Goal: Information Seeking & Learning: Compare options

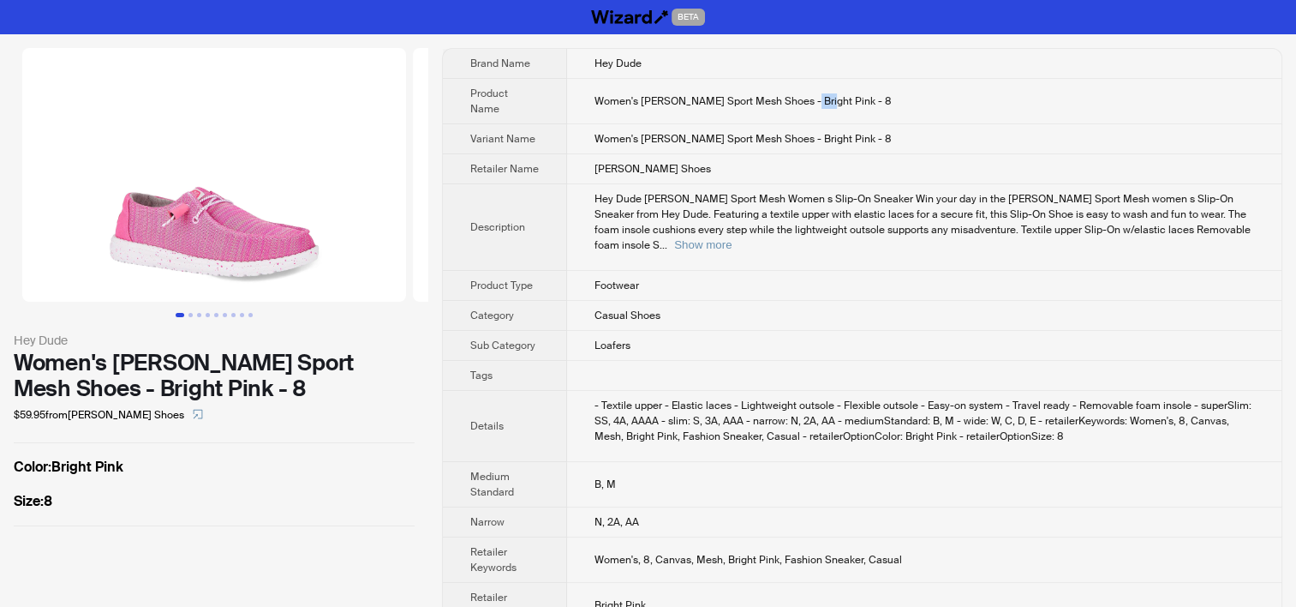
drag, startPoint x: 803, startPoint y: 92, endPoint x: 822, endPoint y: 92, distance: 18.8
click at [822, 94] on span "Women's Wendy Sport Mesh Shoes - Bright Pink - 8" at bounding box center [743, 101] width 297 height 14
copy span "Pink"
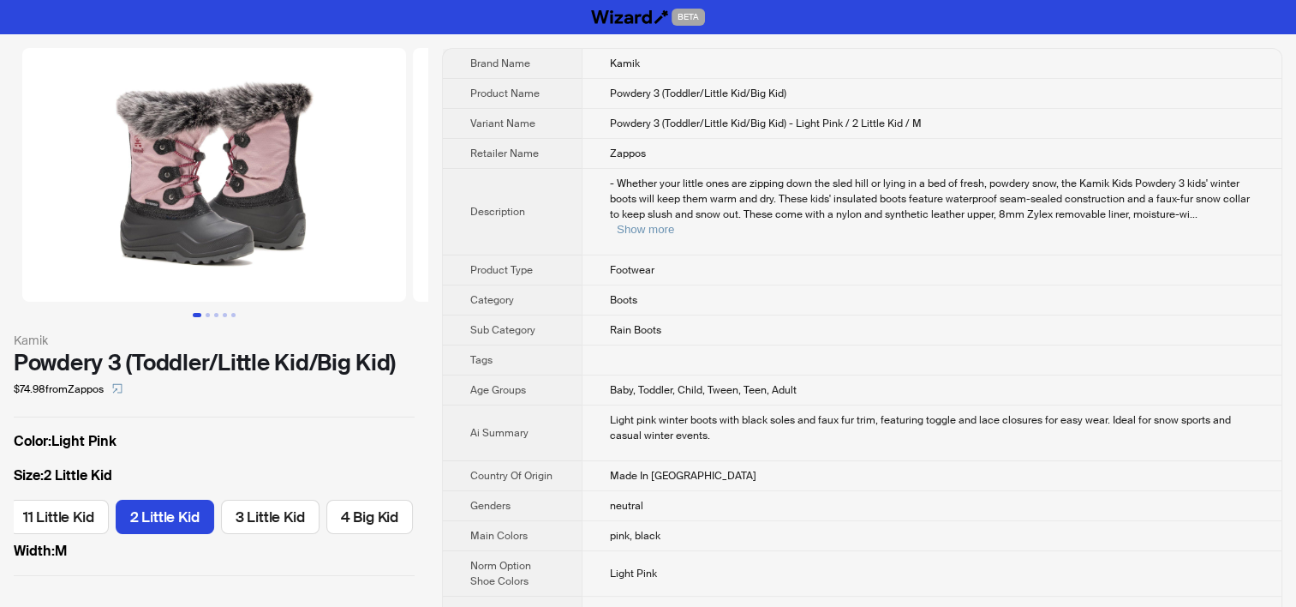
scroll to position [0, 278]
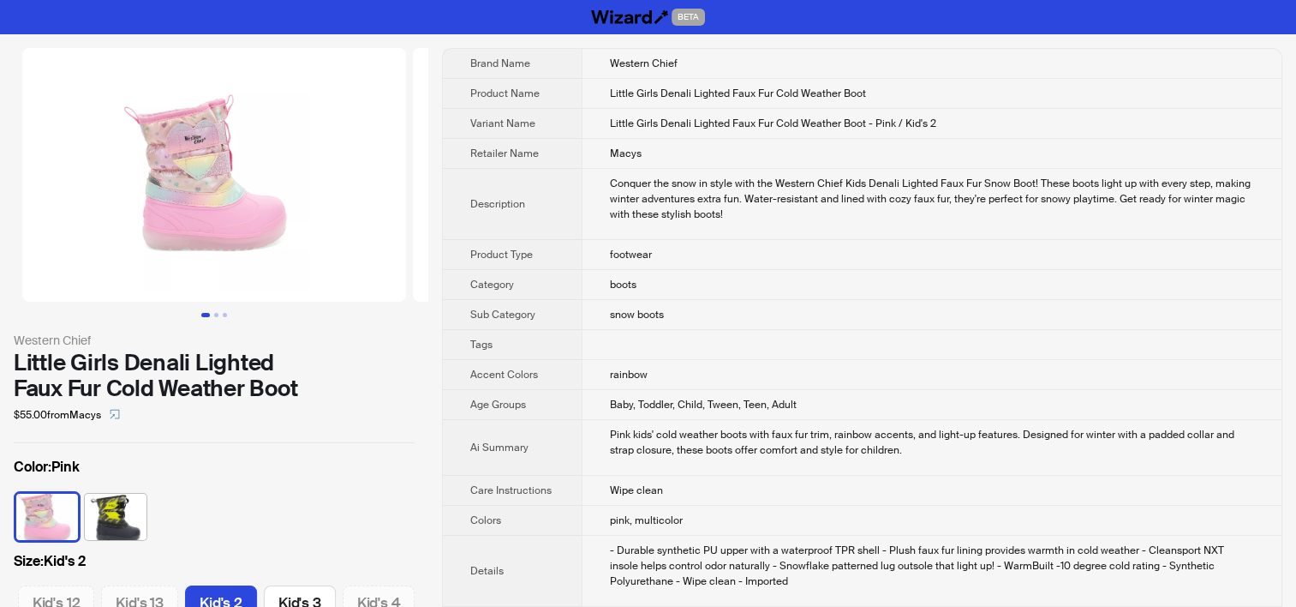
scroll to position [0, 398]
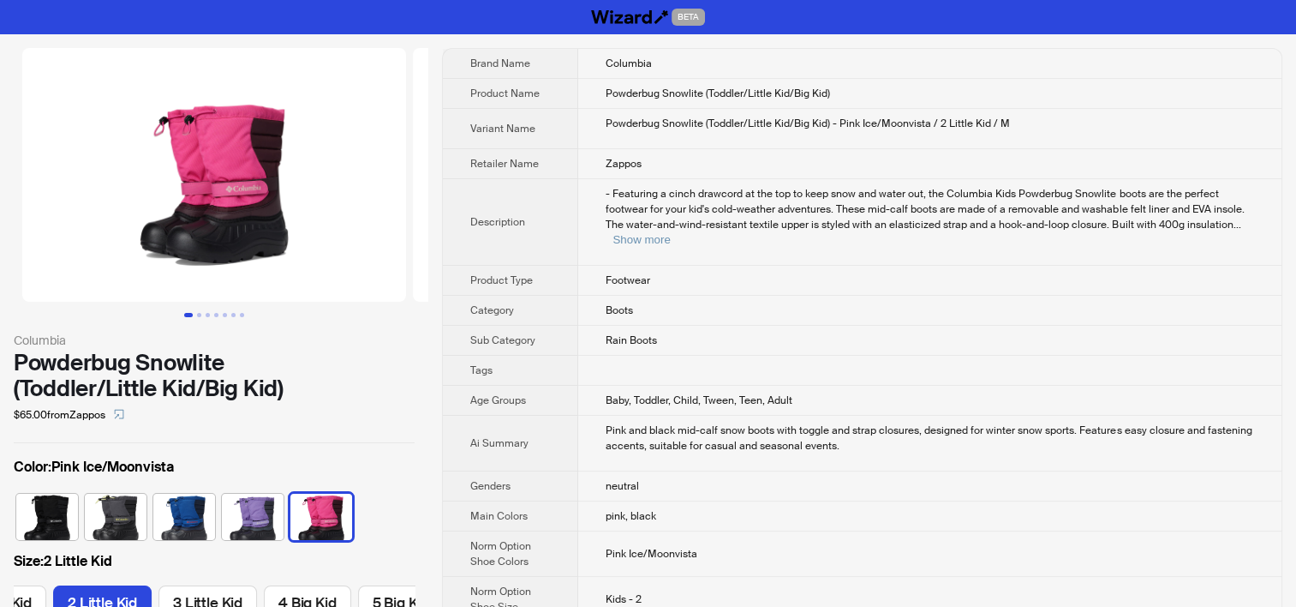
scroll to position [0, 370]
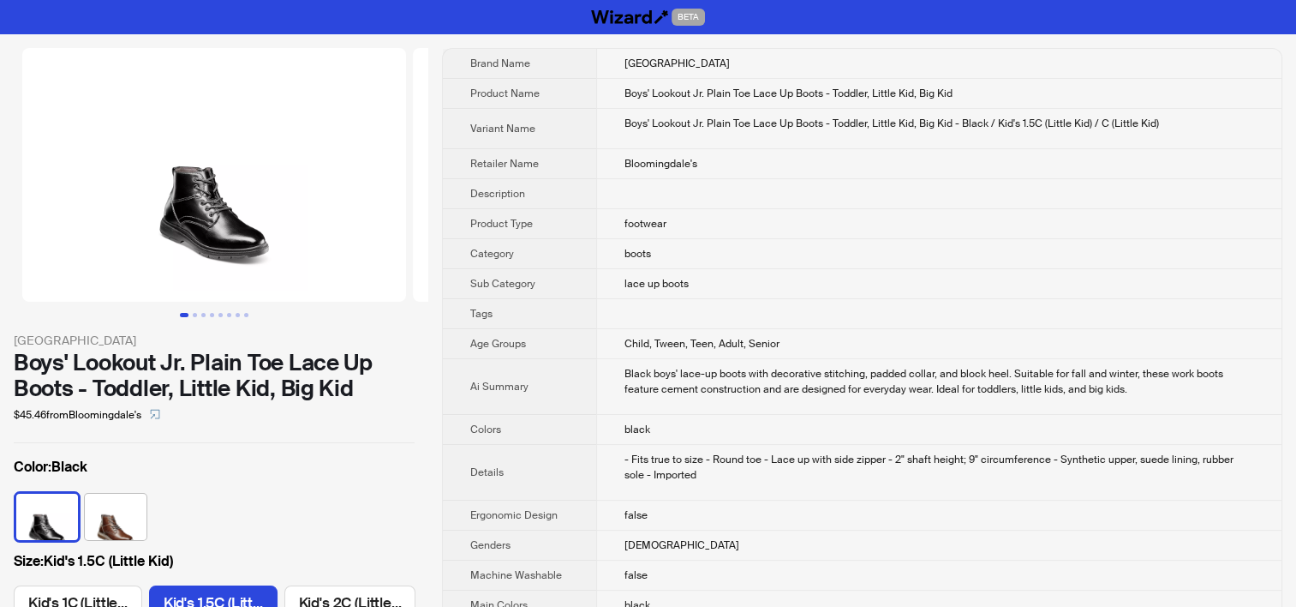
scroll to position [0, 111]
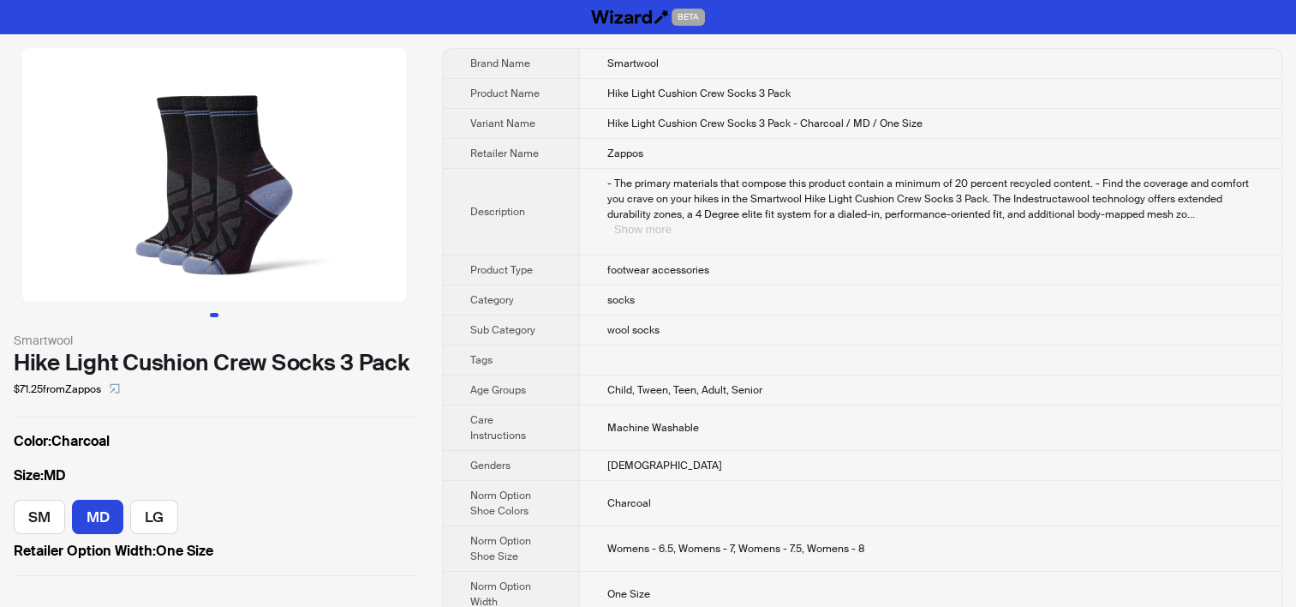
click at [672, 223] on button "Show more" at bounding box center [642, 229] width 57 height 13
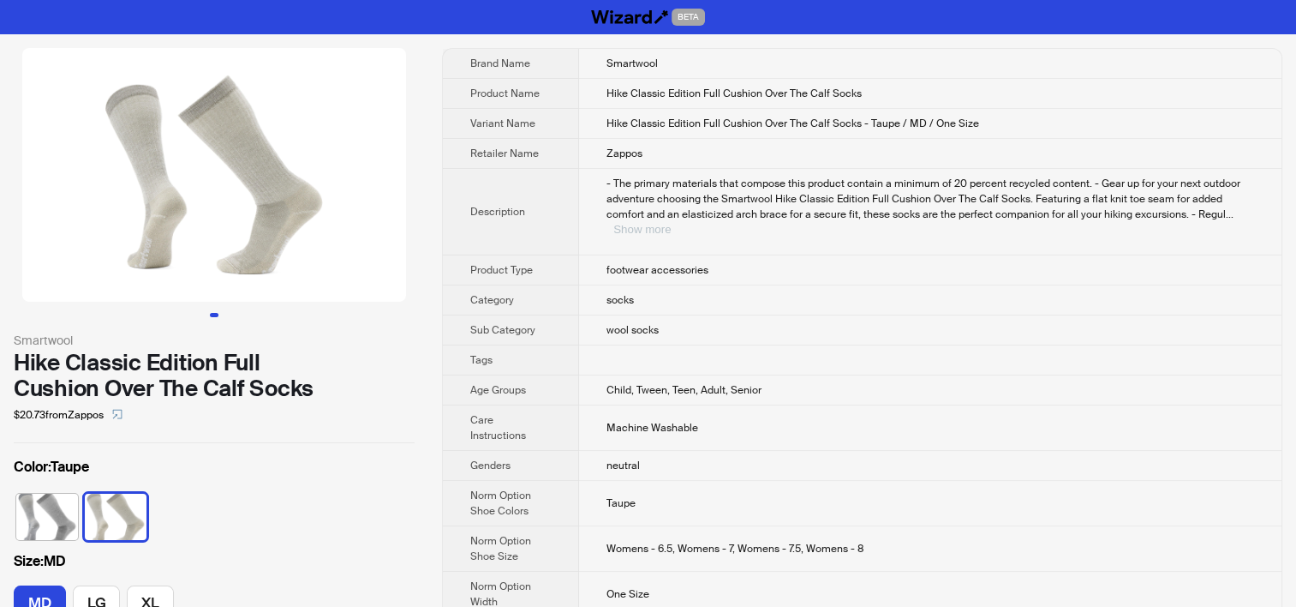
click at [671, 223] on button "Show more" at bounding box center [641, 229] width 57 height 13
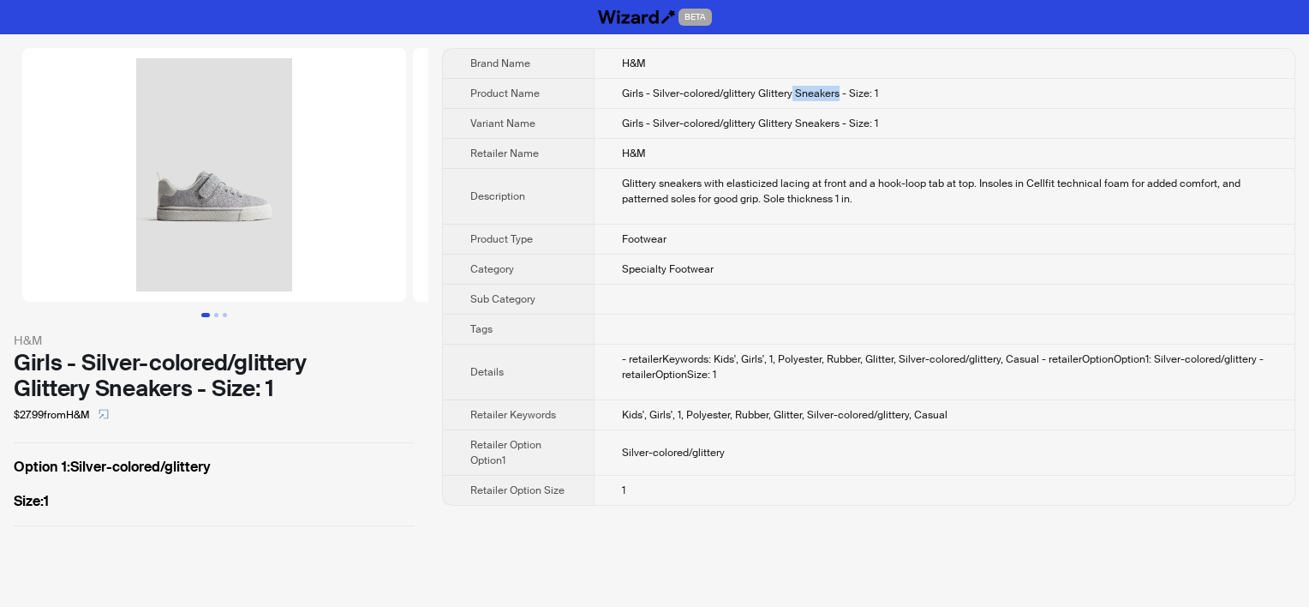
drag, startPoint x: 792, startPoint y: 91, endPoint x: 834, endPoint y: 99, distance: 43.5
click at [834, 99] on span "Girls - Silver-colored/glittery Glittery Sneakers - Size: 1" at bounding box center [750, 94] width 256 height 14
drag, startPoint x: 725, startPoint y: 95, endPoint x: 747, endPoint y: 94, distance: 22.3
click at [747, 94] on span "Girls - Silver-colored/glittery Glittery Sneakers - Size: 1" at bounding box center [750, 94] width 256 height 14
copy span "glitte"
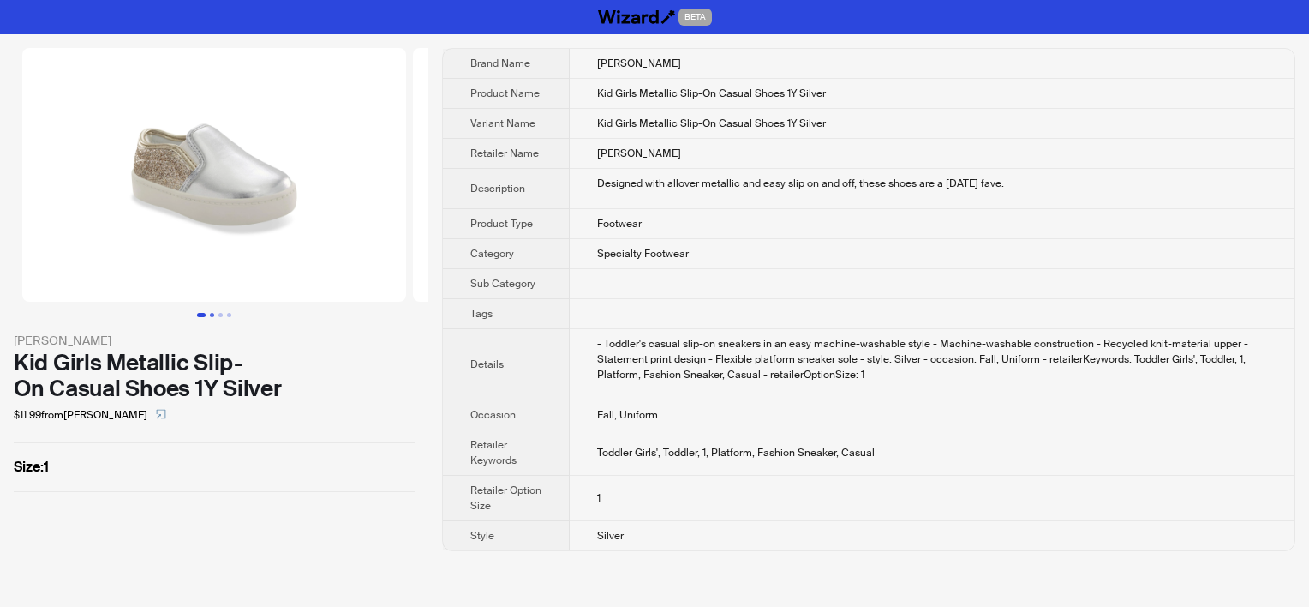
click at [210, 314] on button "Go to slide 2" at bounding box center [212, 315] width 4 height 4
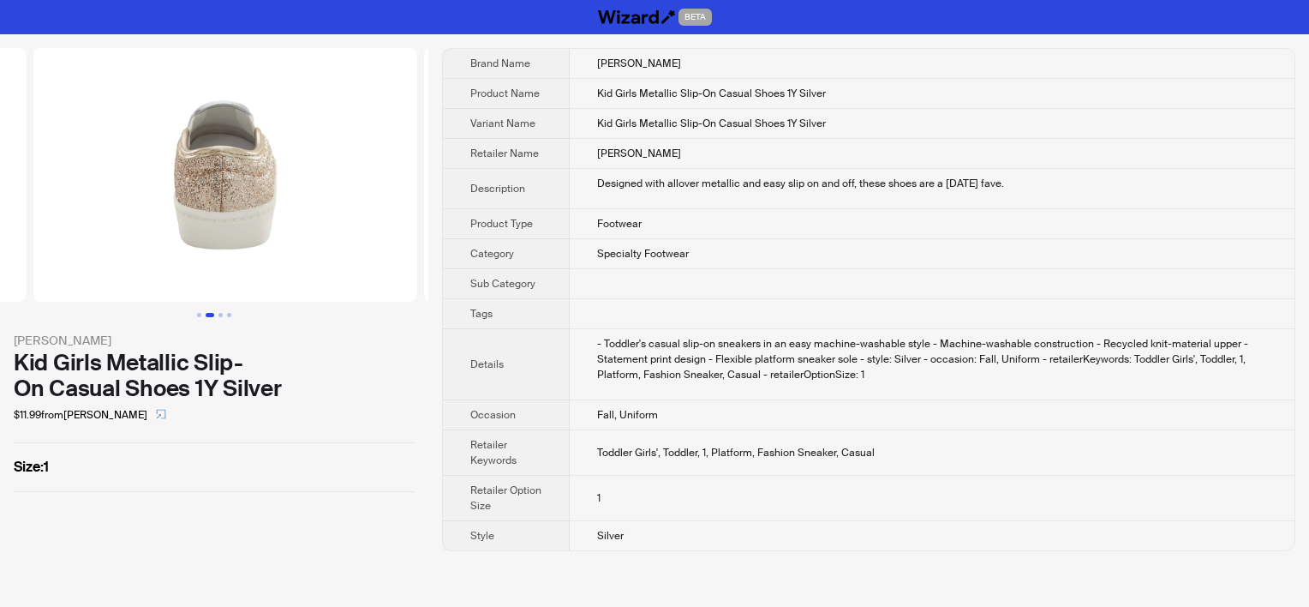
scroll to position [0, 391]
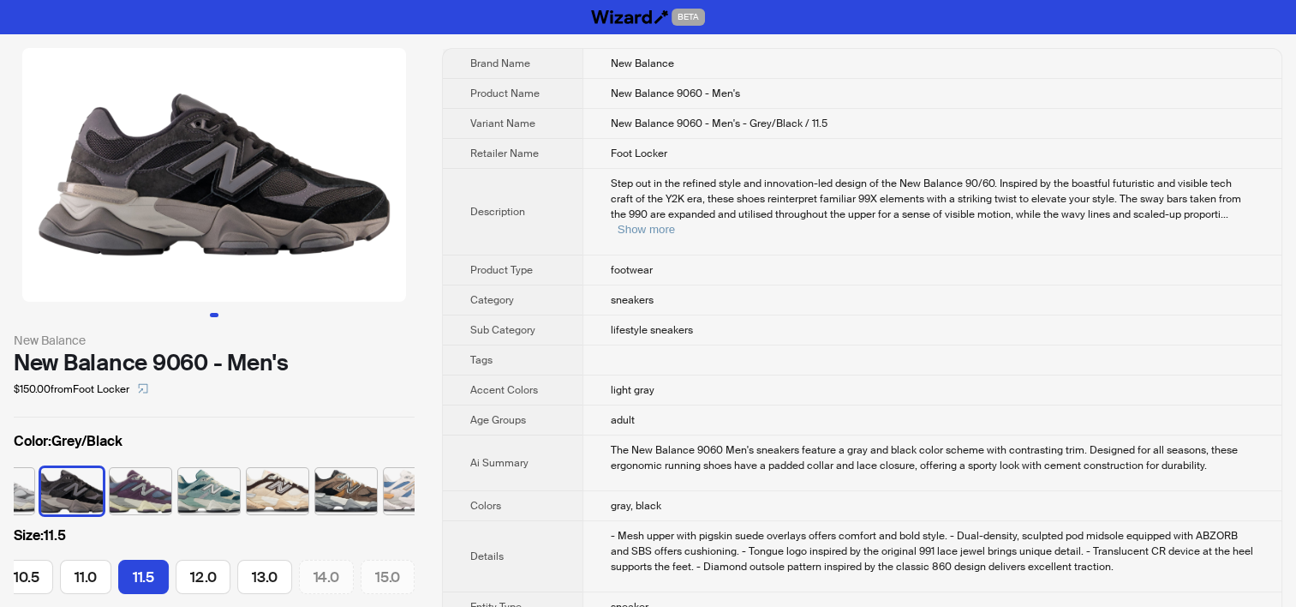
scroll to position [0, 479]
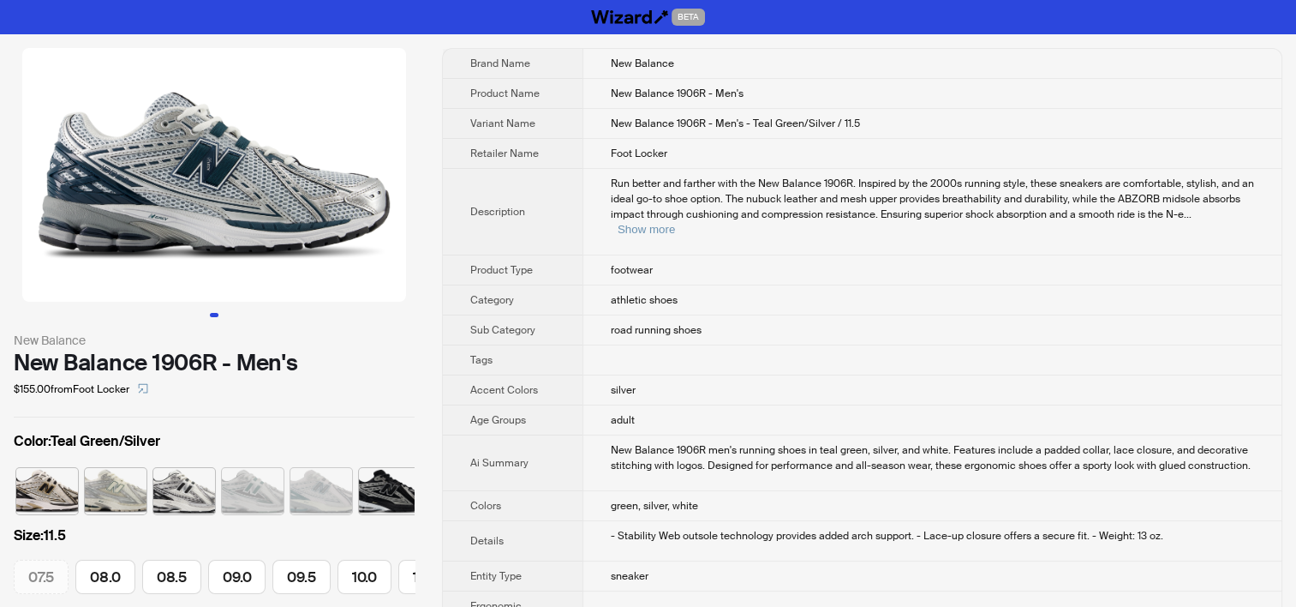
scroll to position [0, 284]
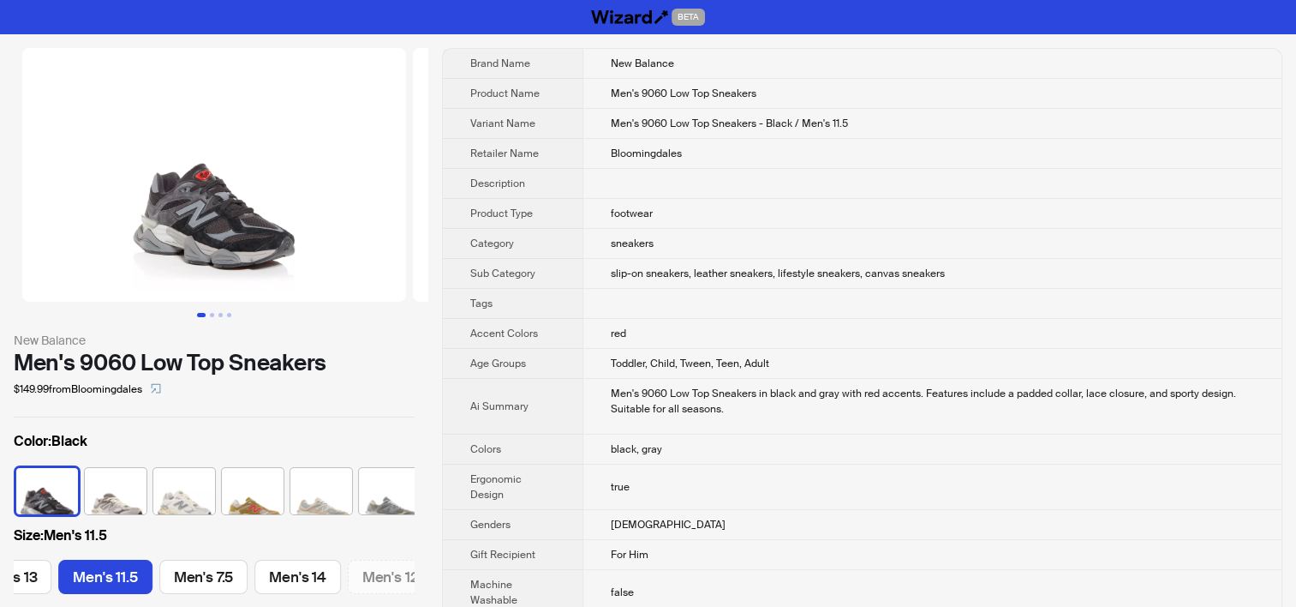
scroll to position [0, 898]
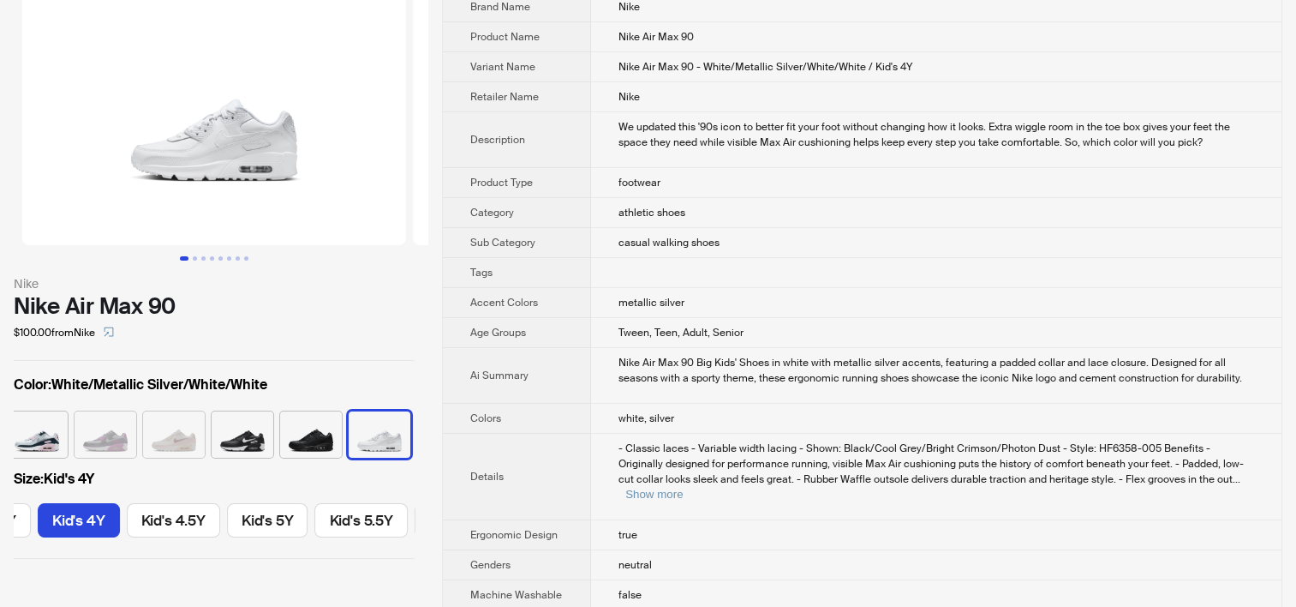
scroll to position [86, 0]
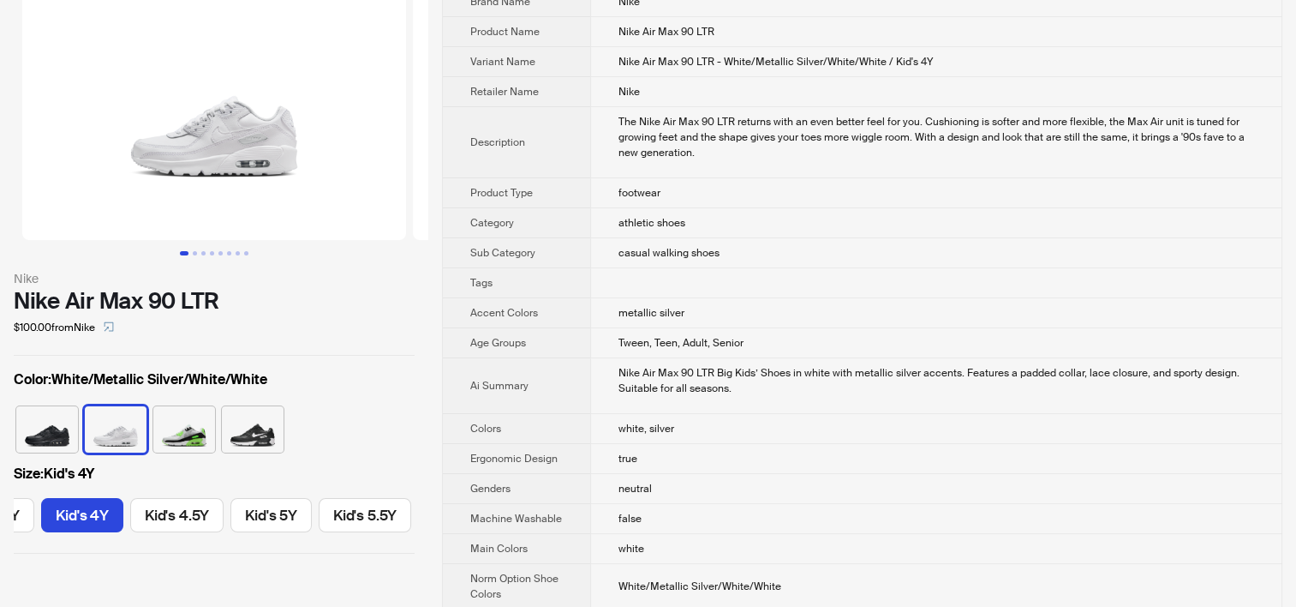
scroll to position [171, 0]
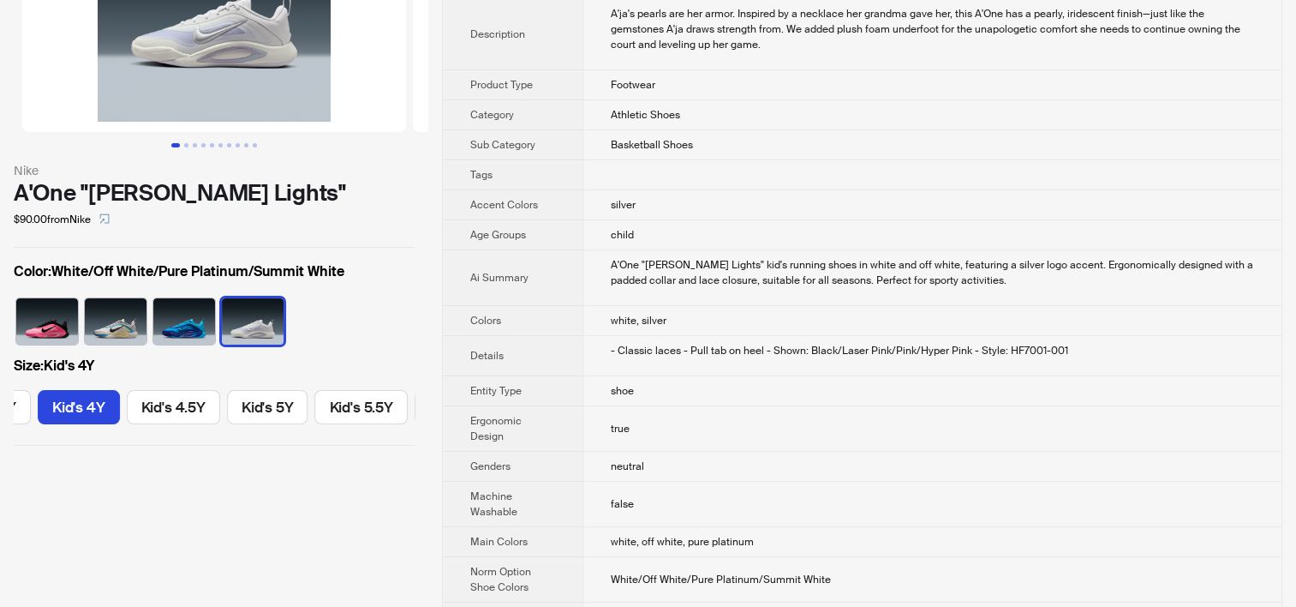
scroll to position [171, 0]
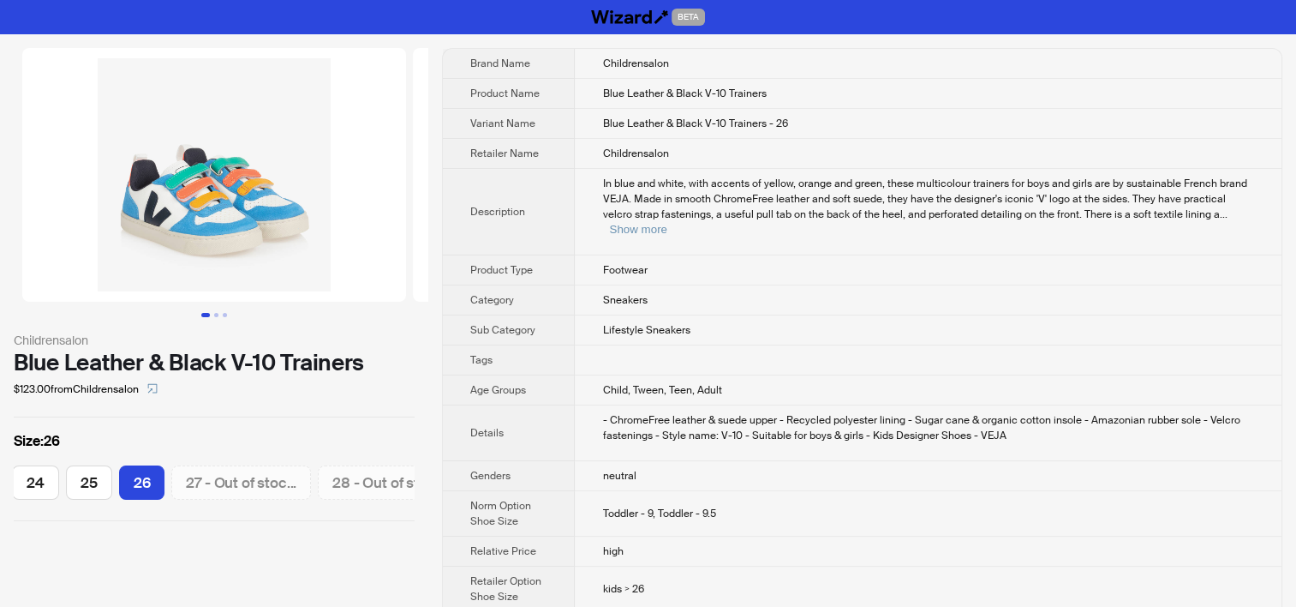
scroll to position [0, 271]
click at [667, 223] on button "Show more" at bounding box center [637, 229] width 57 height 13
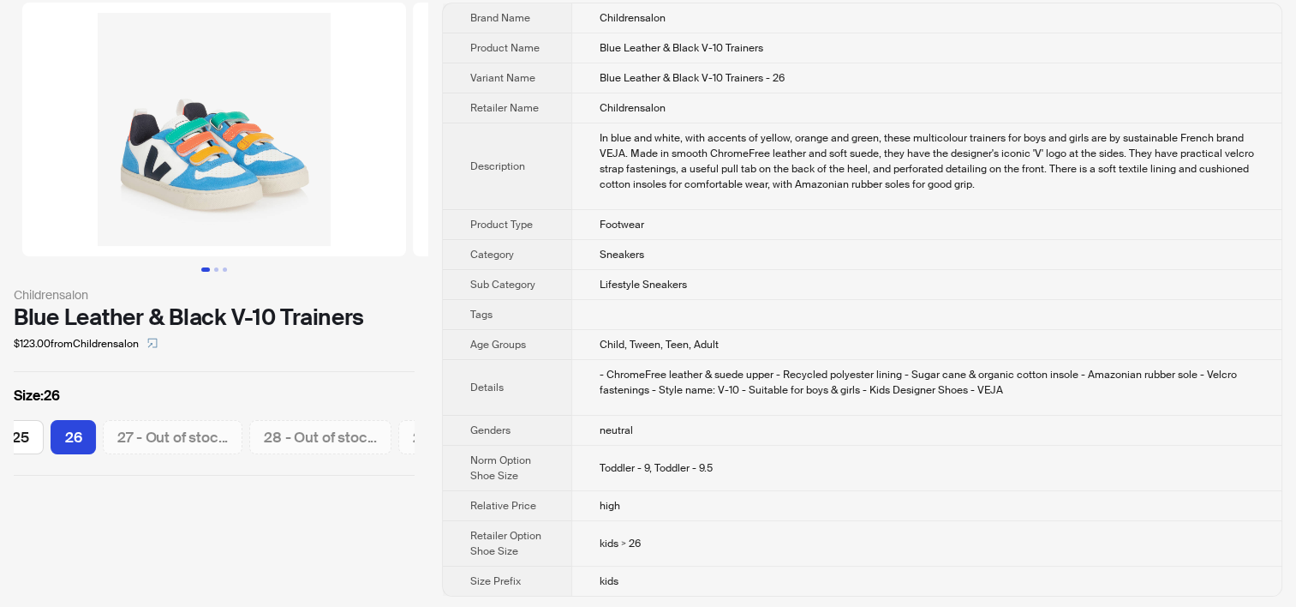
scroll to position [0, 0]
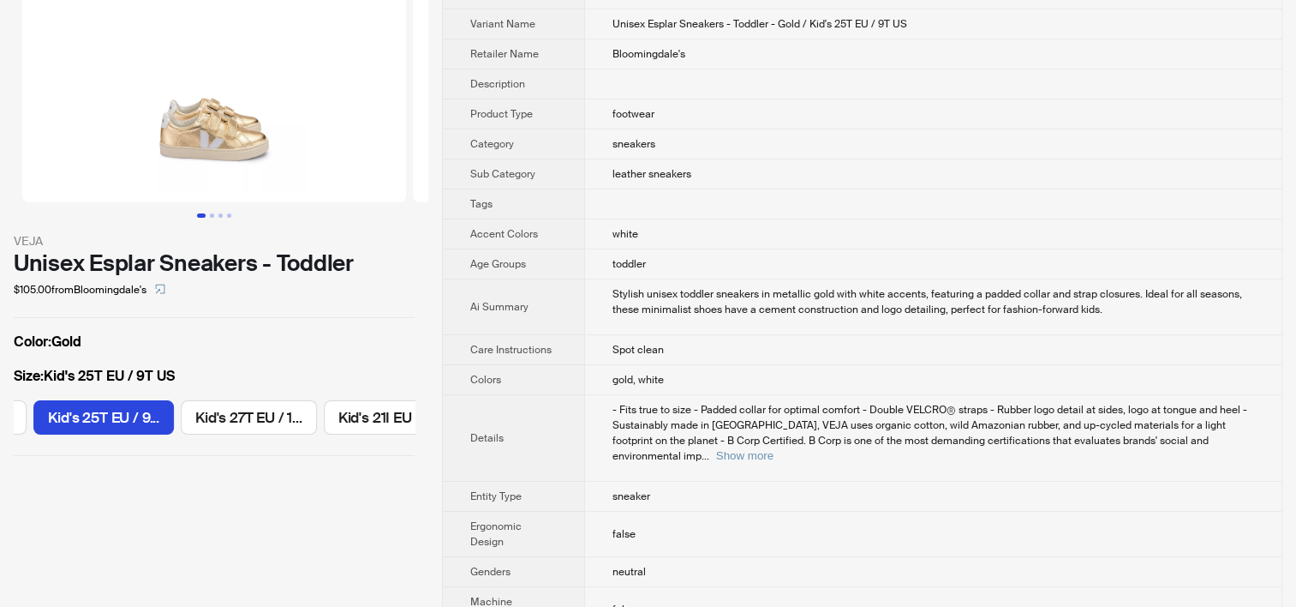
scroll to position [171, 0]
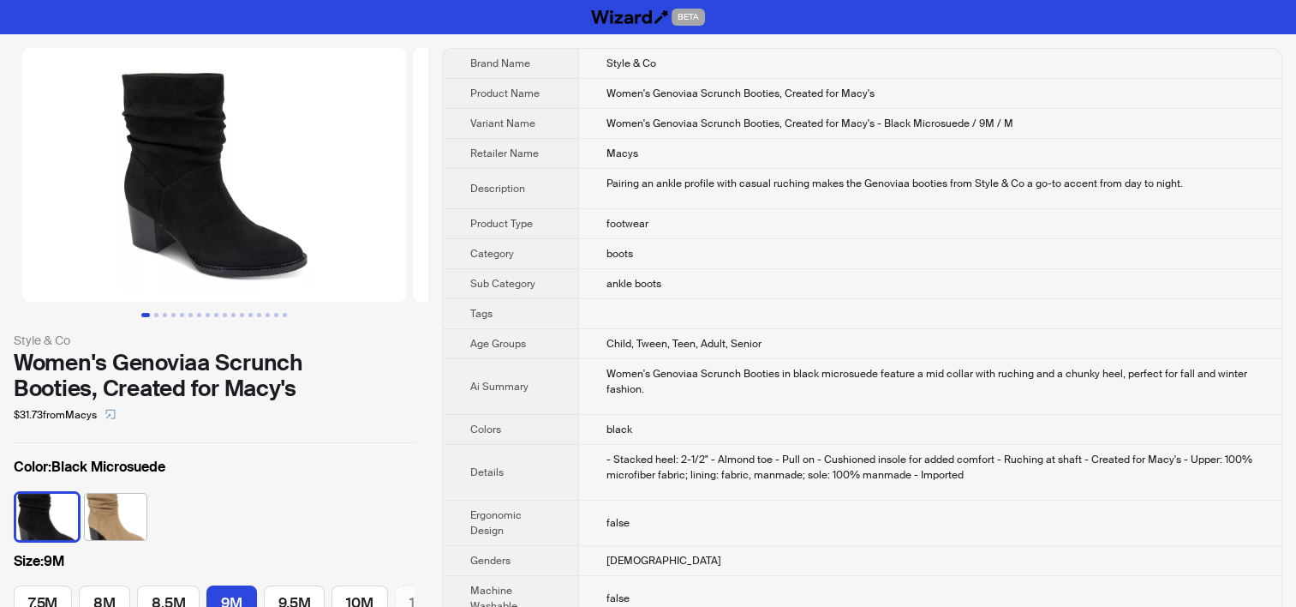
scroll to position [0, 31]
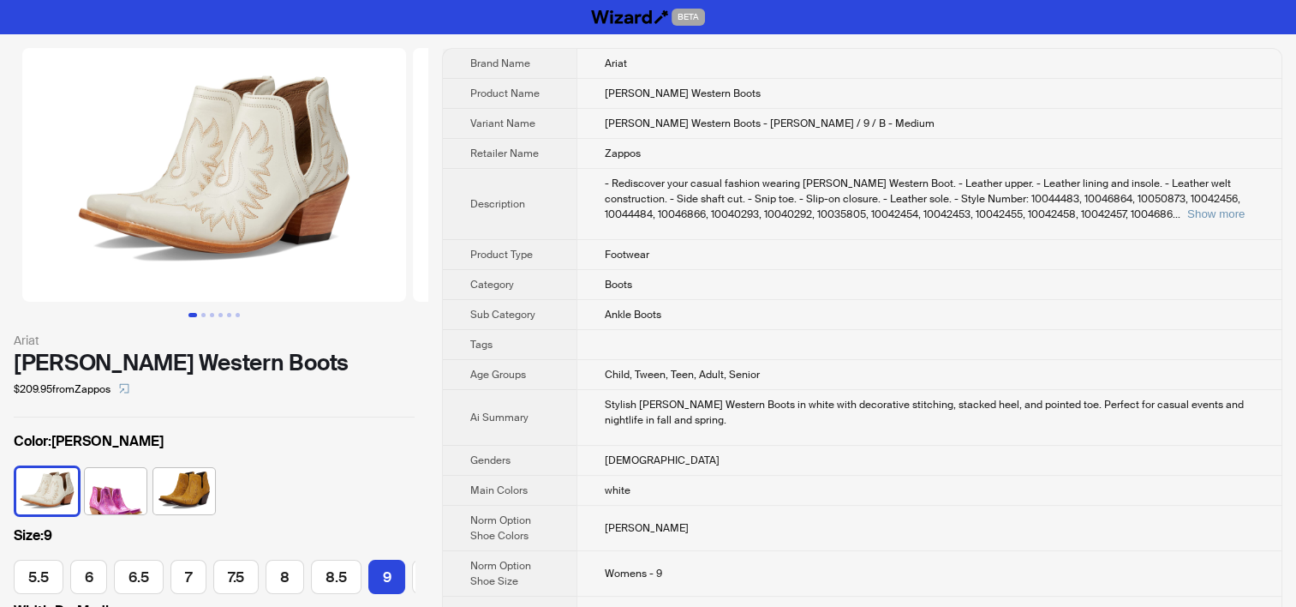
scroll to position [0, 93]
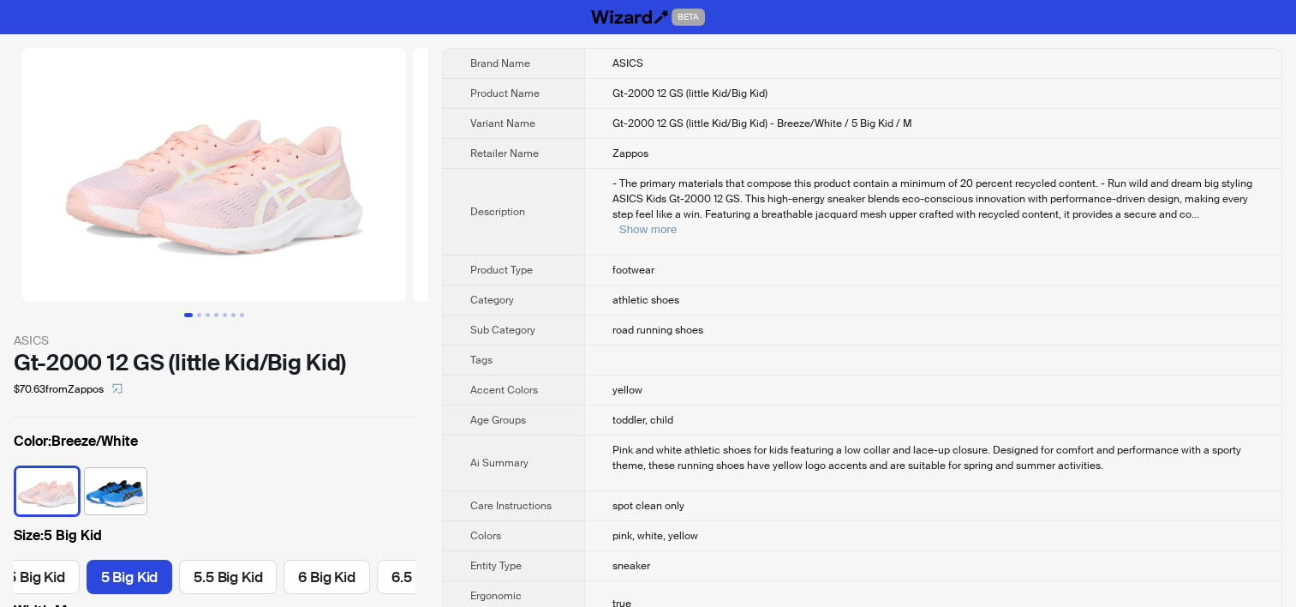
scroll to position [0, 579]
click at [677, 223] on button "Show more" at bounding box center [647, 229] width 57 height 13
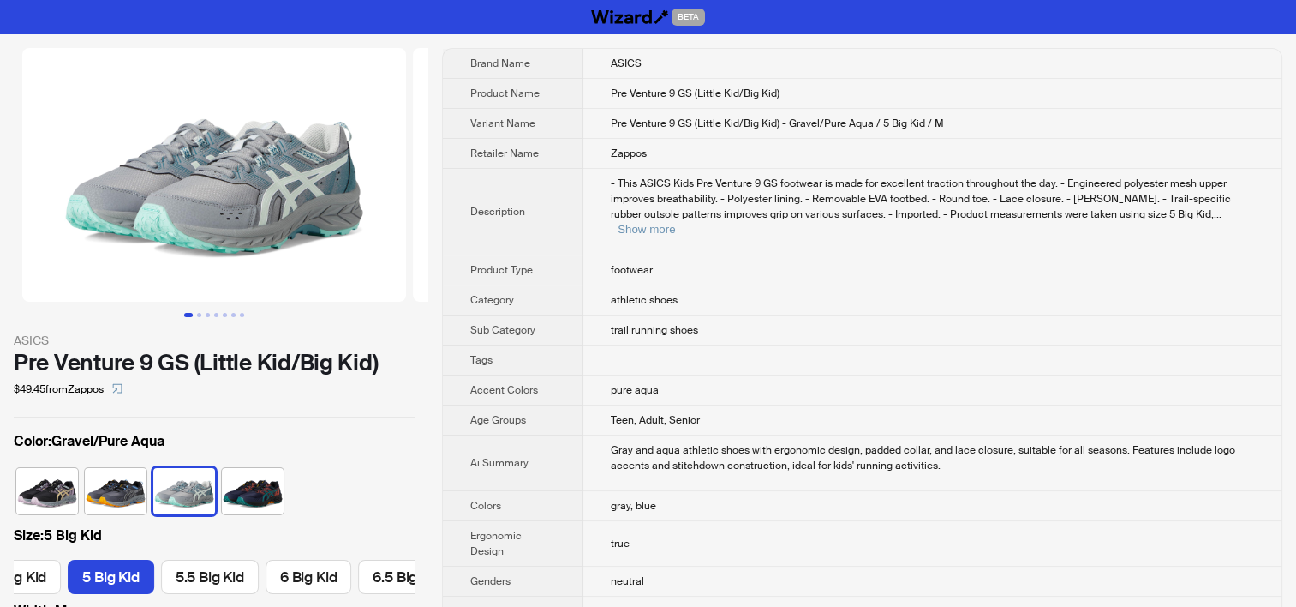
scroll to position [0, 487]
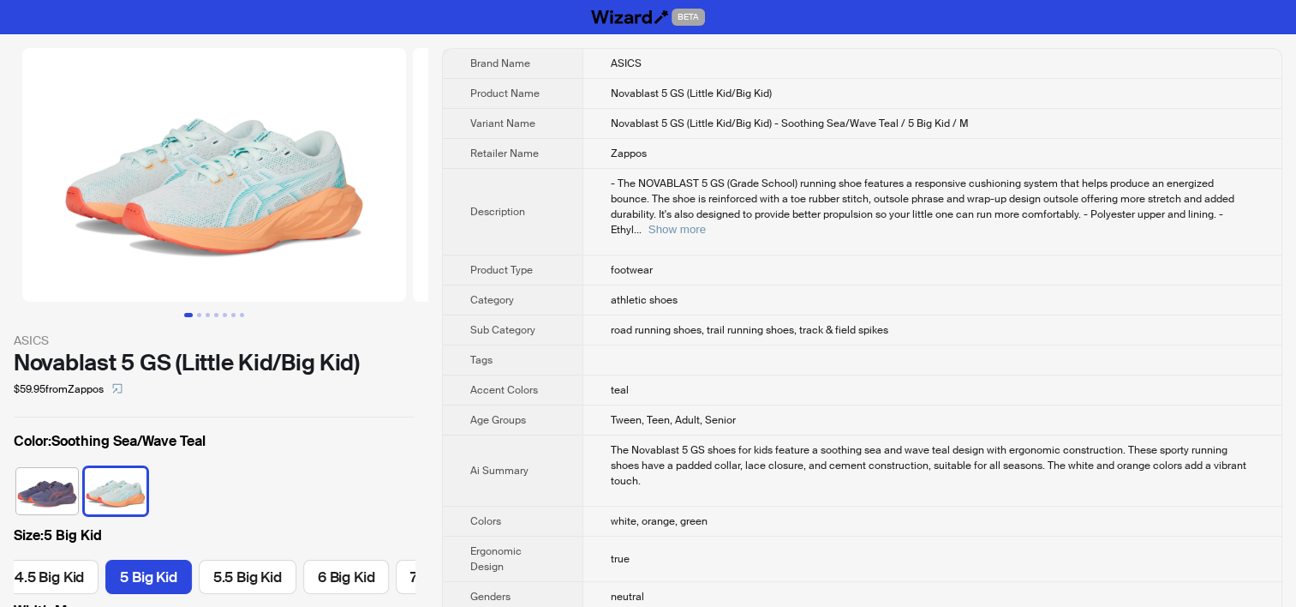
scroll to position [0, 589]
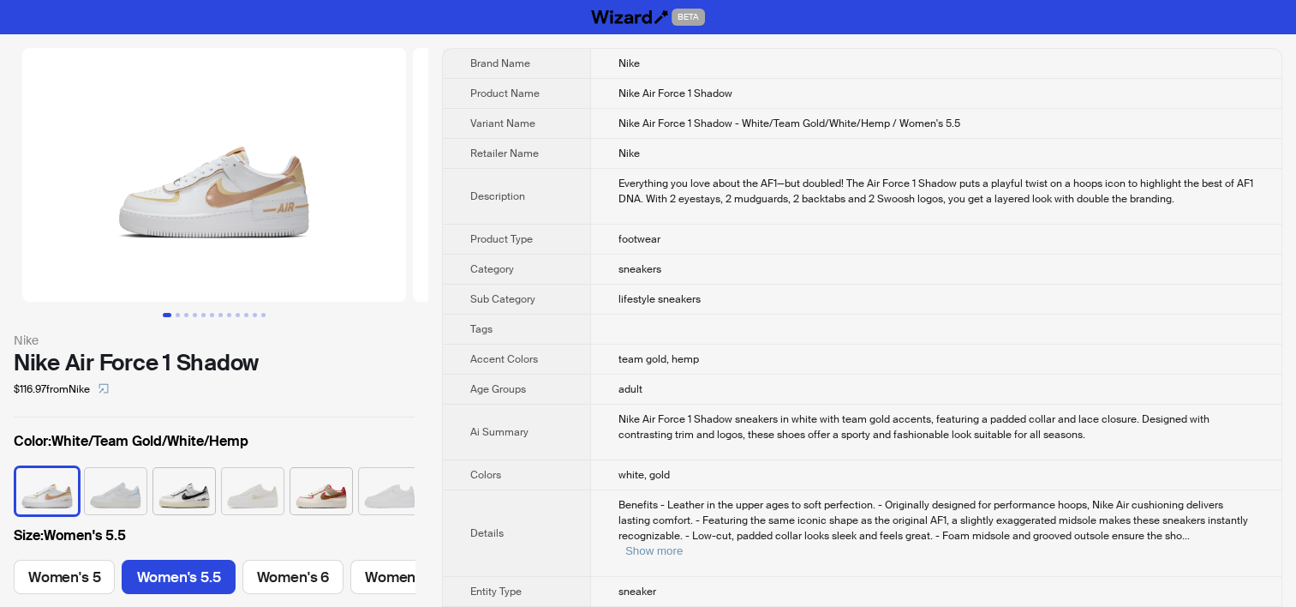
scroll to position [0, 79]
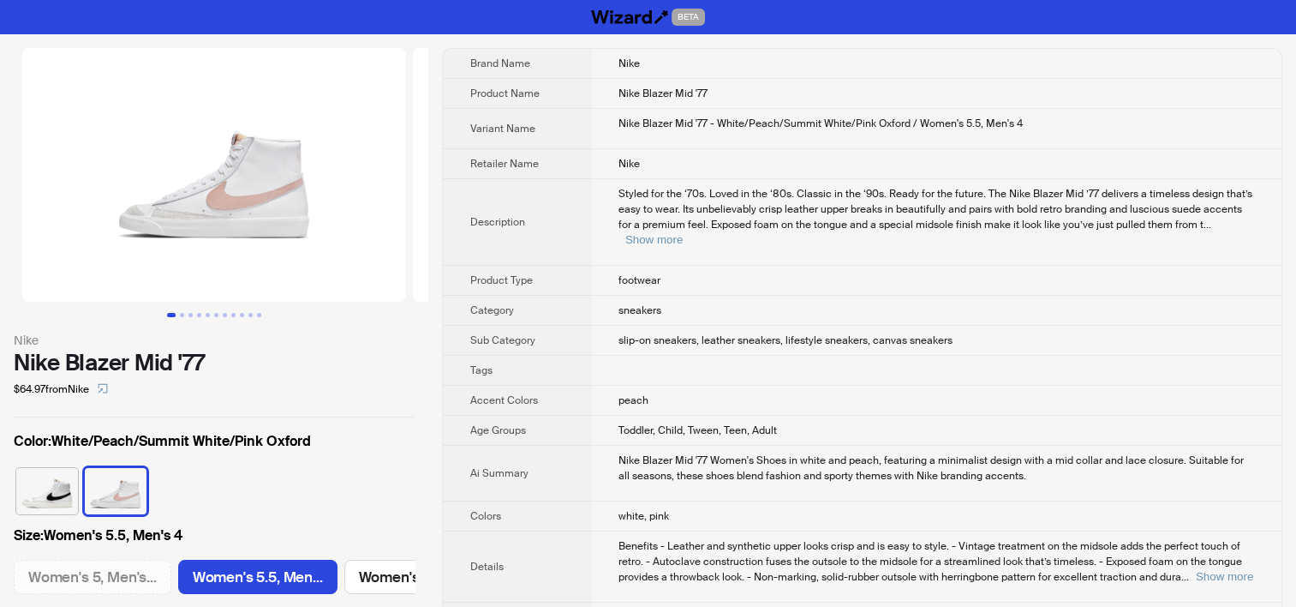
scroll to position [0, 136]
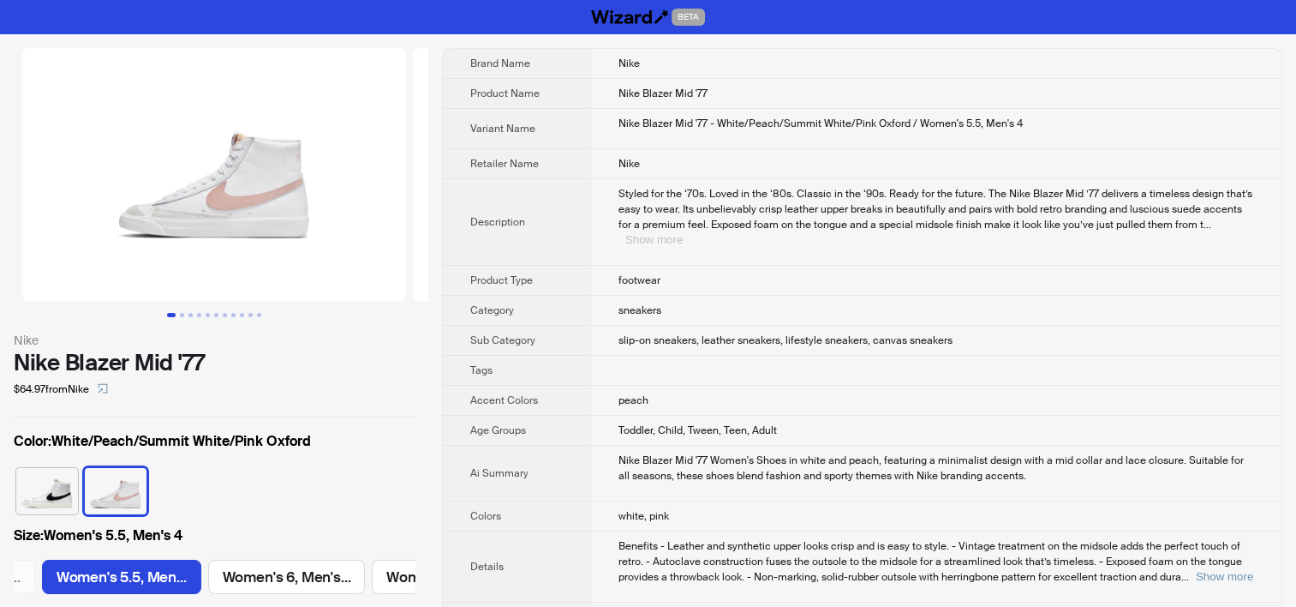
click at [683, 233] on button "Show more" at bounding box center [653, 239] width 57 height 13
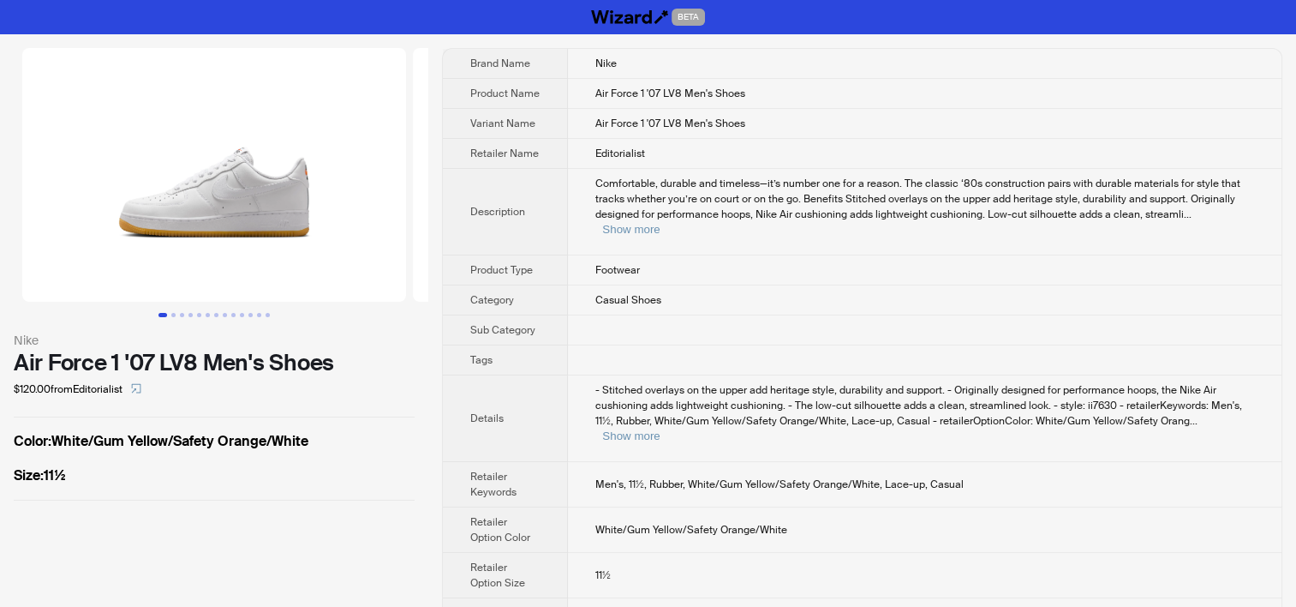
scroll to position [2, 0]
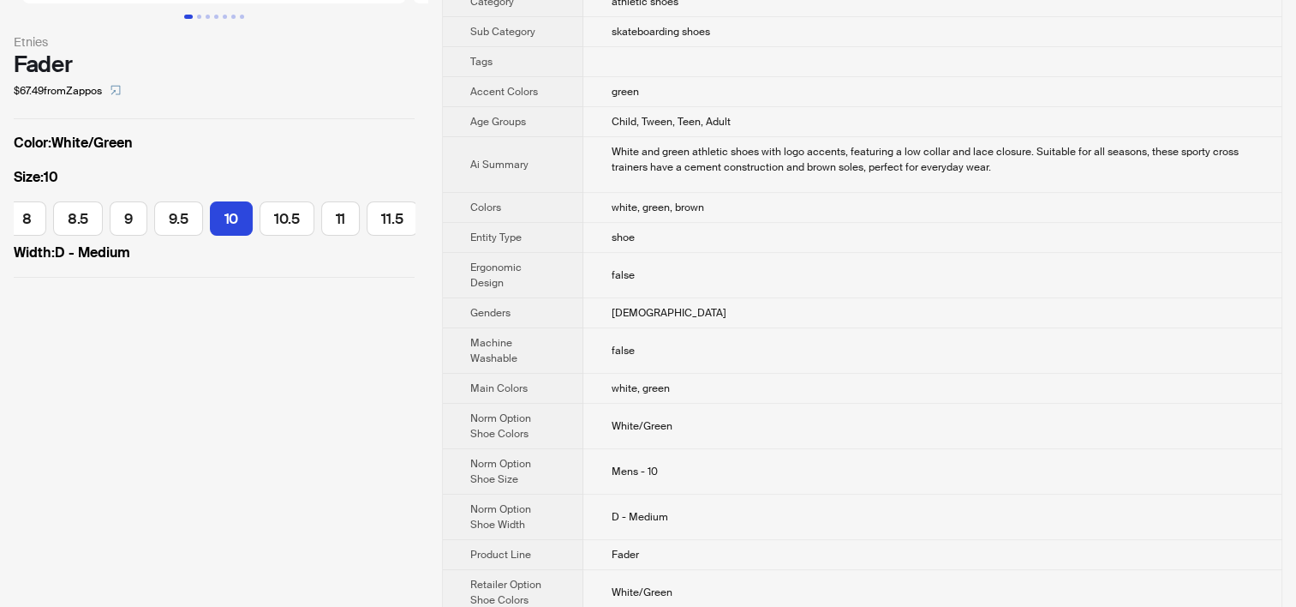
scroll to position [18, 0]
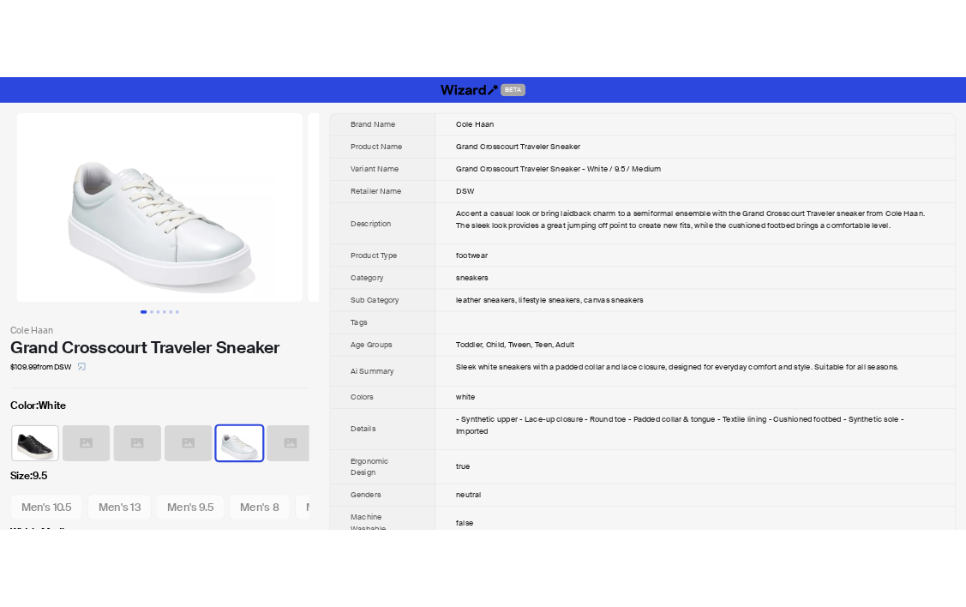
scroll to position [0, 216]
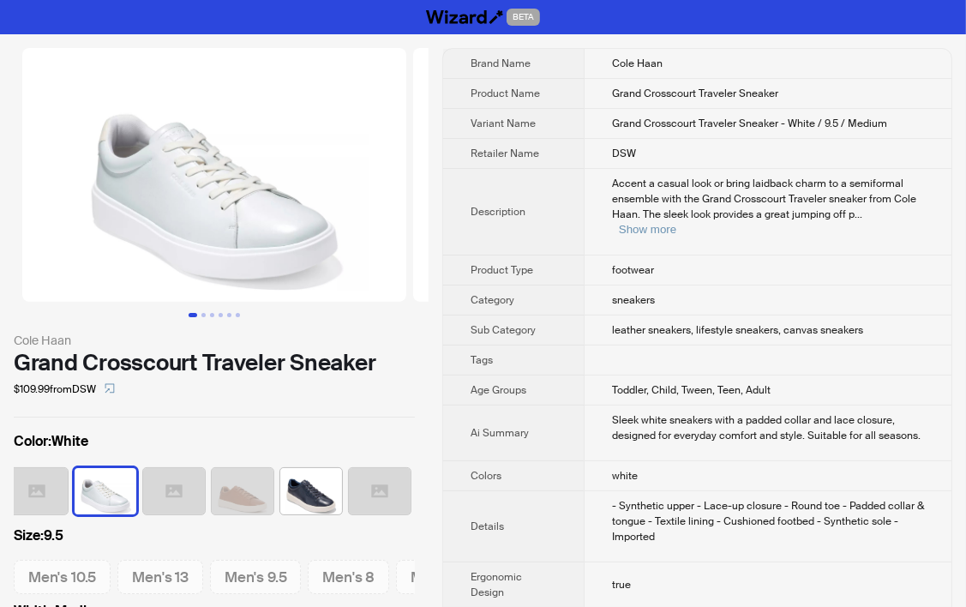
click at [720, 255] on td "footwear" at bounding box center [767, 270] width 368 height 30
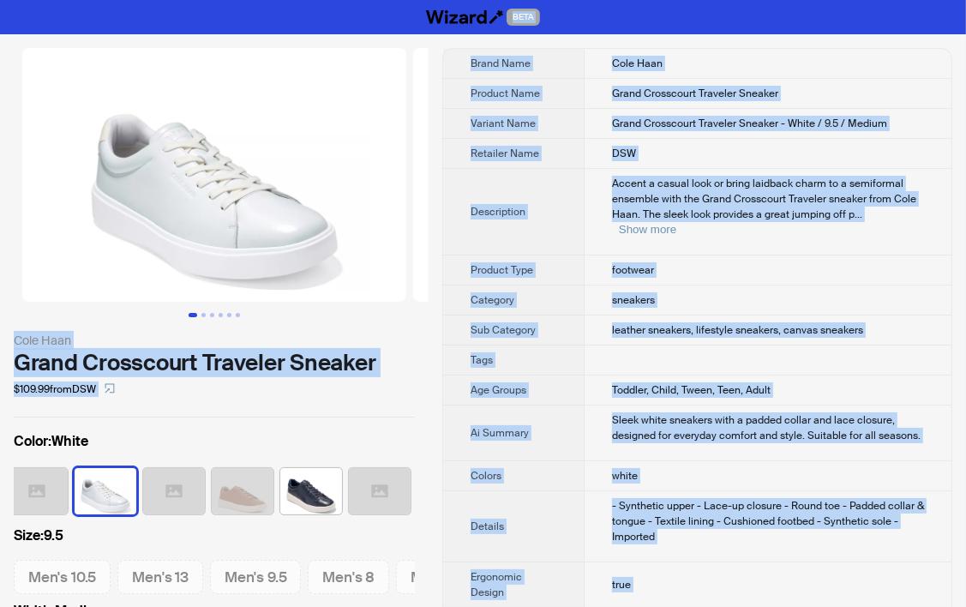
copy div "BETA Cole Haan Grand Crosscourt Traveler Sneaker $109.99 from DSW Color : White…"
click at [737, 322] on td "leather sneakers, lifestyle sneakers, canvas sneakers" at bounding box center [767, 330] width 368 height 30
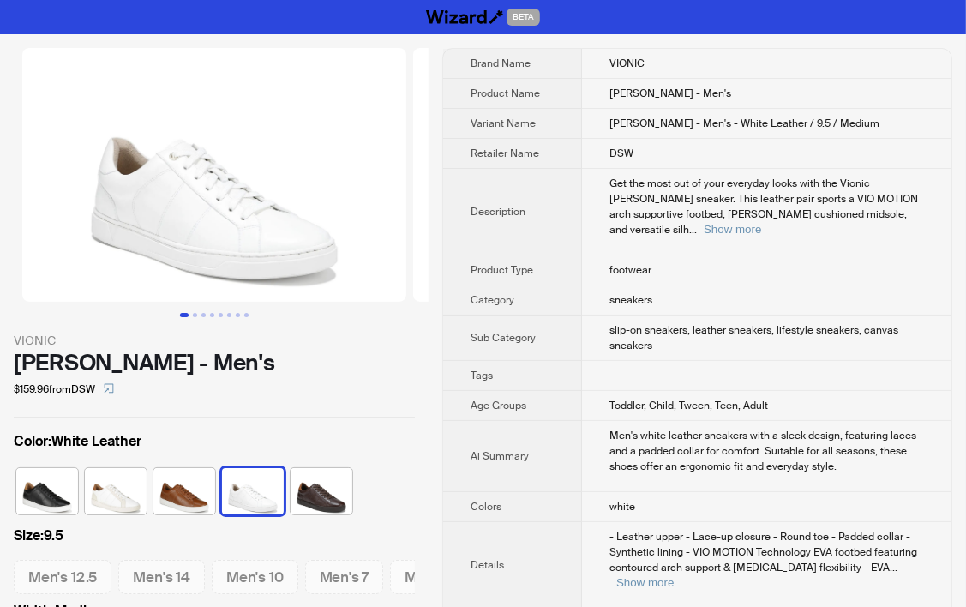
click at [735, 173] on td "Get the most out of your everyday looks with the Vionic Lucas sneaker. This lea…" at bounding box center [766, 212] width 369 height 87
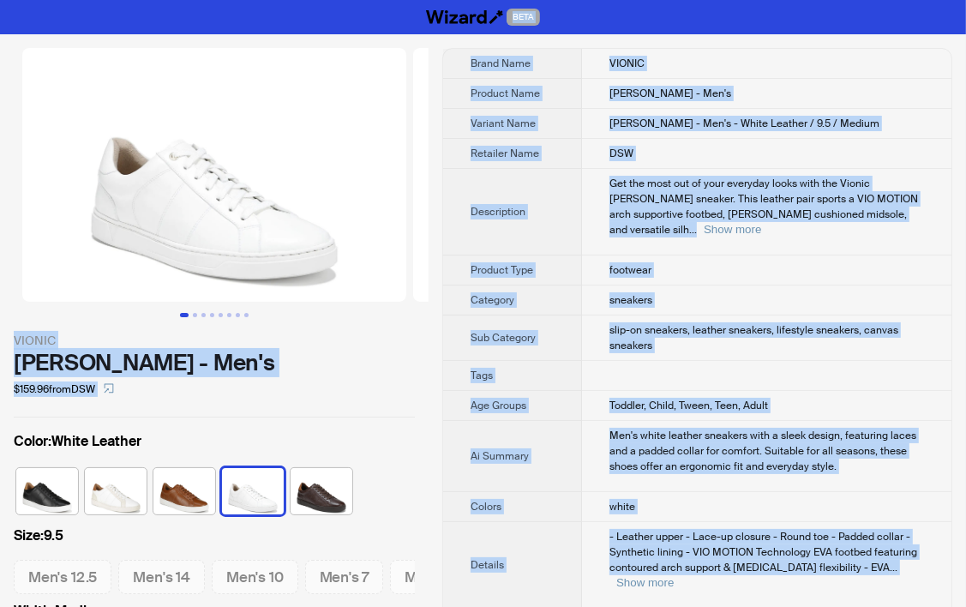
copy div "BETA VIONIC Lucas Sneaker - Men's $159.96 from DSW Color : White Leather Size :…"
click at [864, 219] on div "Get the most out of your everyday looks with the Vionic Lucas sneaker. This lea…" at bounding box center [766, 207] width 314 height 62
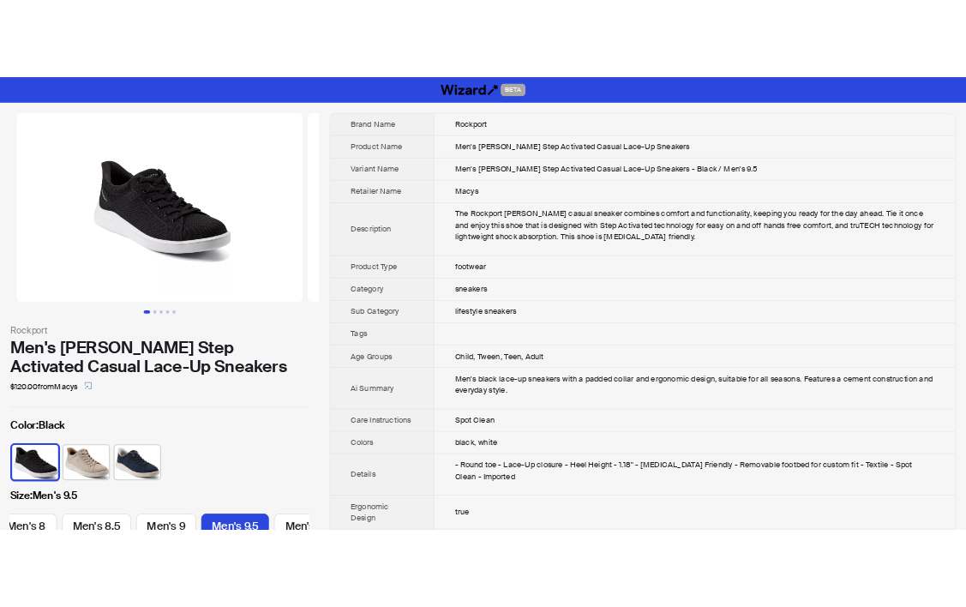
scroll to position [0, 519]
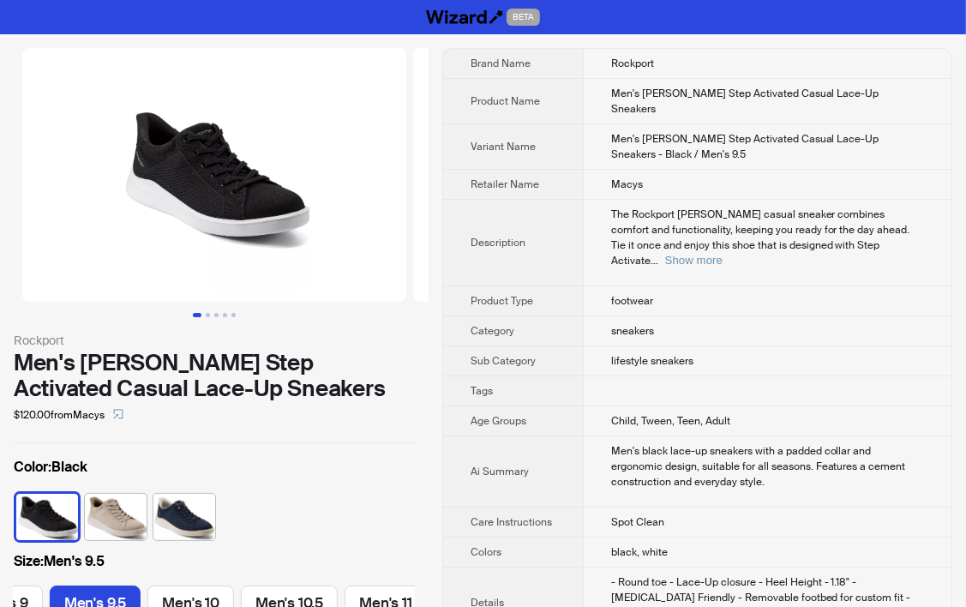
click at [538, 286] on th "Product Type" at bounding box center [513, 301] width 140 height 30
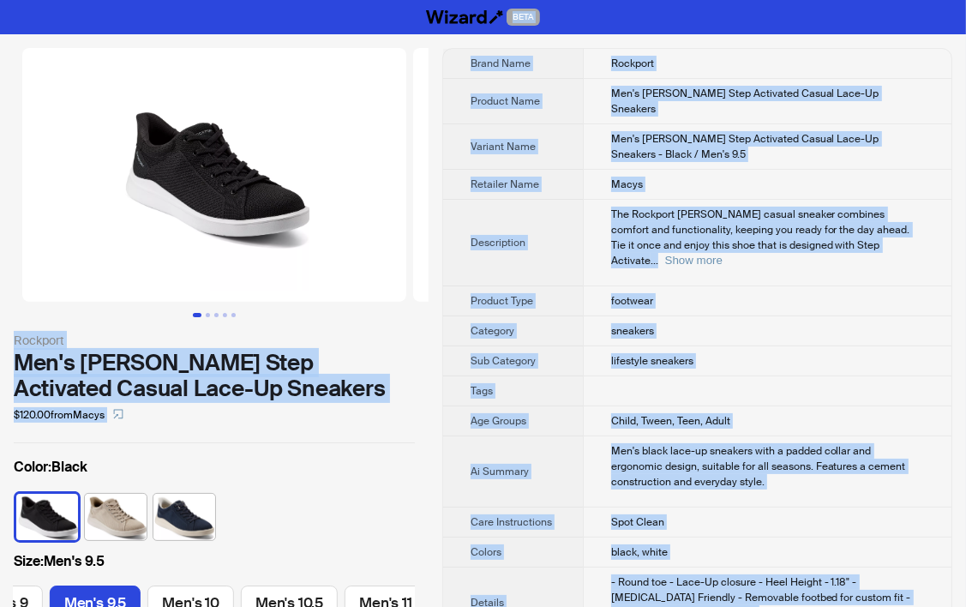
copy div "BETA Rockport Men's [PERSON_NAME] Step Activated Casual Lace-Up Sneakers $120.0…"
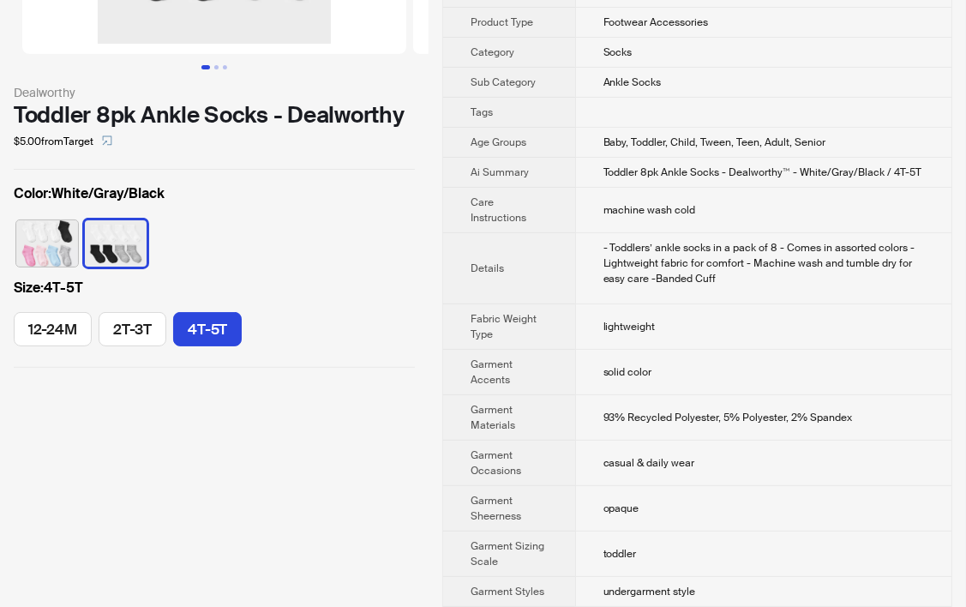
scroll to position [257, 0]
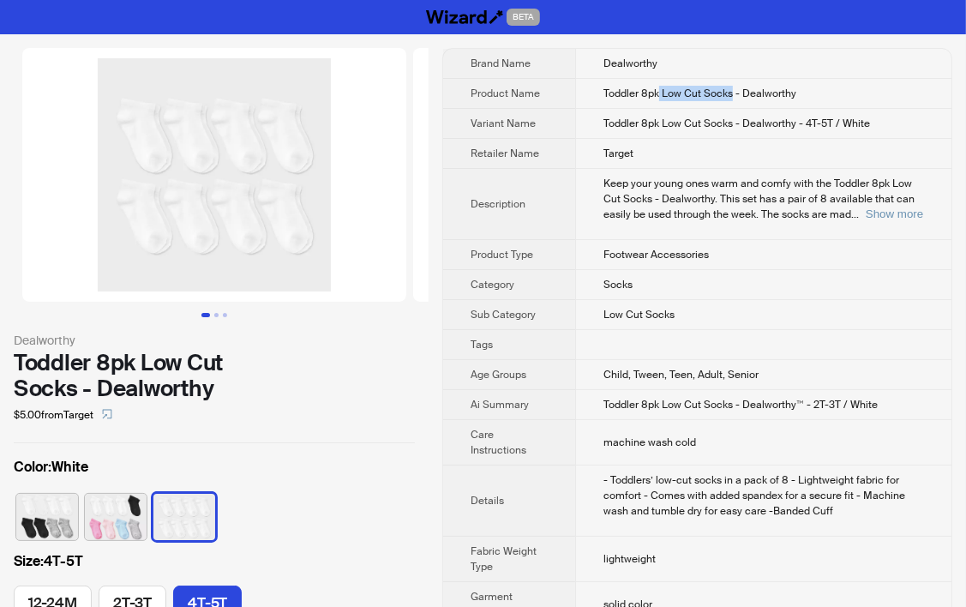
drag, startPoint x: 658, startPoint y: 93, endPoint x: 728, endPoint y: 96, distance: 70.3
click at [728, 96] on span "Toddler 8pk Low Cut Socks - Dealworthy" at bounding box center [699, 94] width 193 height 14
copy span "Low Cut Socks"
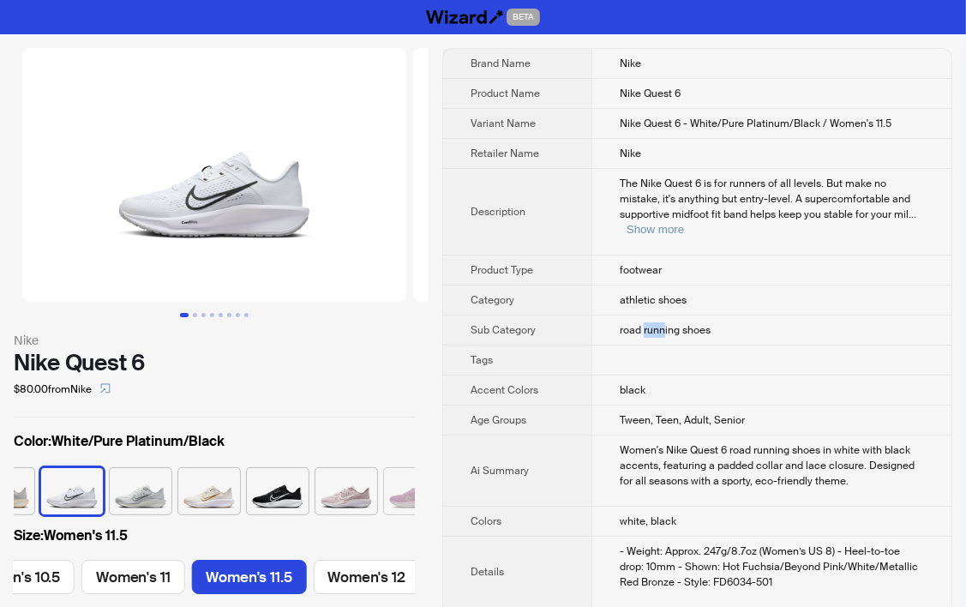
drag, startPoint x: 643, startPoint y: 313, endPoint x: 661, endPoint y: 311, distance: 18.1
click at [661, 323] on span "road running shoes" at bounding box center [664, 330] width 91 height 14
copy span "runn"
click at [675, 255] on td "footwear" at bounding box center [771, 270] width 360 height 30
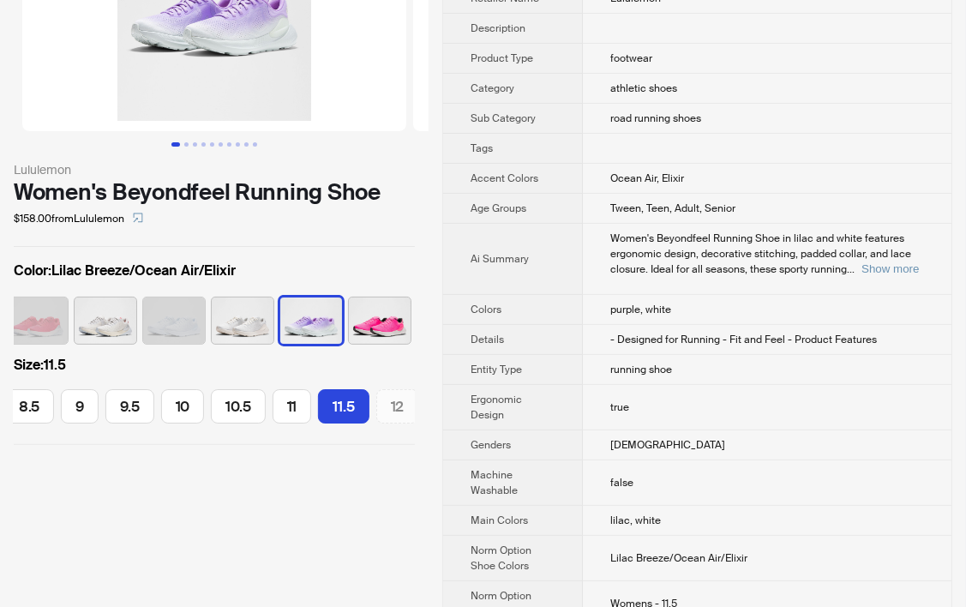
scroll to position [171, 0]
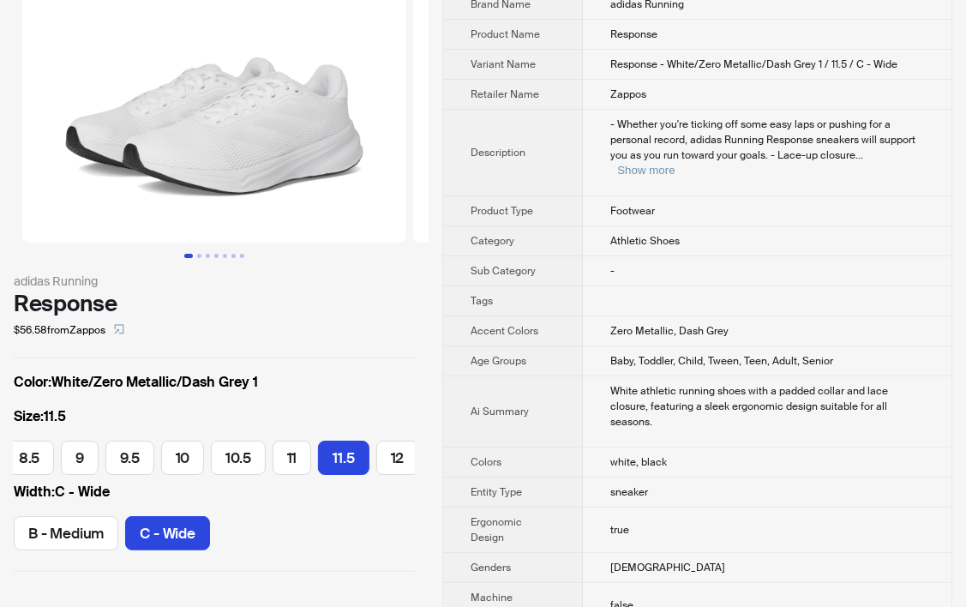
scroll to position [171, 0]
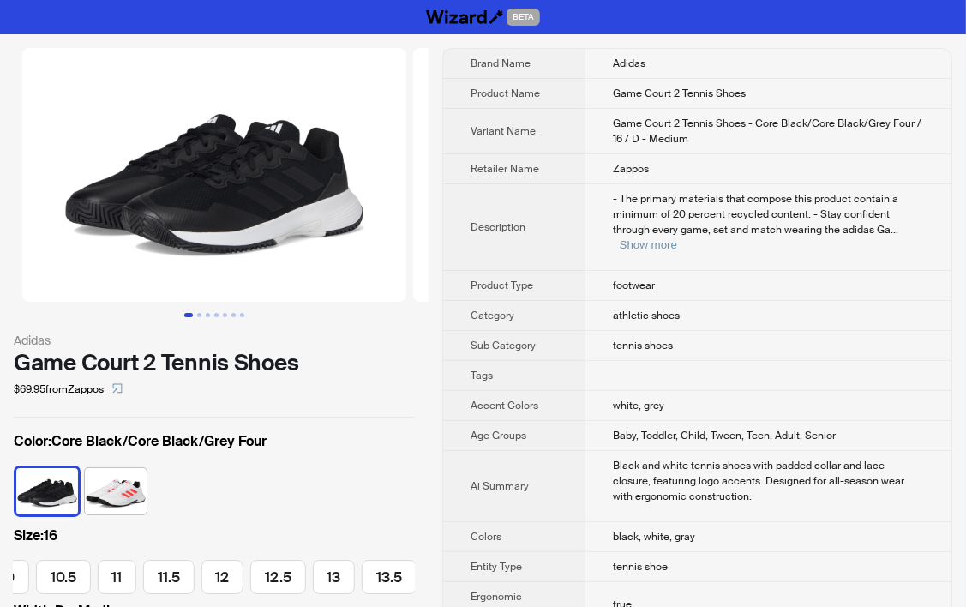
scroll to position [0, 716]
click at [677, 238] on button "Show more" at bounding box center [647, 244] width 57 height 13
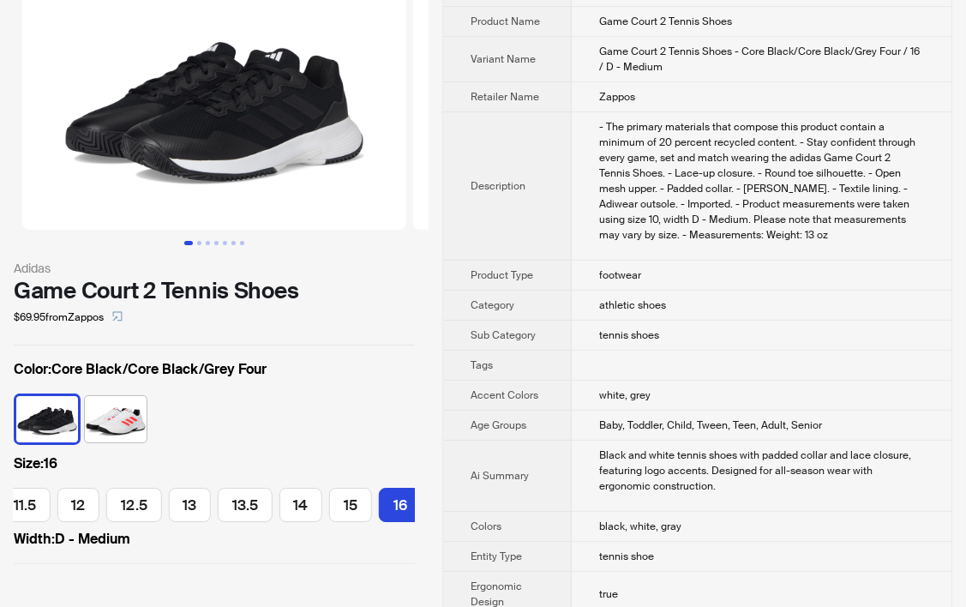
scroll to position [0, 0]
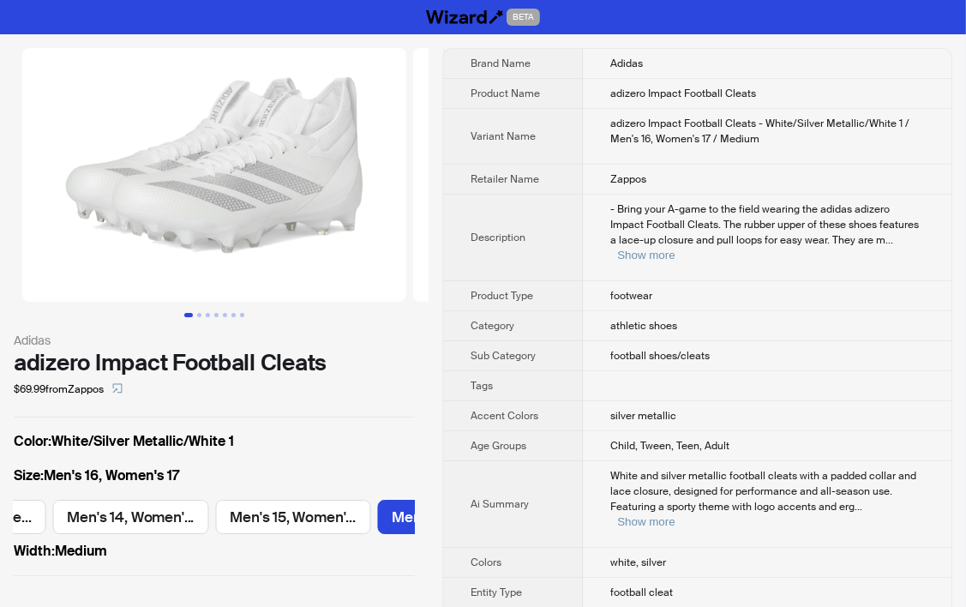
scroll to position [0, 2608]
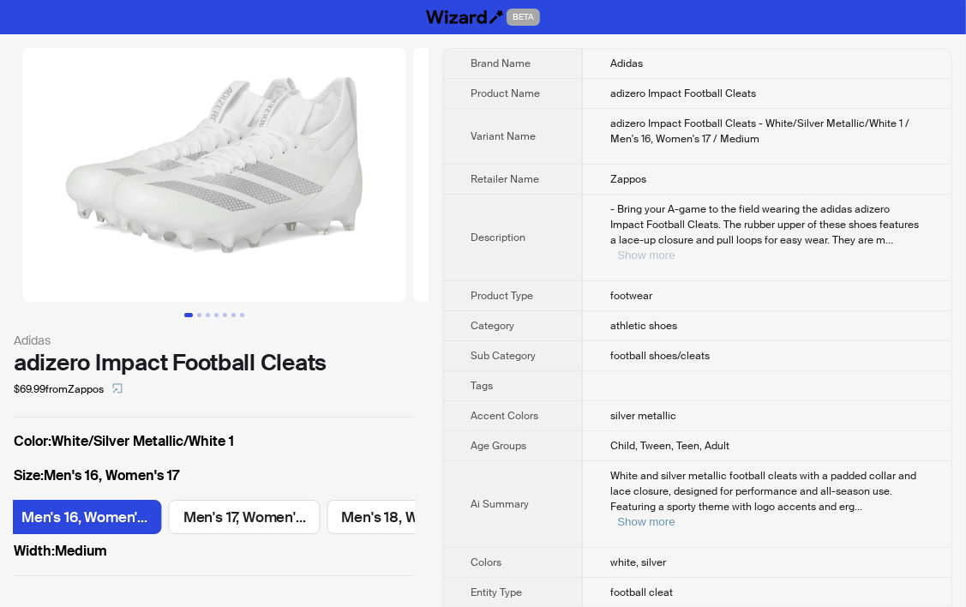
click at [674, 248] on button "Show more" at bounding box center [645, 254] width 57 height 13
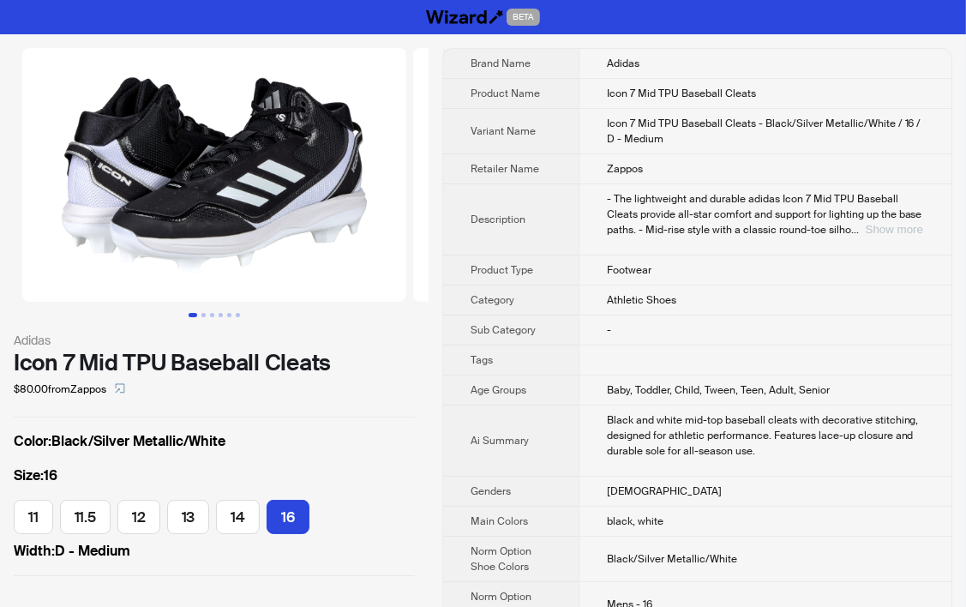
click at [871, 230] on button "Show more" at bounding box center [893, 229] width 57 height 13
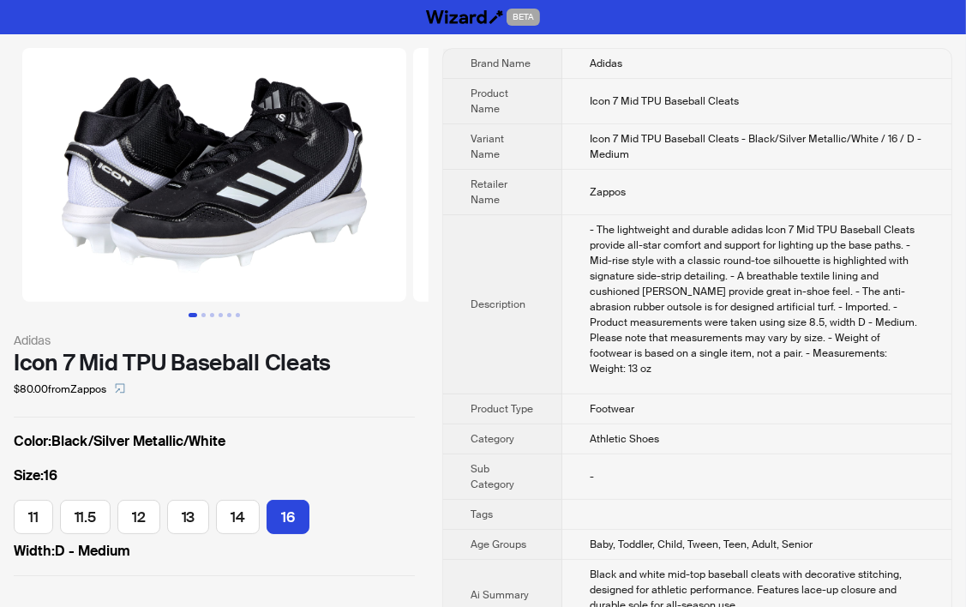
click at [626, 343] on div "- The lightweight and durable adidas Icon 7 Mid TPU Baseball Cleats provide all…" at bounding box center [756, 299] width 334 height 154
click at [661, 537] on span "Baby, Toddler, Child, Tween, Teen, Adult, Senior" at bounding box center [700, 544] width 223 height 14
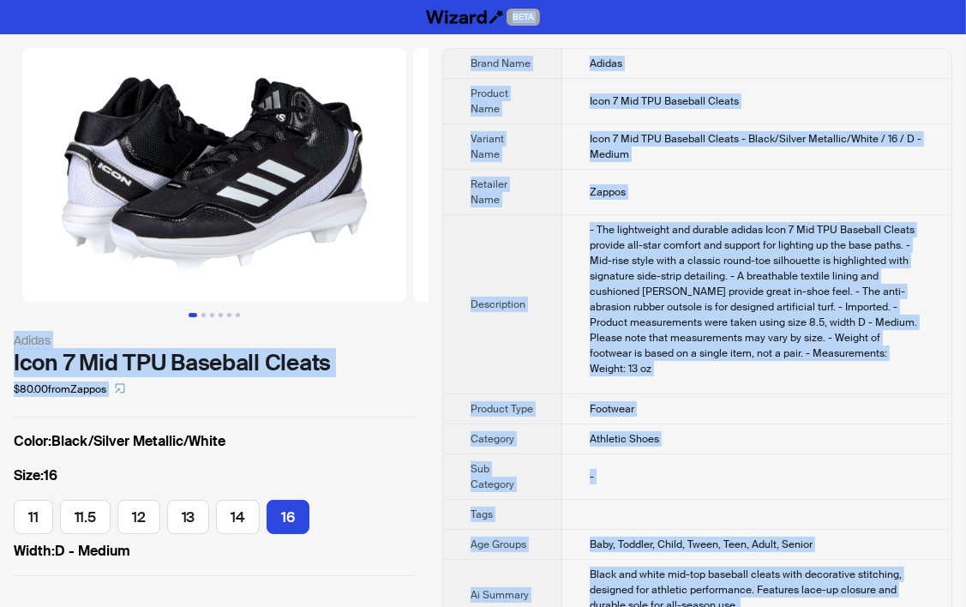
copy div "BETA Adidas Icon 7 Mid TPU Baseball Cleats $80.00 from Zappos Color : Black/Sil…"
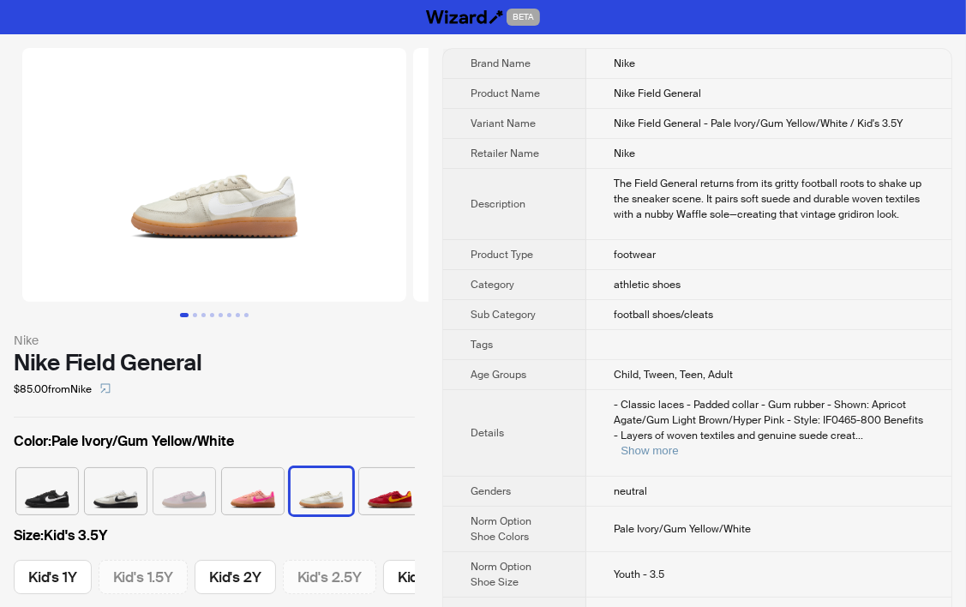
scroll to position [0, 433]
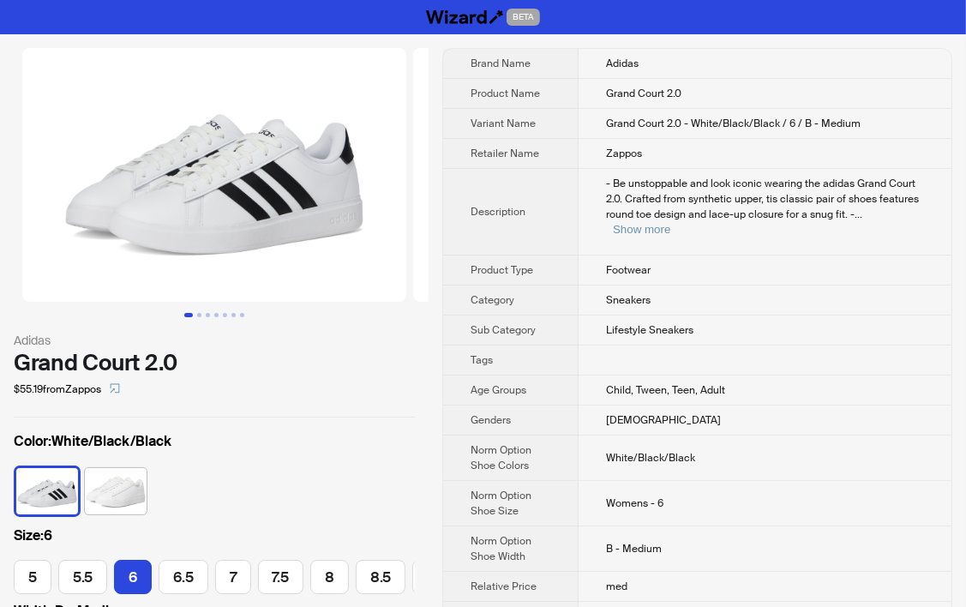
scroll to position [0, 72]
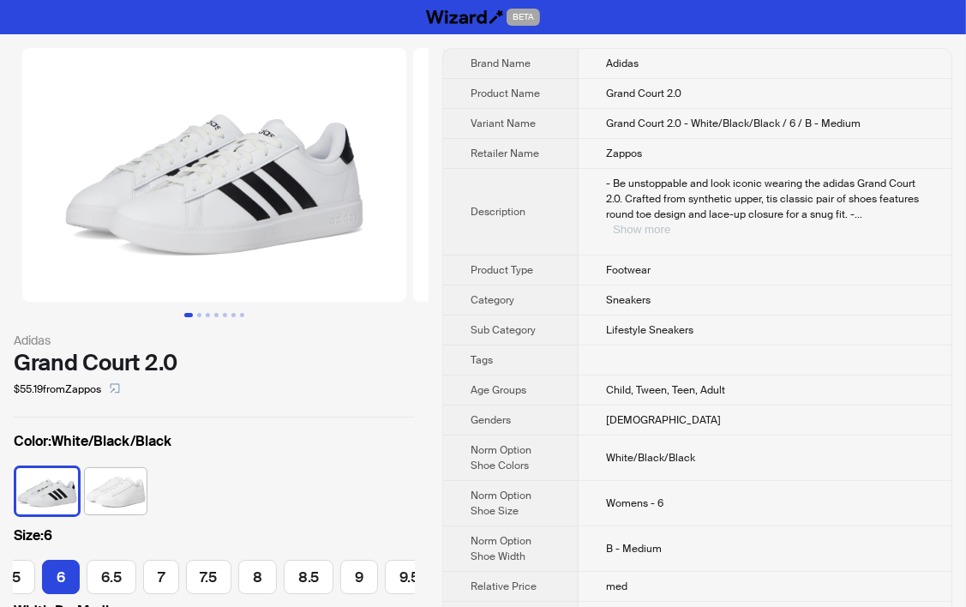
click at [670, 223] on button "Show more" at bounding box center [641, 229] width 57 height 13
click at [705, 359] on td at bounding box center [762, 360] width 377 height 30
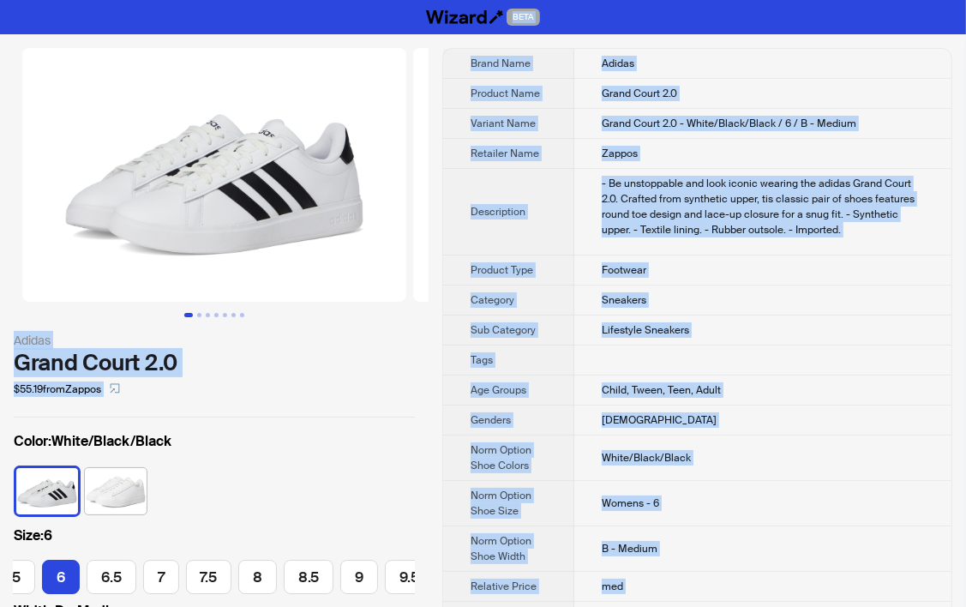
copy div "BETA Adidas Grand Court 2.0 $55.19 from Zappos Color : White/Black/Black Size :…"
click at [726, 230] on div "- Be unstoppable and look iconic wearing the adidas Grand Court 2.0. Crafted fr…" at bounding box center [762, 207] width 322 height 62
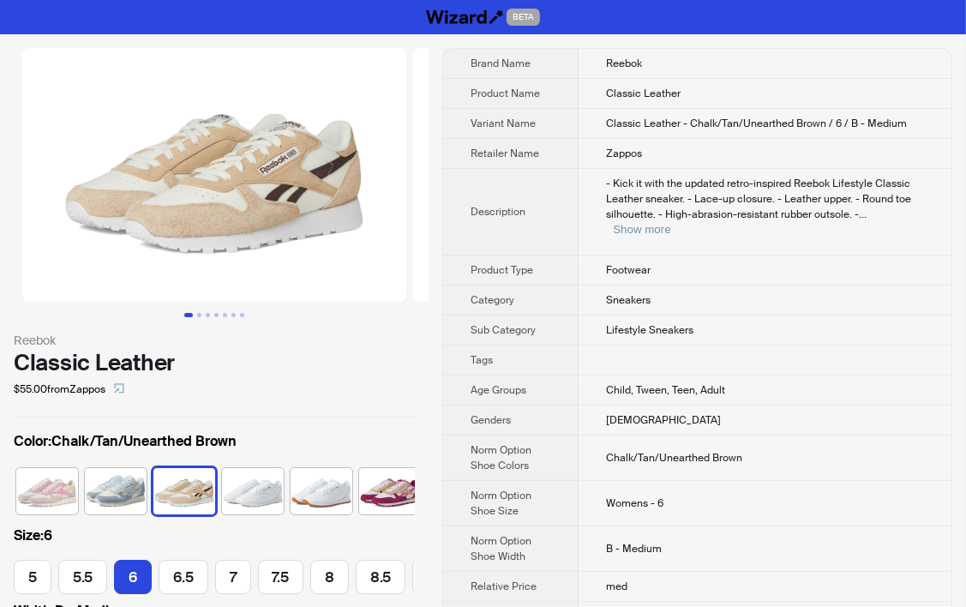
scroll to position [0, 10]
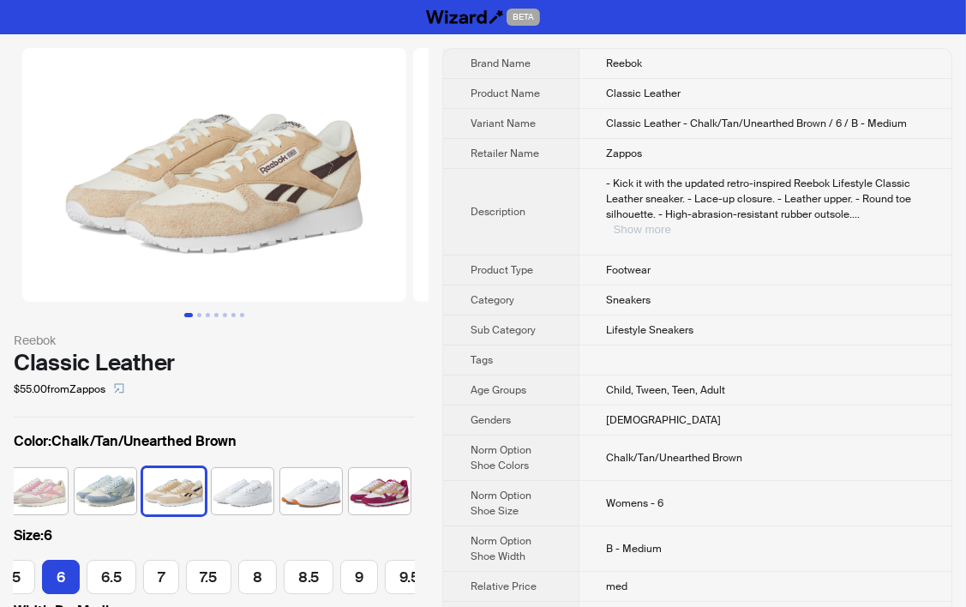
click at [671, 223] on button "Show more" at bounding box center [641, 229] width 57 height 13
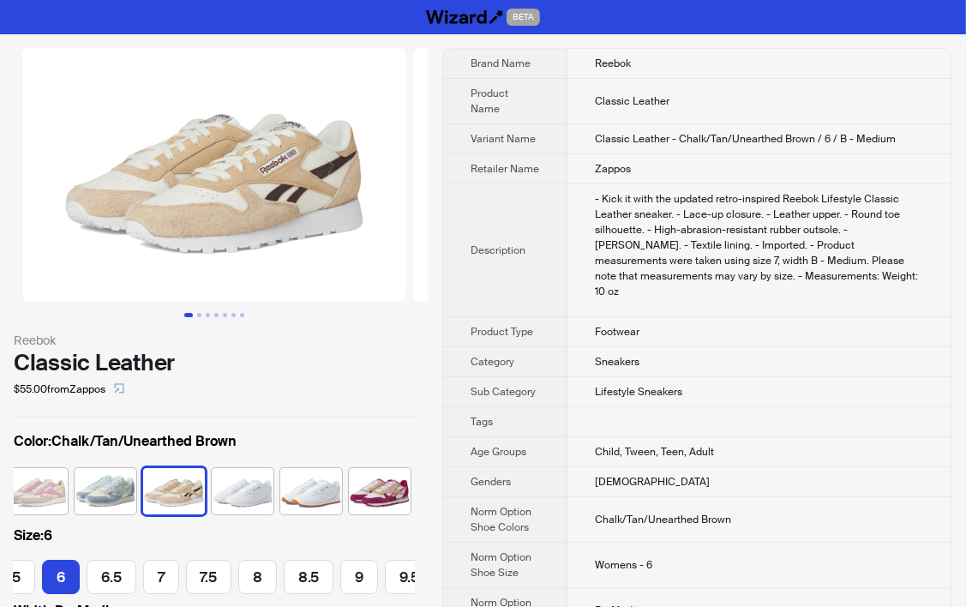
click at [818, 347] on td "Sneakers" at bounding box center [759, 362] width 384 height 30
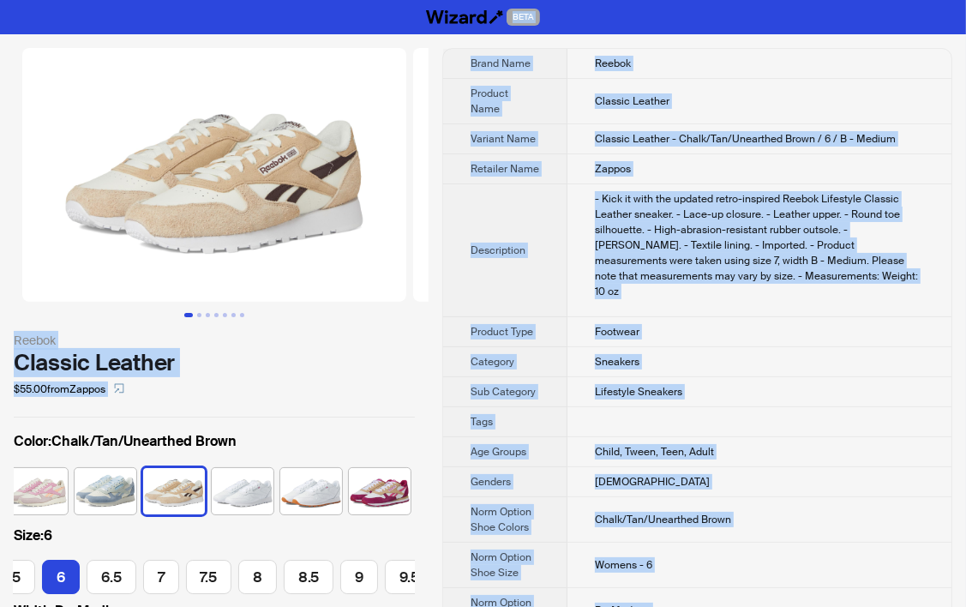
copy div "BETA Reebok Classic Leather $55.00 from Zappos Color : Chalk/Tan/Unearthed Brow…"
click at [723, 236] on div "- Kick it with the updated retro-inspired Reebok Lifestyle Classic Leather snea…" at bounding box center [759, 245] width 329 height 108
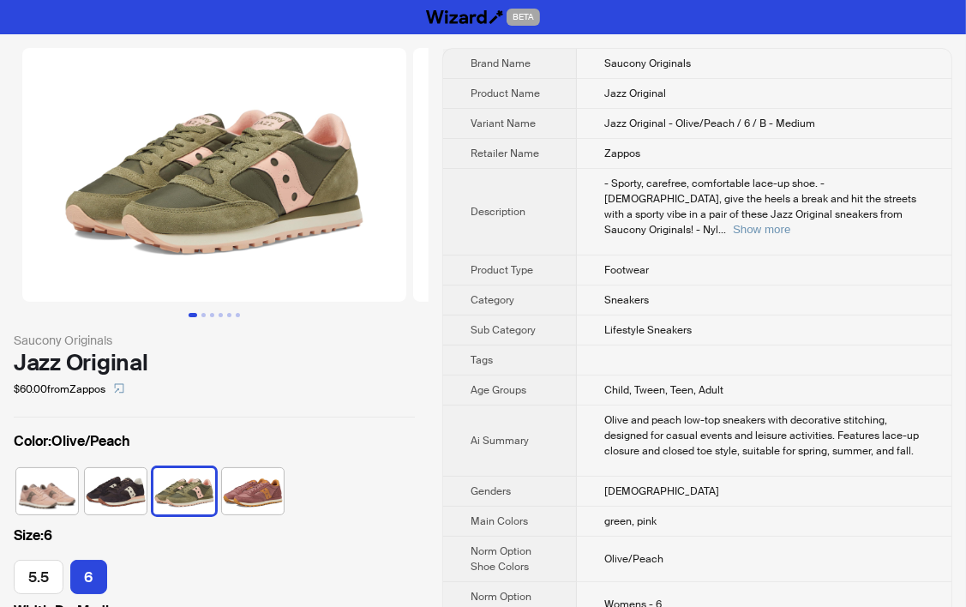
scroll to position [1137, 0]
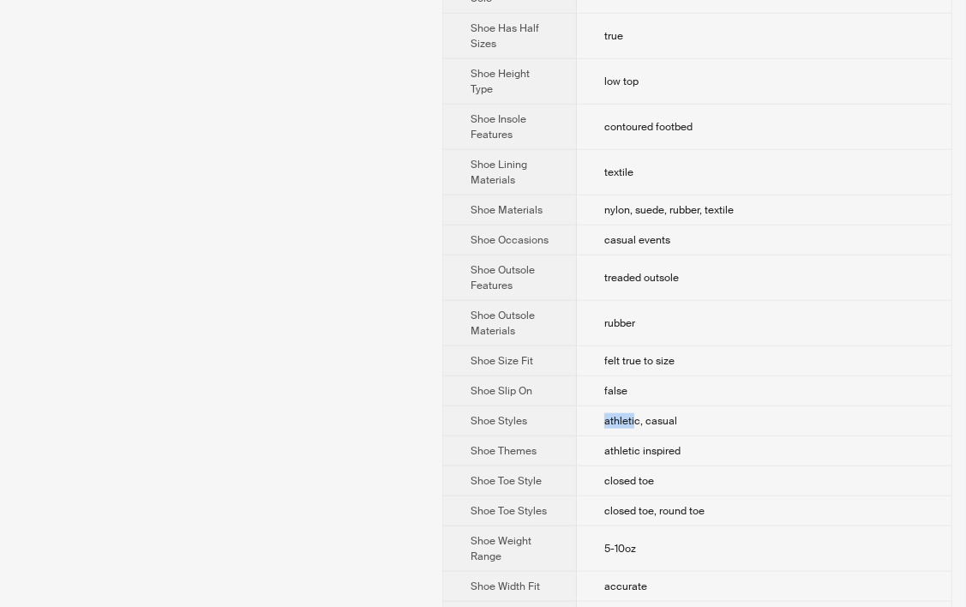
drag, startPoint x: 637, startPoint y: 384, endPoint x: 606, endPoint y: 383, distance: 31.7
click at [606, 414] on span "athletic, casual" at bounding box center [640, 421] width 73 height 14
copy span "athleti"
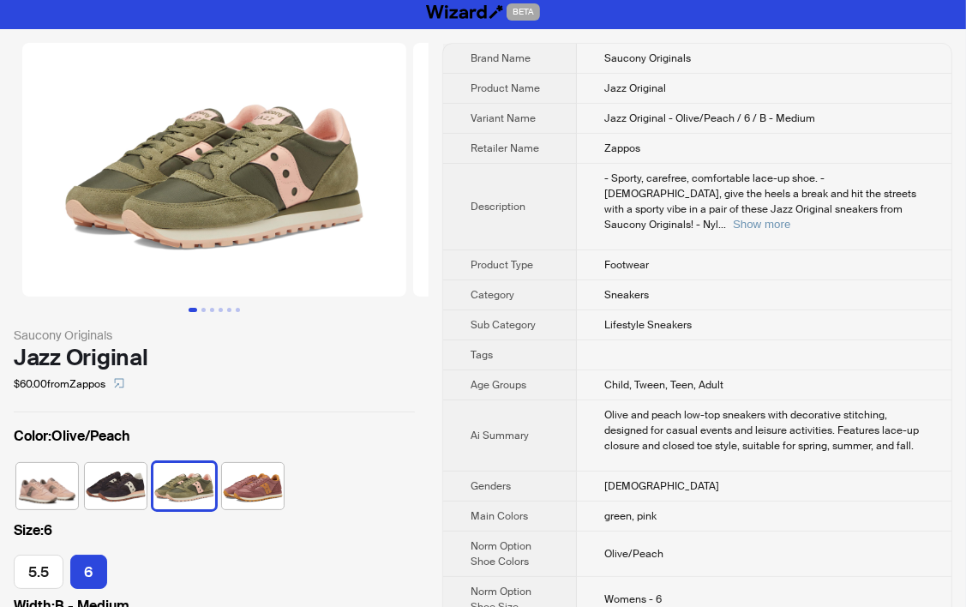
scroll to position [0, 0]
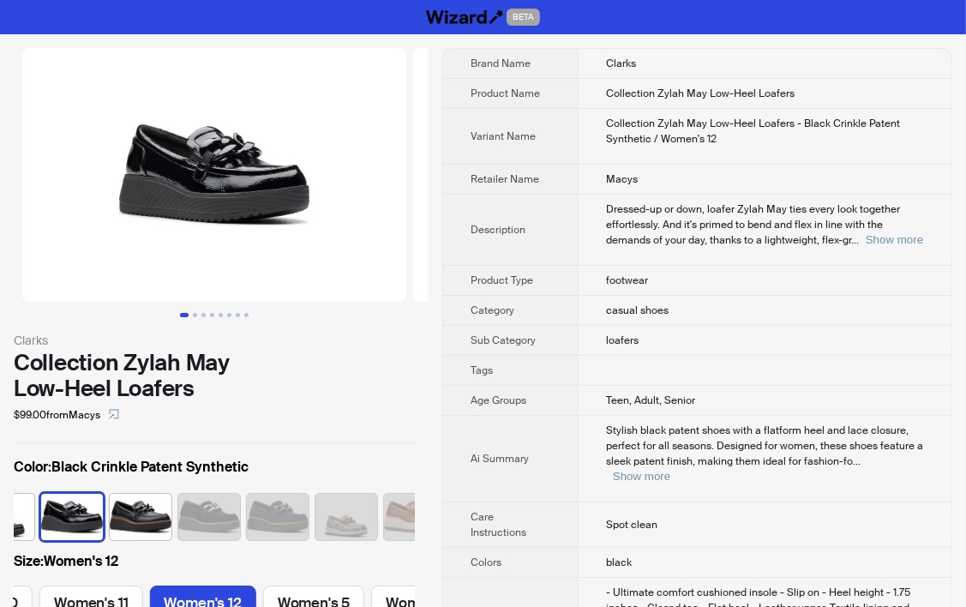
scroll to position [0, 939]
click at [900, 244] on button "Show more" at bounding box center [893, 239] width 57 height 13
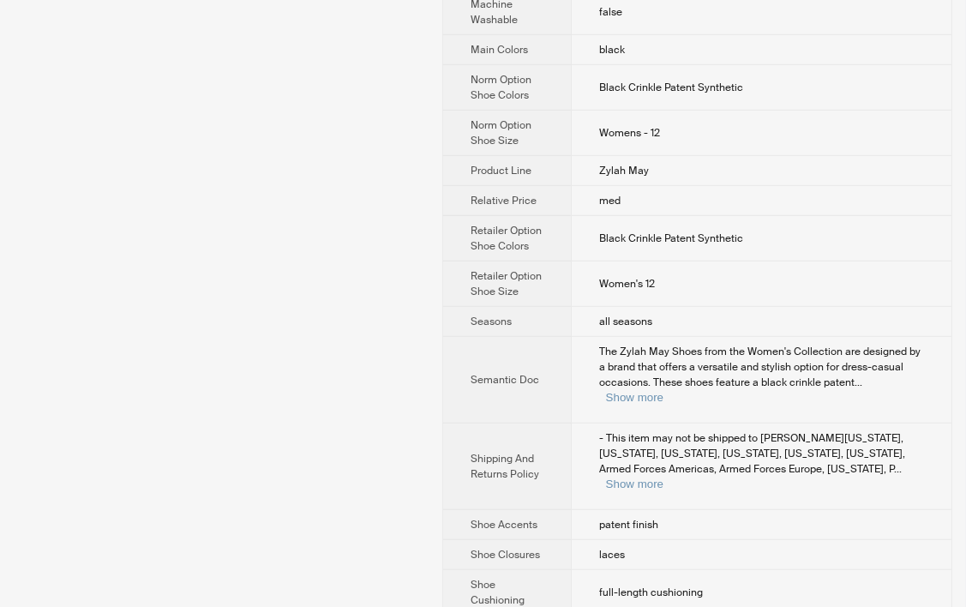
scroll to position [942, 0]
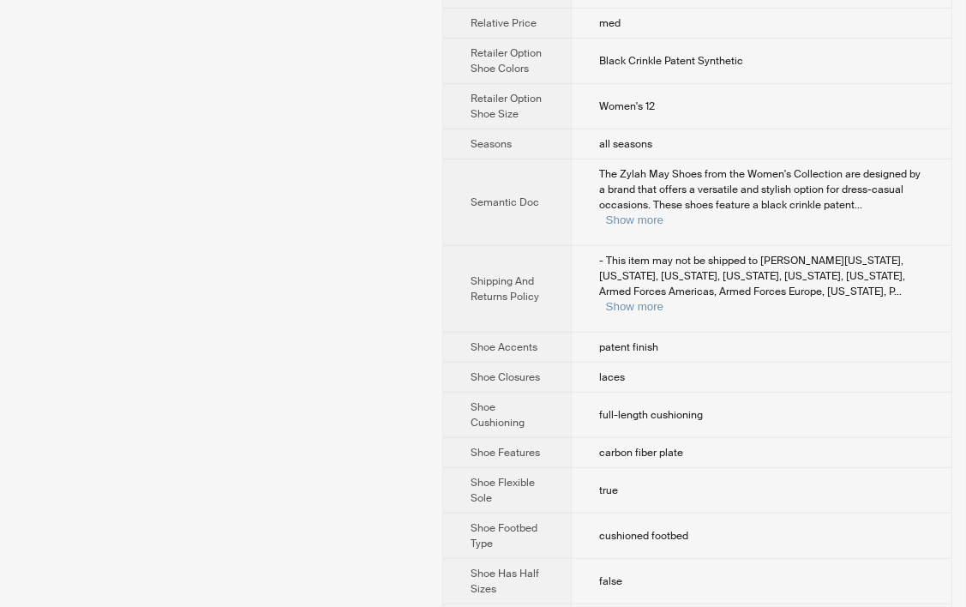
click at [904, 253] on div "- This item may not be shipped to Marshall Islands, Palau, Alaska, Guam, Hawaii…" at bounding box center [761, 284] width 325 height 62
click at [663, 300] on button "Show more" at bounding box center [634, 306] width 57 height 13
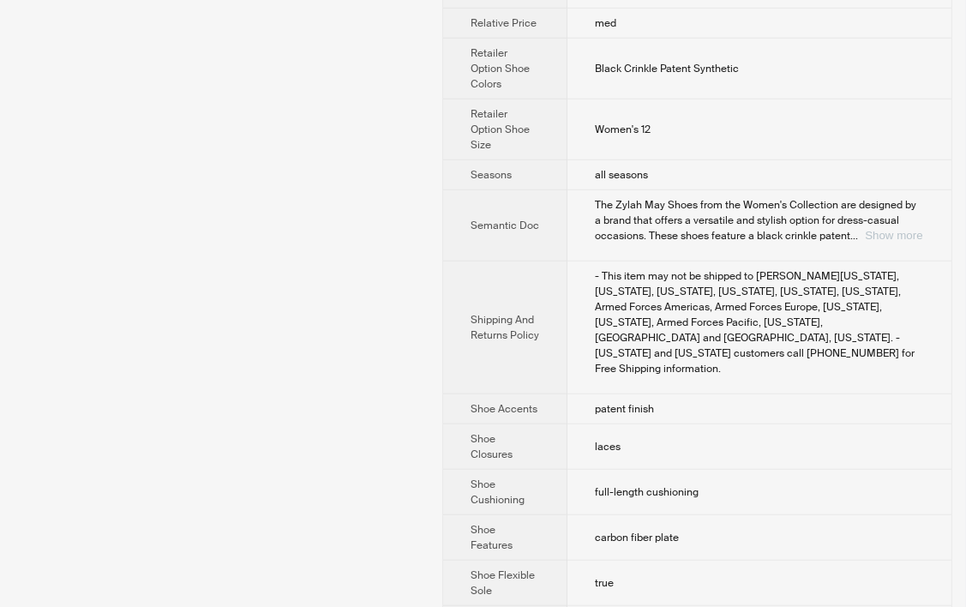
click at [876, 229] on button "Show more" at bounding box center [892, 235] width 57 height 13
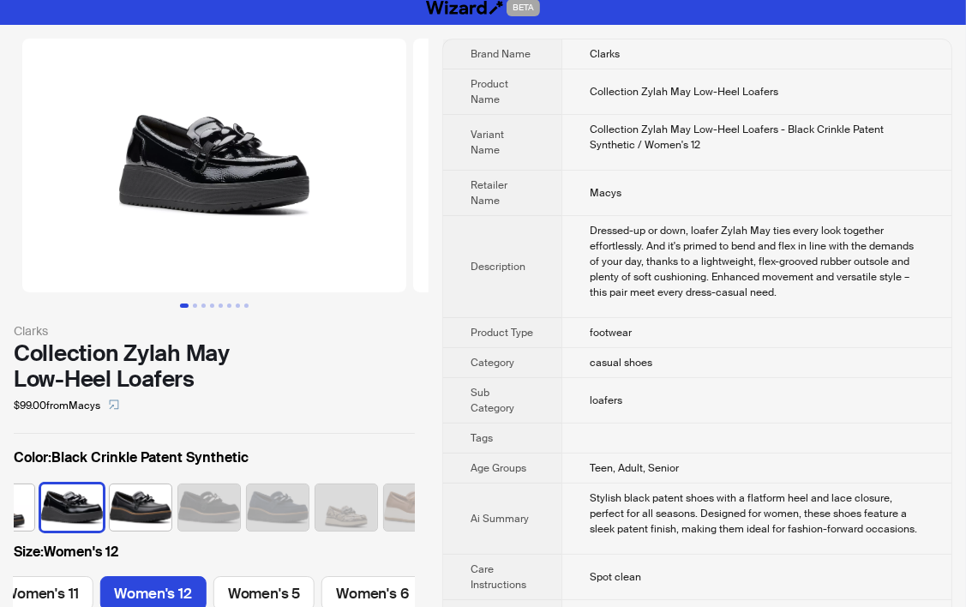
scroll to position [0, 0]
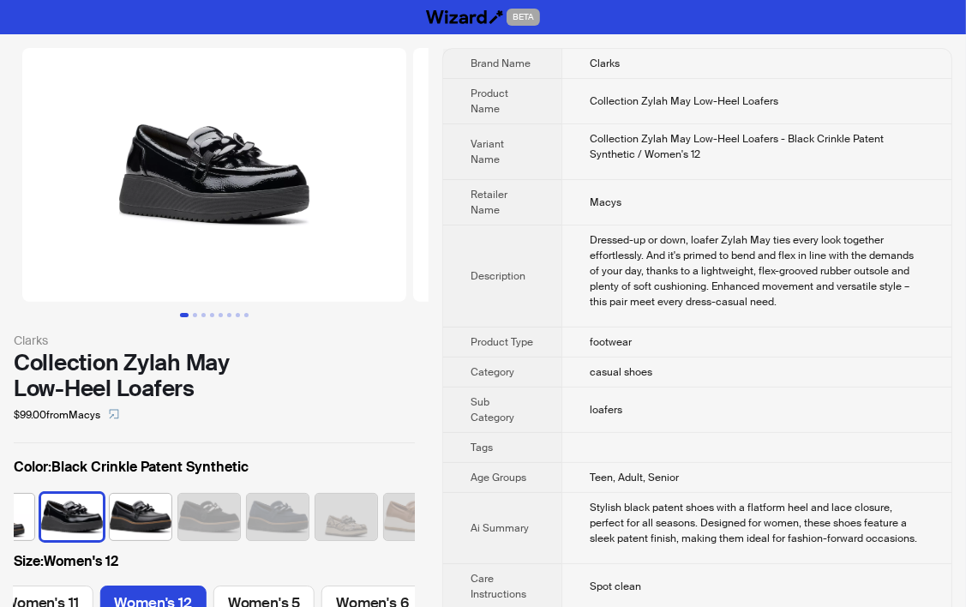
click at [613, 300] on div "Dressed-up or down, loafer Zylah May ties every look together effortlessly. And…" at bounding box center [756, 270] width 334 height 77
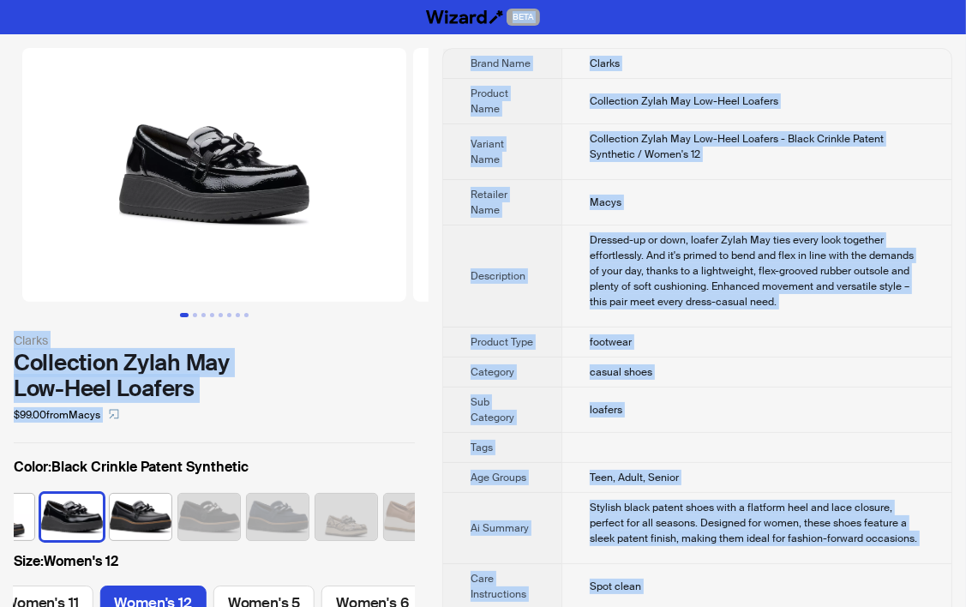
copy div "BETA Clarks Collection Zylah May Low-Heel Loafers $99.00 from Macys Color : Bla…"
click at [650, 314] on td "Dressed-up or down, loafer Zylah May ties every look together effortlessly. And…" at bounding box center [756, 276] width 390 height 102
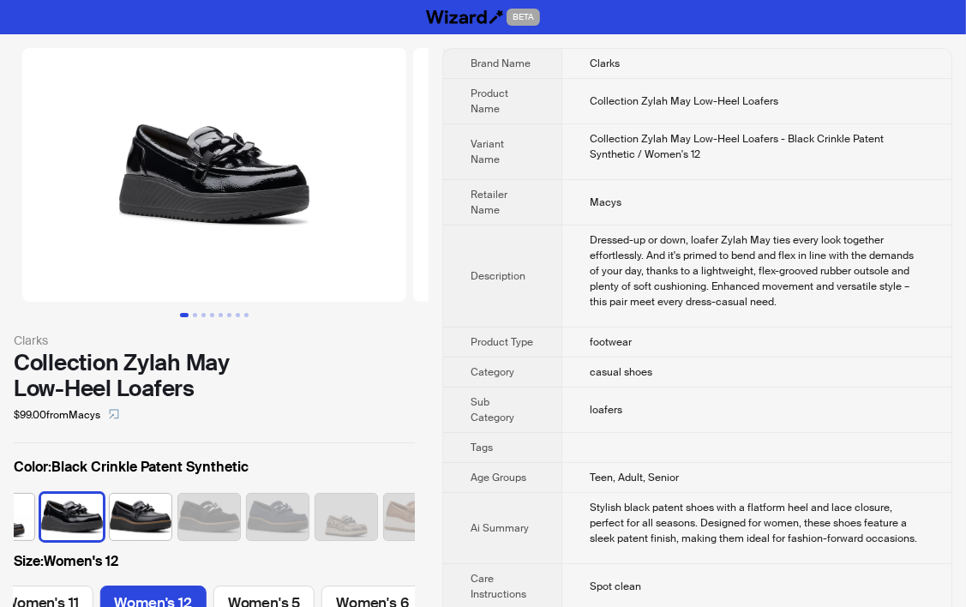
click at [716, 142] on div "Collection Zylah May Low-Heel Loafers - Black Crinkle Patent Synthetic / Women'…" at bounding box center [756, 146] width 334 height 31
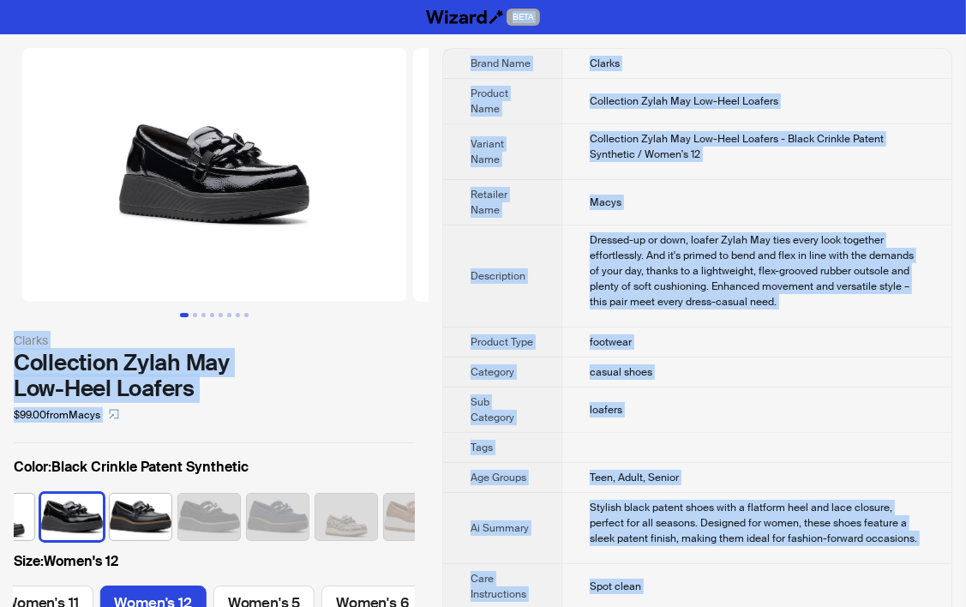
copy div "BETA Clarks Collection Zylah May Low-Heel Loafers $99.00 from Macys Color : Bla…"
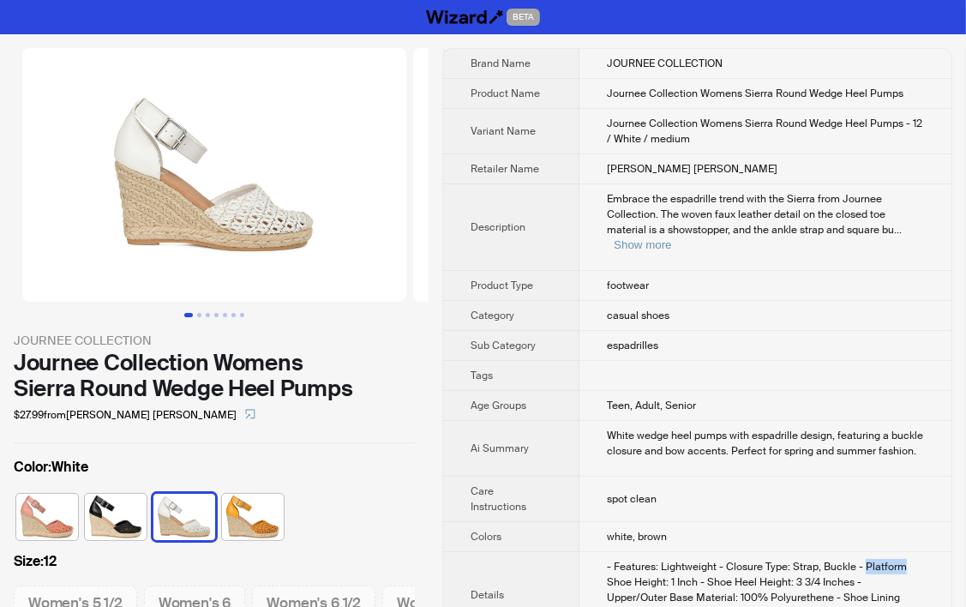
click at [509, 197] on th "Description" at bounding box center [511, 227] width 136 height 87
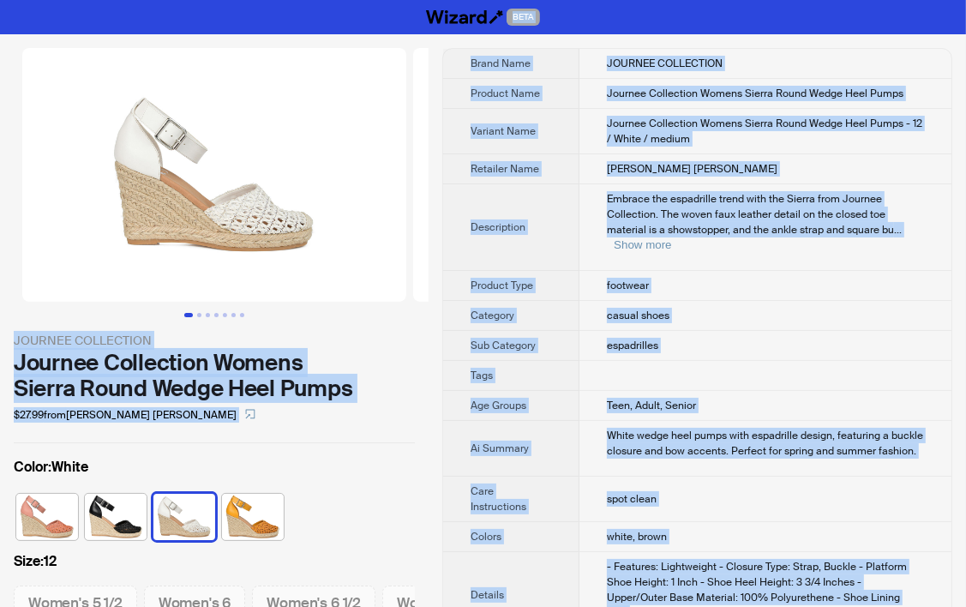
copy div "BETA JOURNEE COLLECTION Journee Collection Womens Sierra Round Wedge Heel Pumps…"
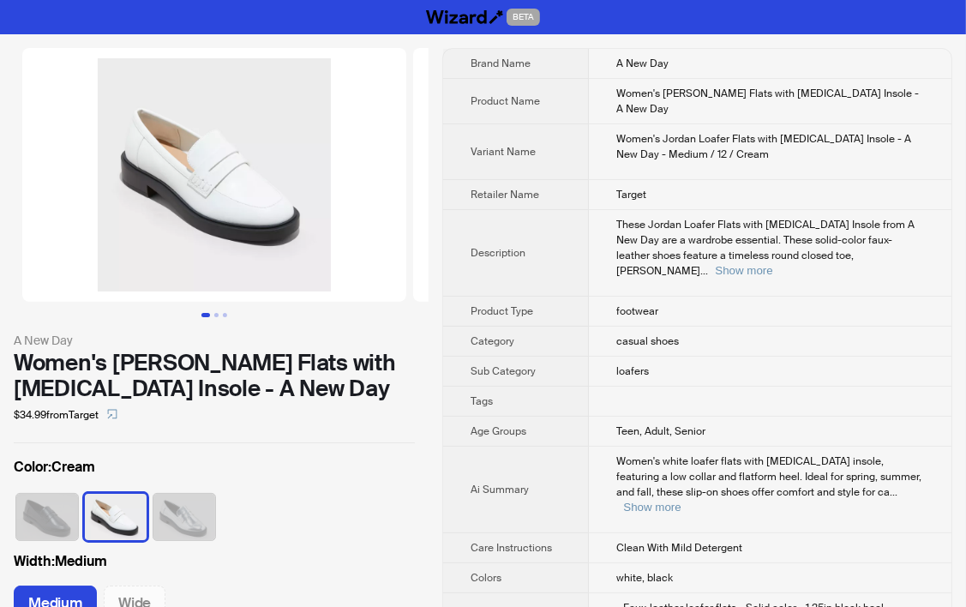
scroll to position [0, 314]
click at [680, 500] on button "Show more" at bounding box center [651, 506] width 57 height 13
click at [772, 264] on button "Show more" at bounding box center [742, 270] width 57 height 13
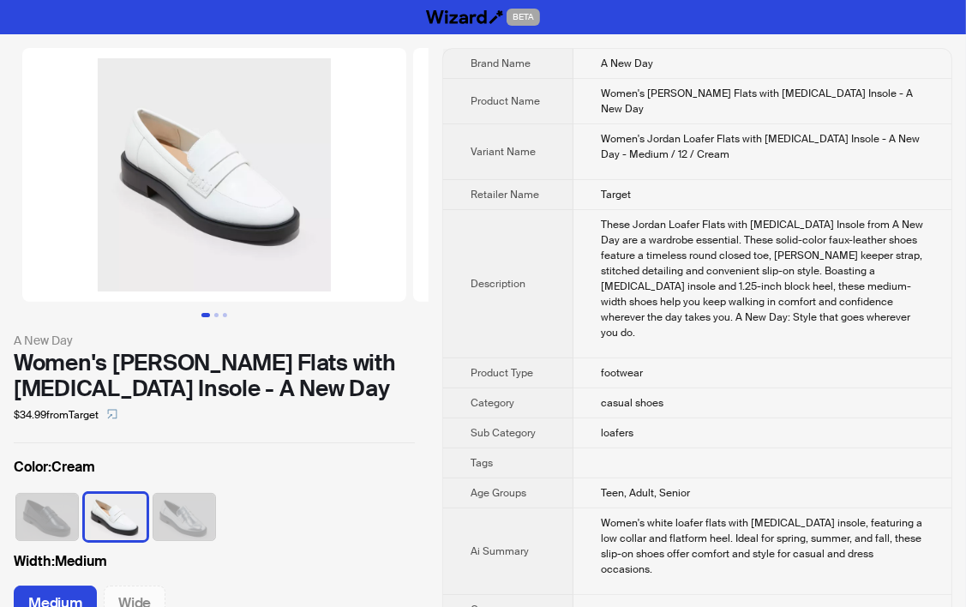
click at [634, 217] on div "These Jordan Loafer Flats with [MEDICAL_DATA] Insole from A New Day are a wardr…" at bounding box center [762, 278] width 323 height 123
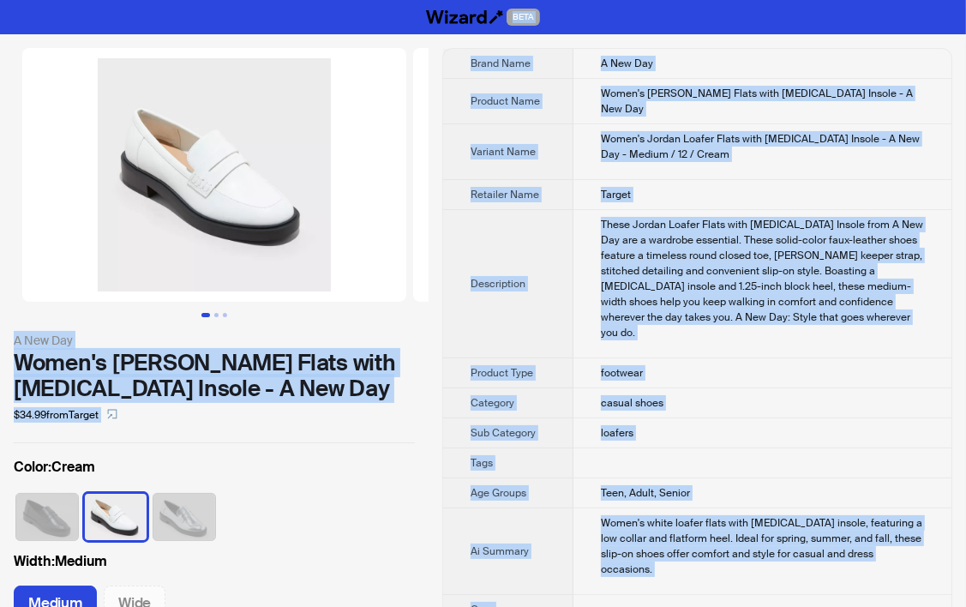
copy div "BETA A New Day Women's Jordan Loafer Flats with [MEDICAL_DATA] Insole - A New D…"
click at [726, 131] on div "Women's Jordan Loafer Flats with [MEDICAL_DATA] Insole - A New Day - Medium / 1…" at bounding box center [762, 146] width 323 height 31
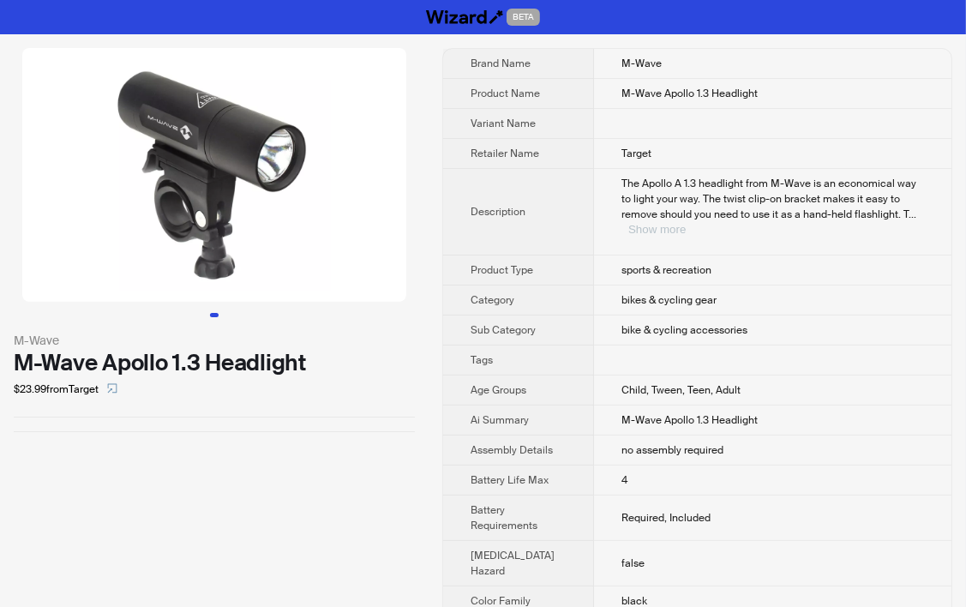
click at [685, 223] on button "Show more" at bounding box center [656, 229] width 57 height 13
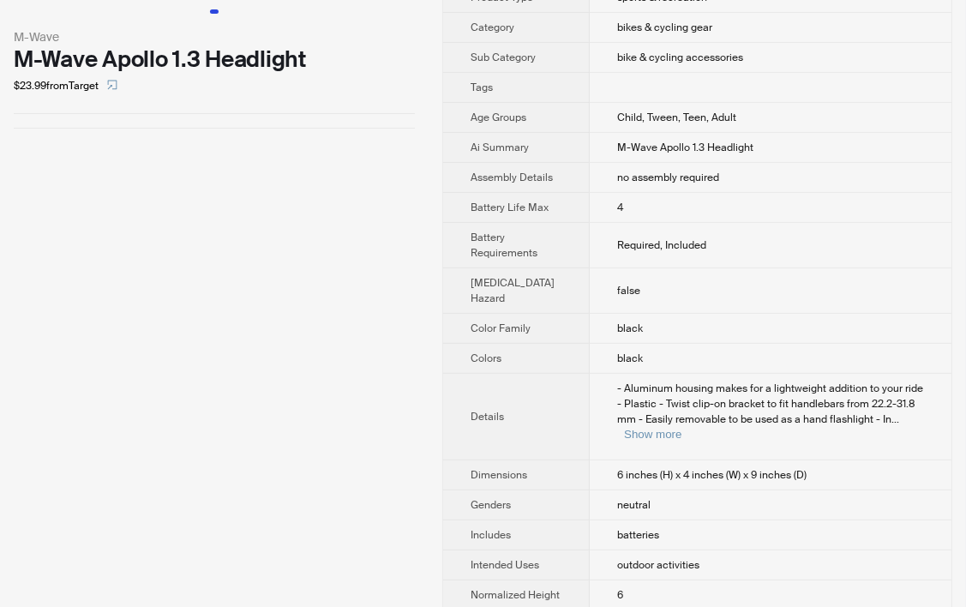
scroll to position [600, 0]
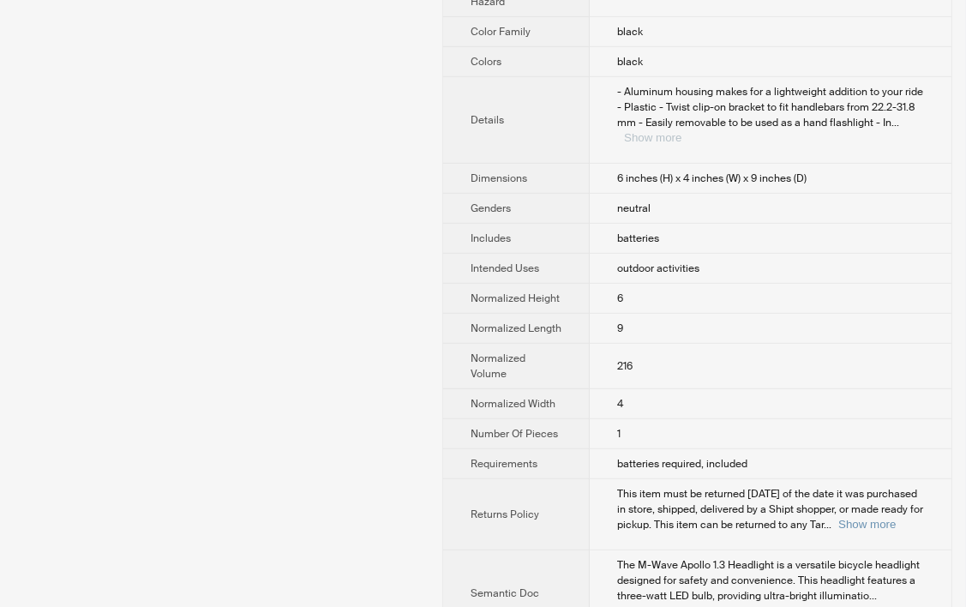
click at [681, 131] on button "Show more" at bounding box center [652, 137] width 57 height 13
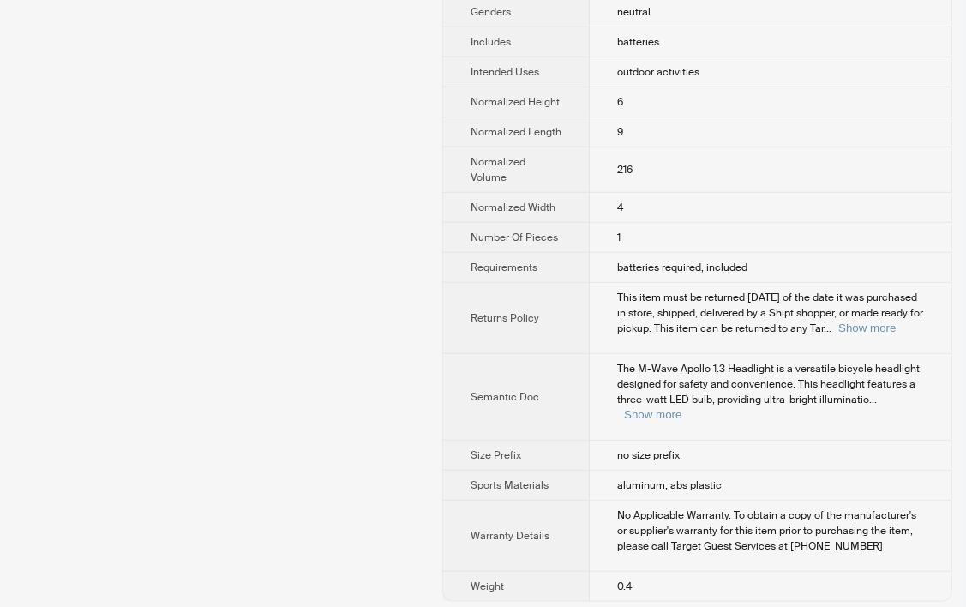
scroll to position [876, 0]
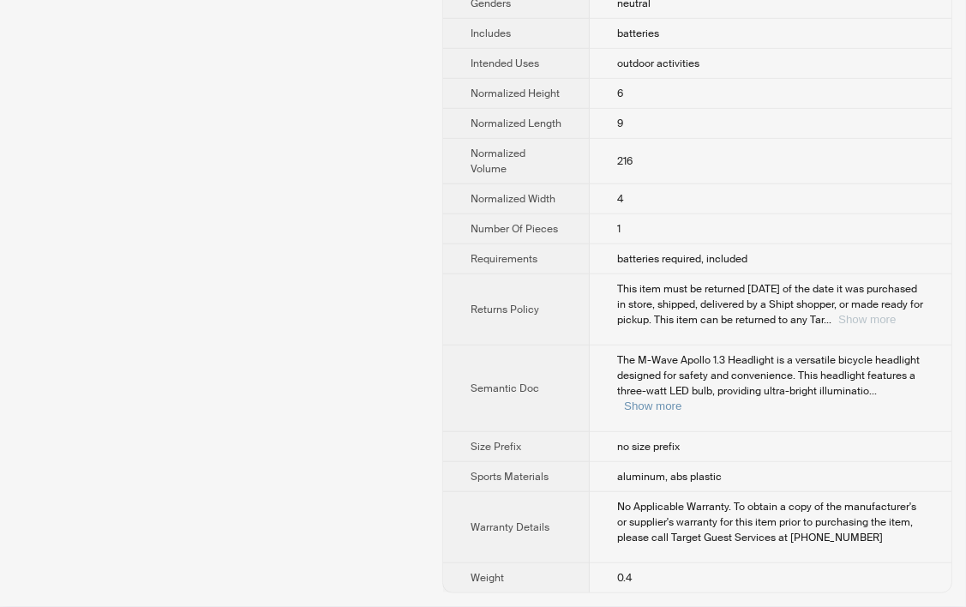
click at [895, 313] on button "Show more" at bounding box center [866, 319] width 57 height 13
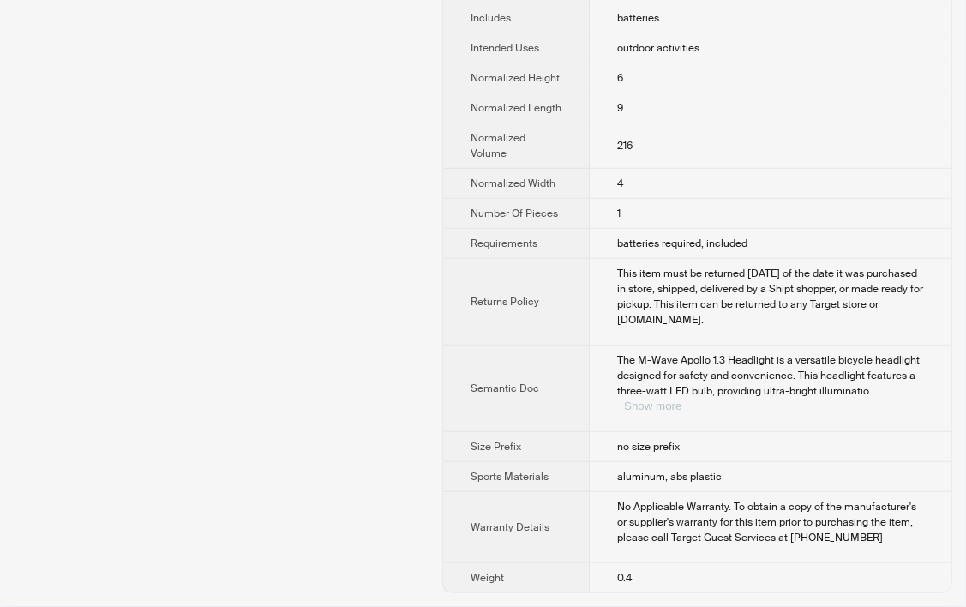
click at [681, 409] on button "Show more" at bounding box center [652, 405] width 57 height 13
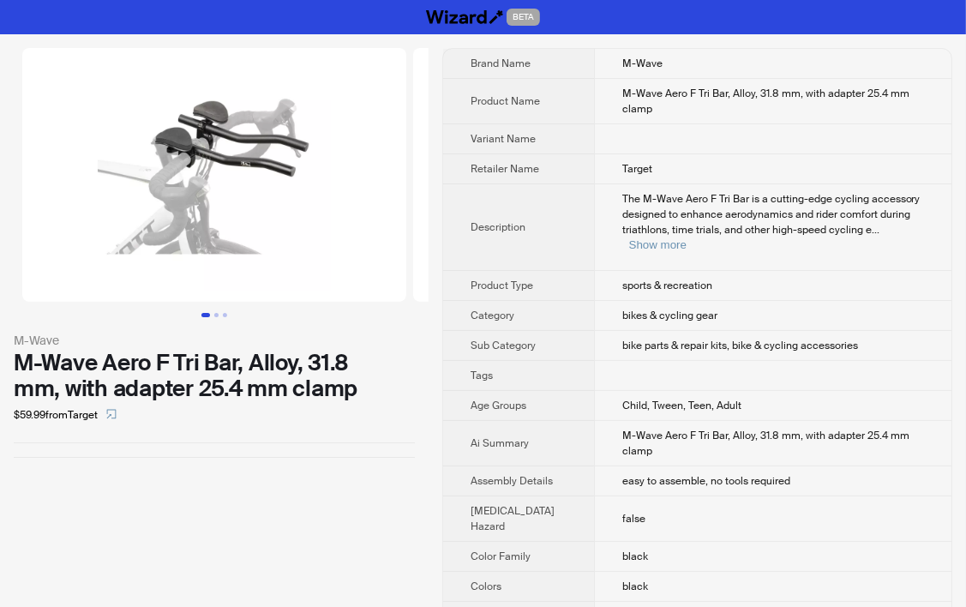
click at [901, 204] on div "The M-Wave Aero F Tri Bar is a cutting-edge cycling accessory designed to enhan…" at bounding box center [773, 222] width 302 height 62
click at [686, 238] on button "Show more" at bounding box center [657, 244] width 57 height 13
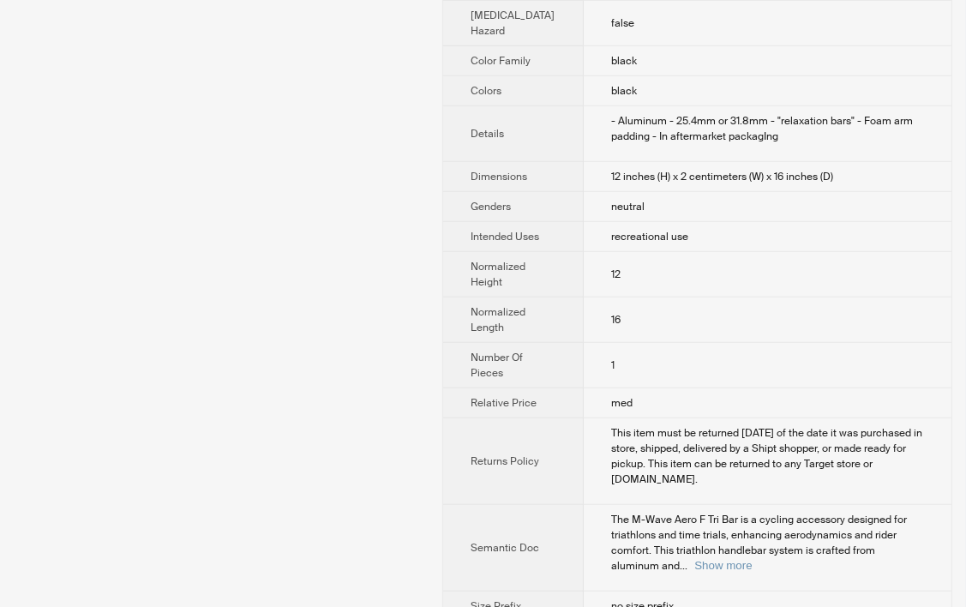
scroll to position [1248, 0]
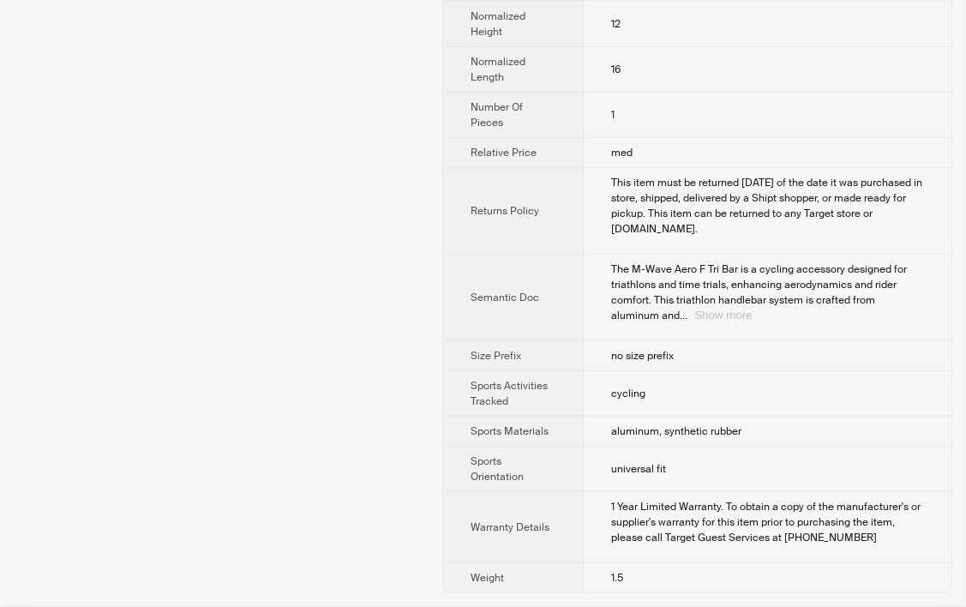
click at [751, 308] on button "Show more" at bounding box center [722, 314] width 57 height 13
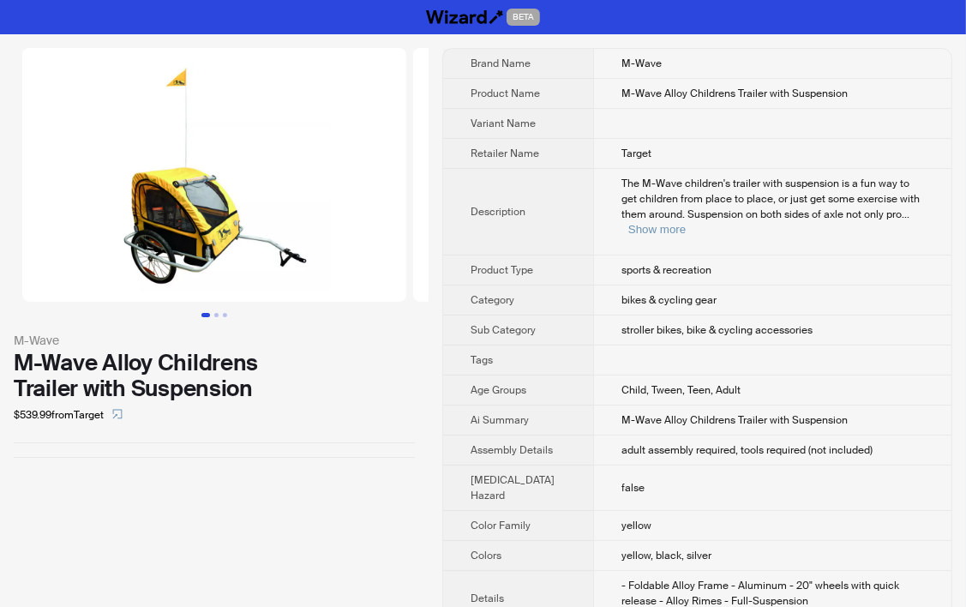
click at [758, 349] on td at bounding box center [772, 360] width 358 height 30
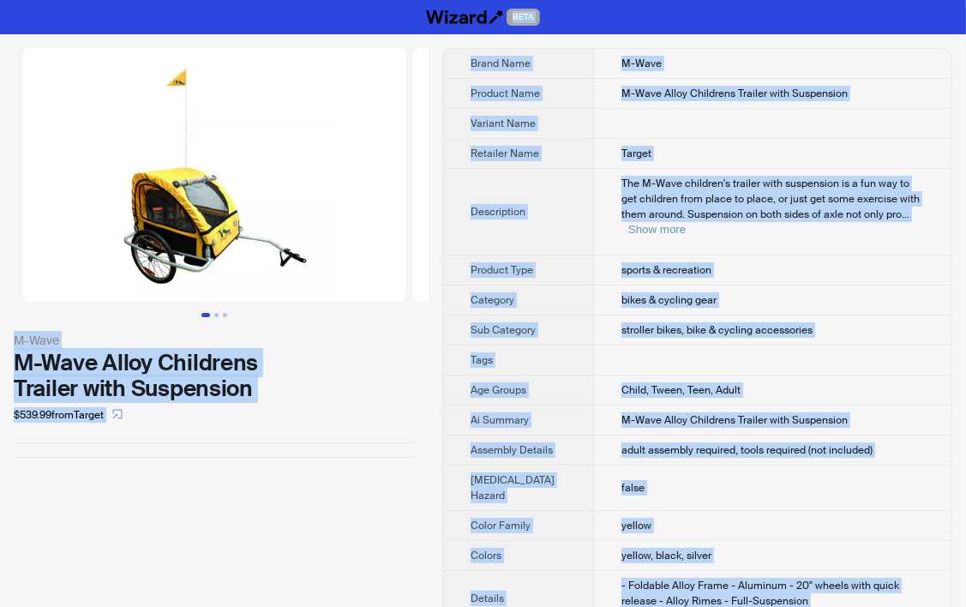
copy div "BETA M-Wave M-Wave Alloy Childrens Trailer with Suspension $539.99 from Target …"
click at [641, 68] on td "M-Wave" at bounding box center [772, 64] width 358 height 30
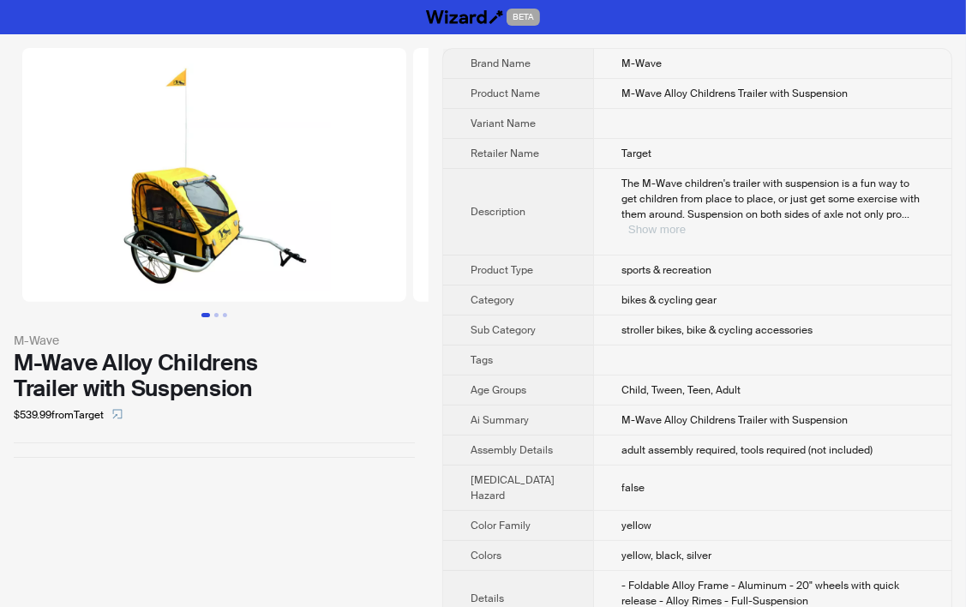
click at [685, 223] on button "Show more" at bounding box center [656, 229] width 57 height 13
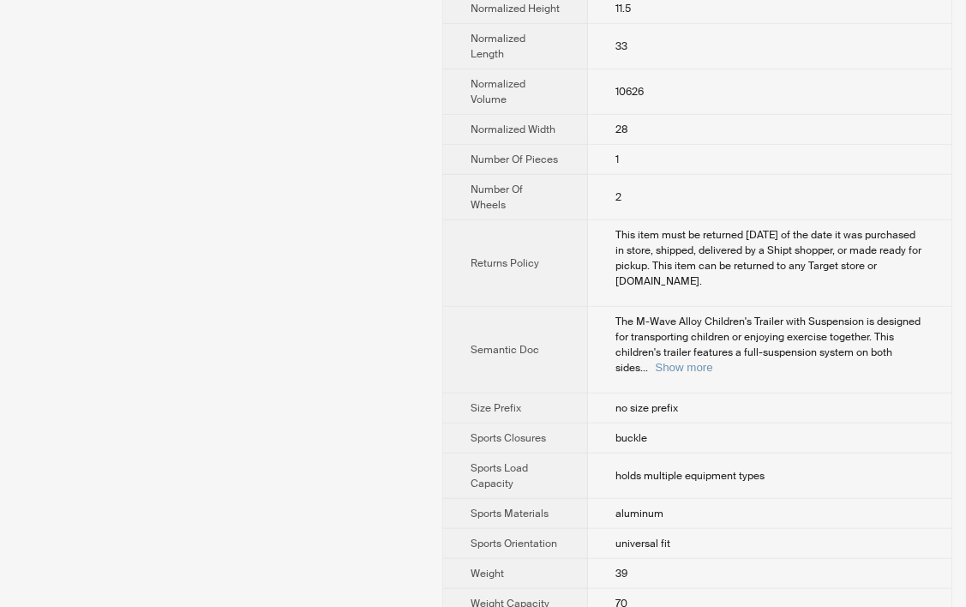
scroll to position [942, 0]
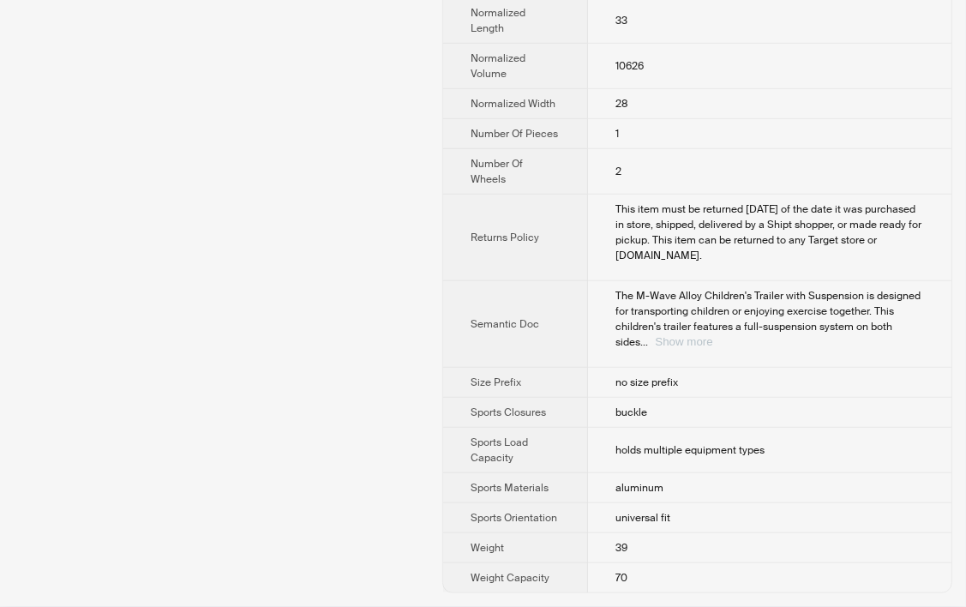
click at [903, 348] on div "The M-Wave Alloy Children's Trailer with Suspension is designed for transportin…" at bounding box center [769, 319] width 308 height 62
click at [712, 345] on button "Show more" at bounding box center [683, 341] width 57 height 13
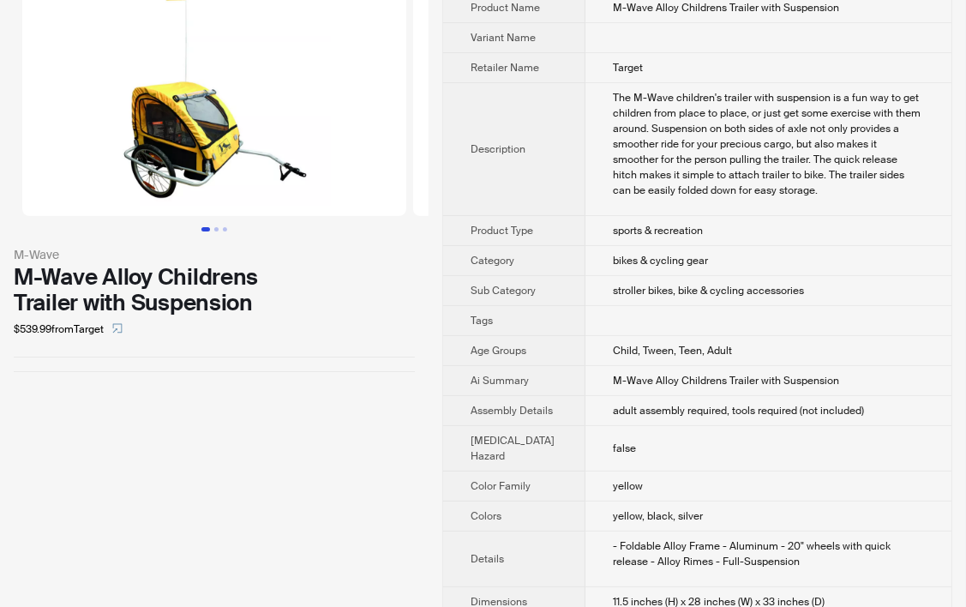
scroll to position [0, 0]
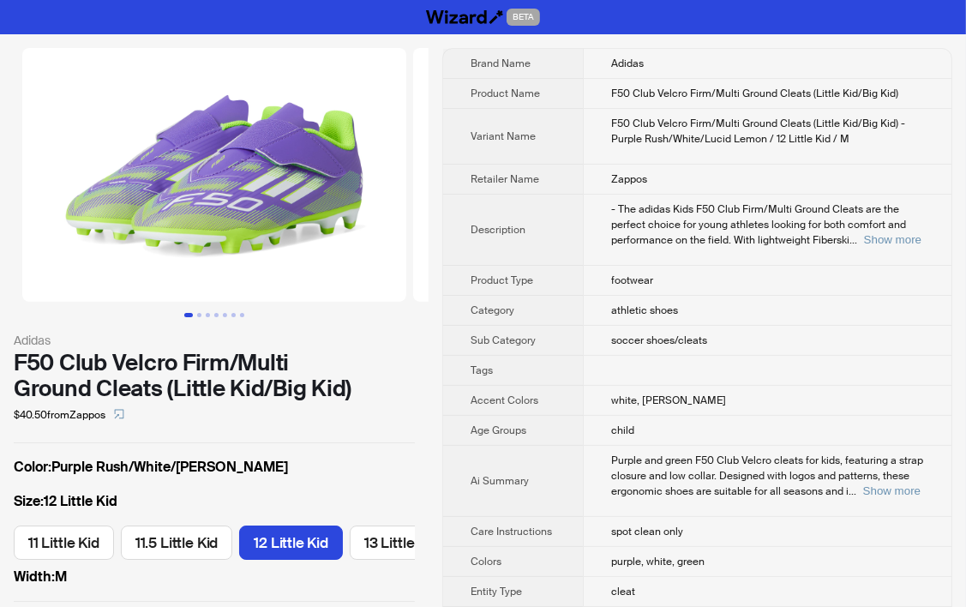
scroll to position [0, 202]
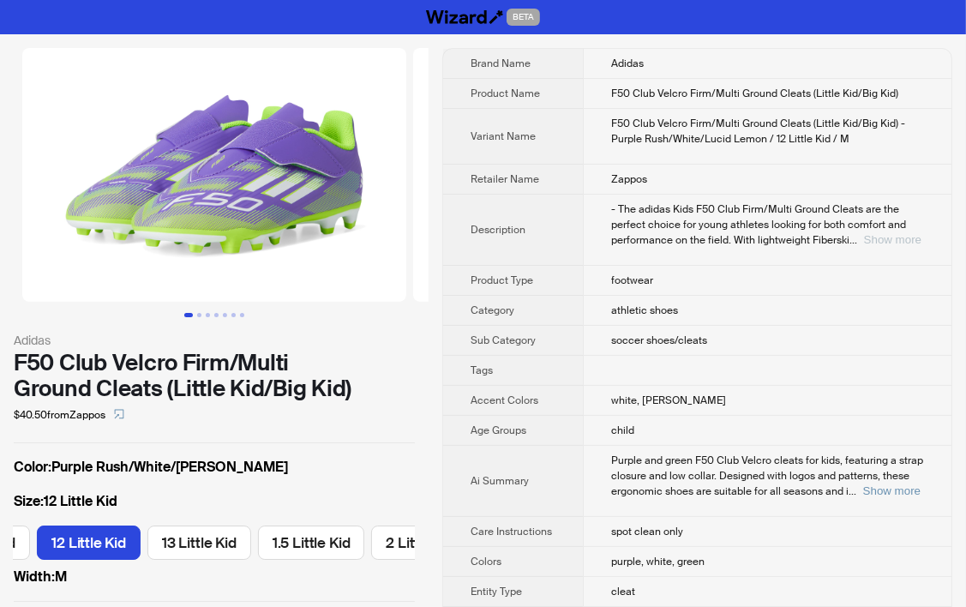
click at [894, 236] on button "Show more" at bounding box center [892, 239] width 57 height 13
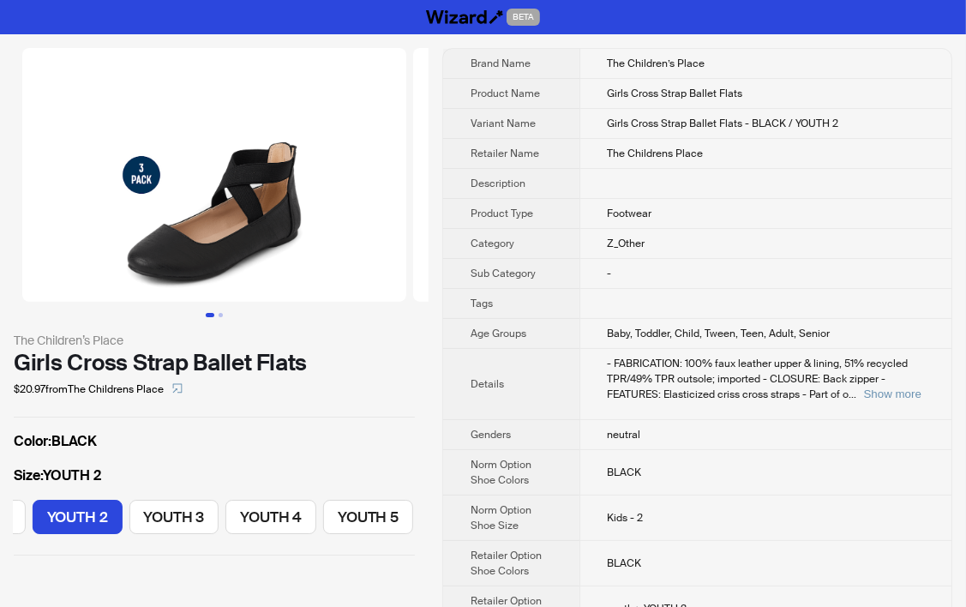
scroll to position [0, 386]
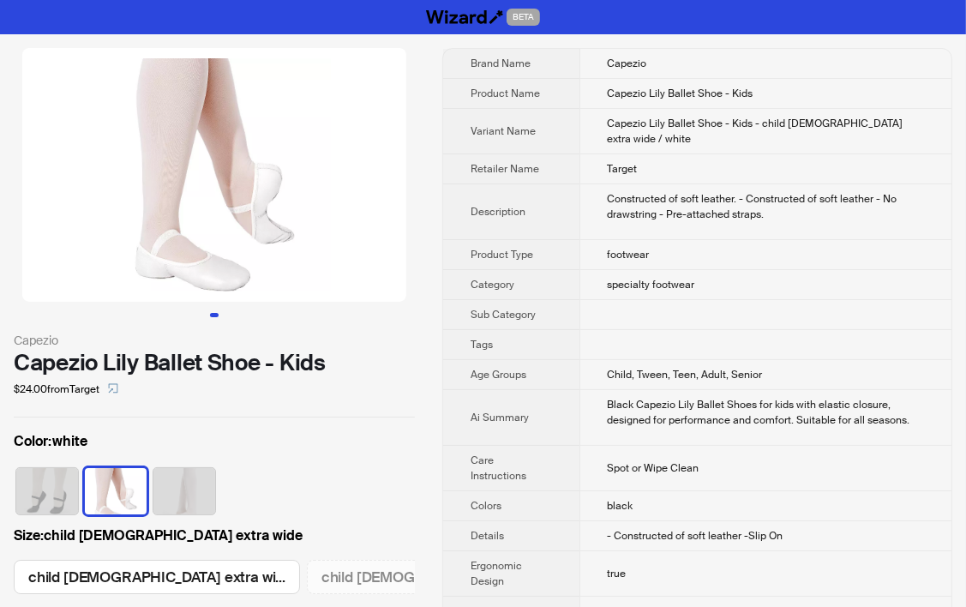
scroll to position [0, 4904]
click at [218, 314] on button "Go to slide 1" at bounding box center [214, 315] width 9 height 4
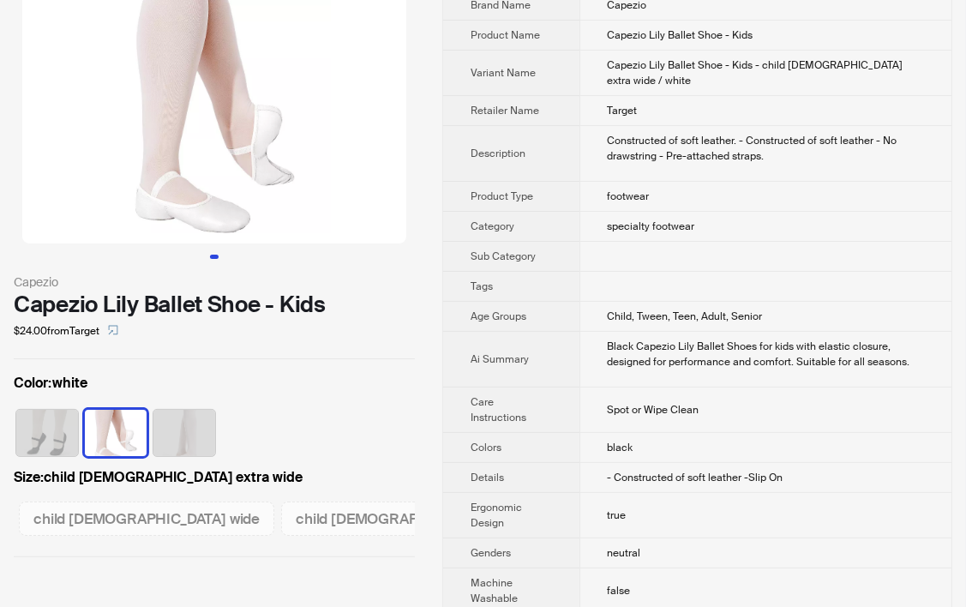
scroll to position [0, 0]
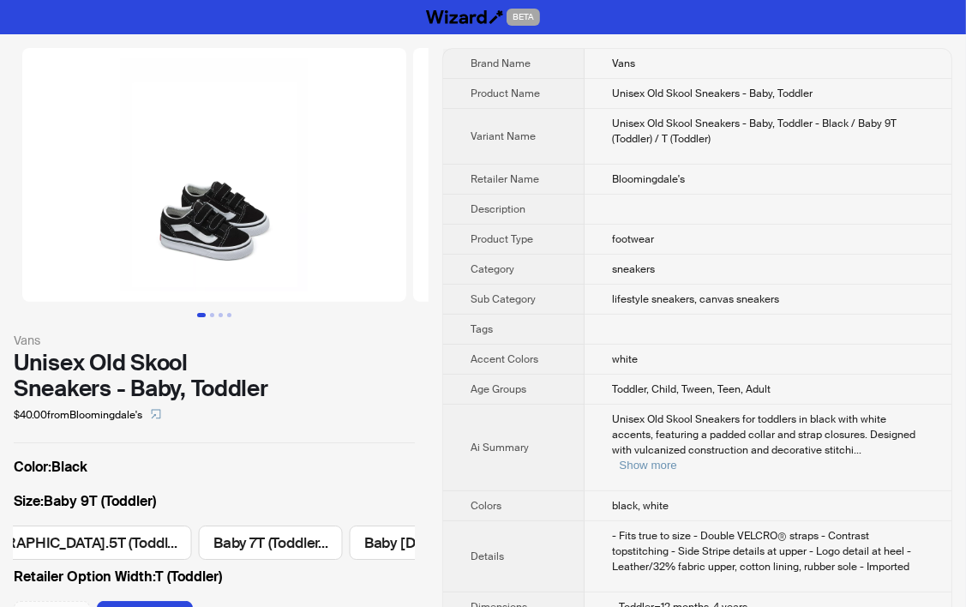
scroll to position [0, 2027]
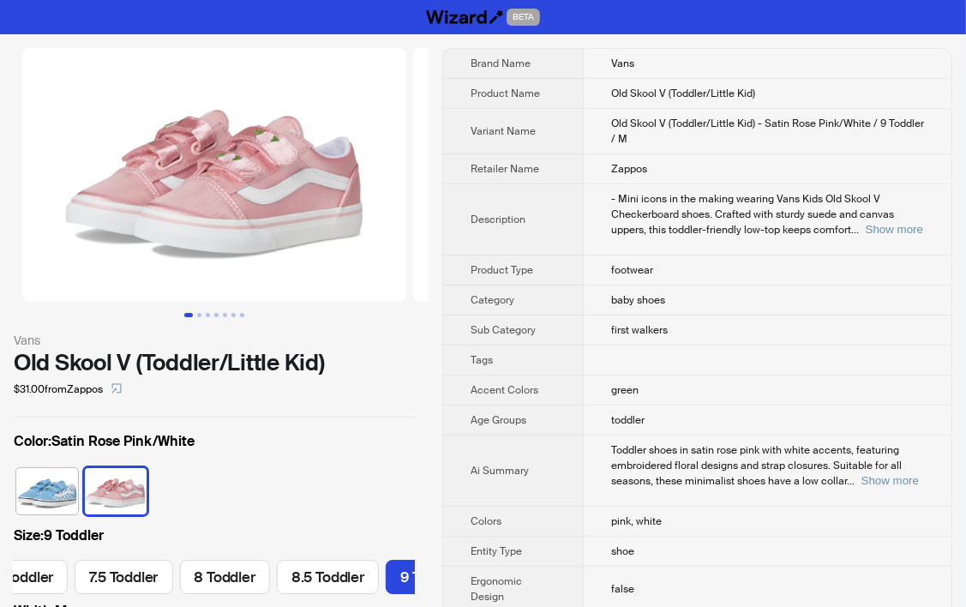
scroll to position [0, 893]
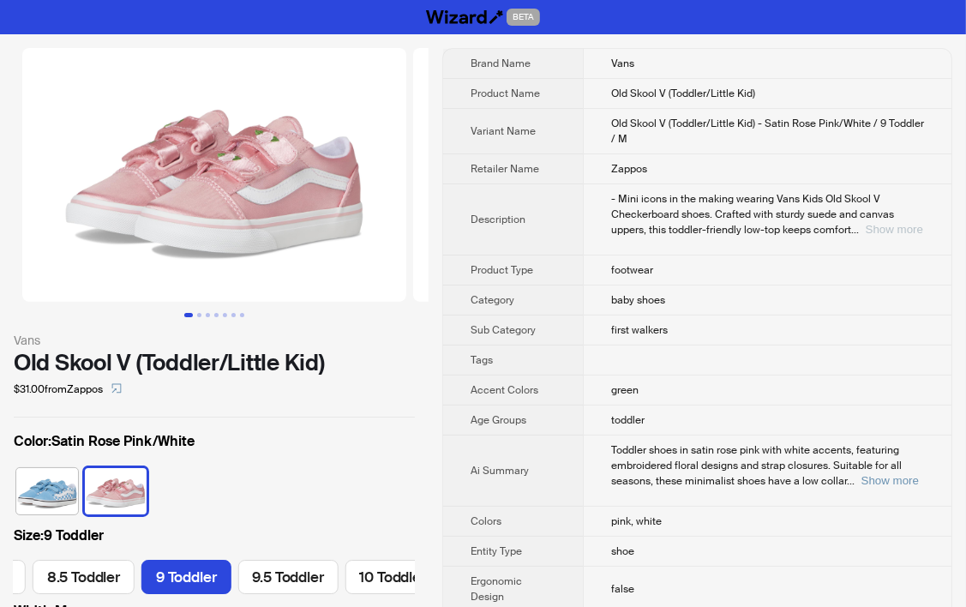
click at [873, 230] on button "Show more" at bounding box center [893, 229] width 57 height 13
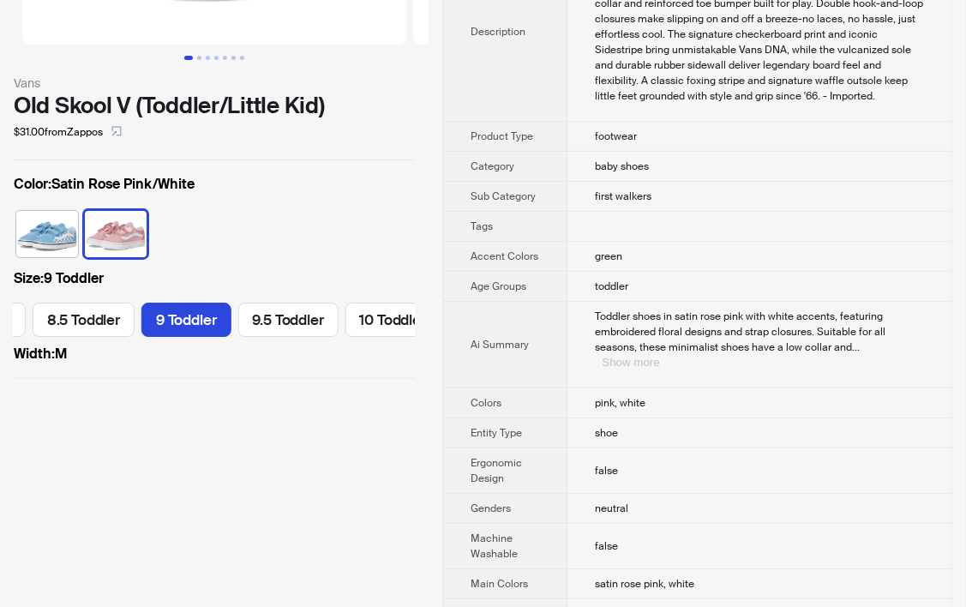
click at [659, 356] on button "Show more" at bounding box center [629, 362] width 57 height 13
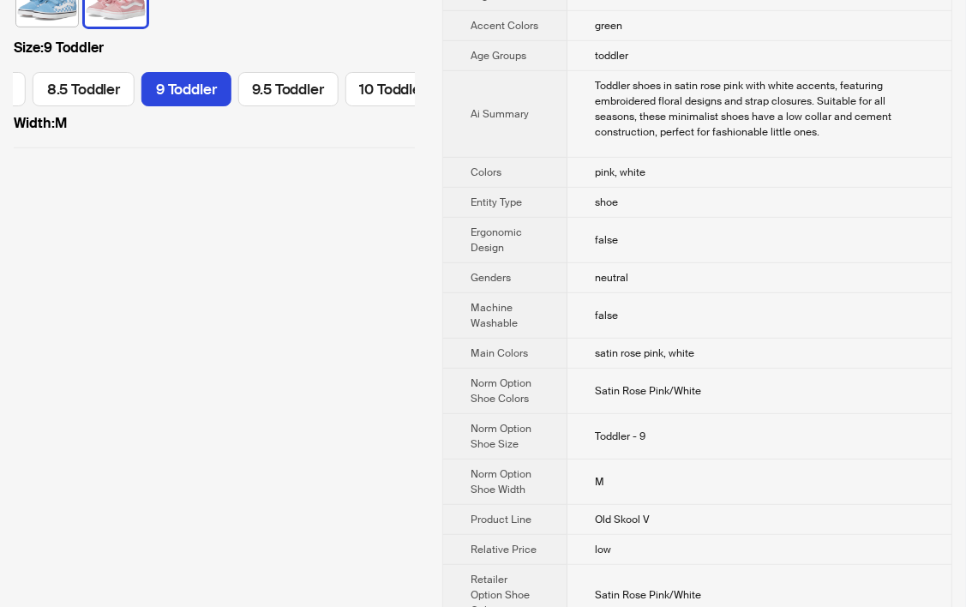
scroll to position [685, 0]
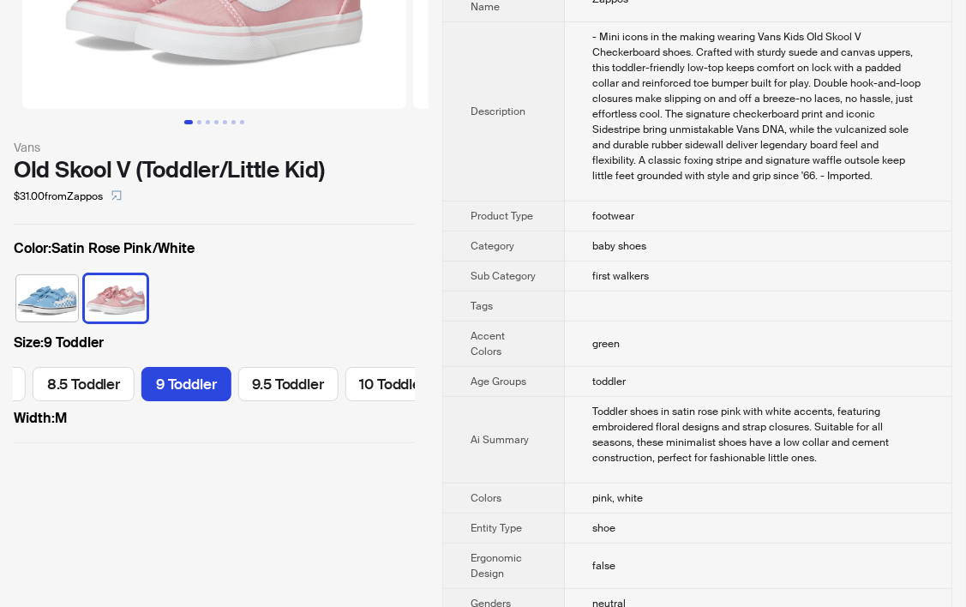
scroll to position [0, 0]
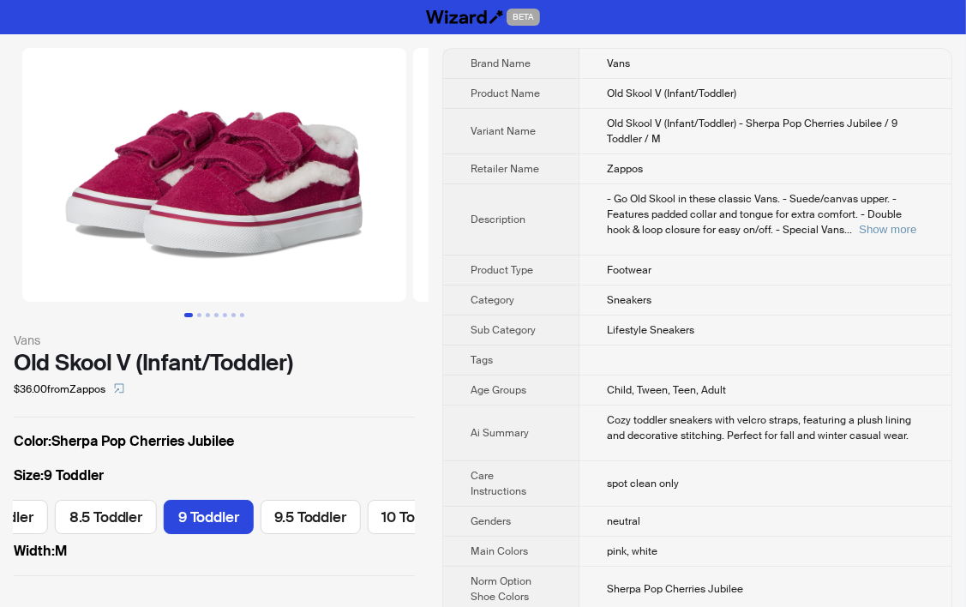
scroll to position [0, 893]
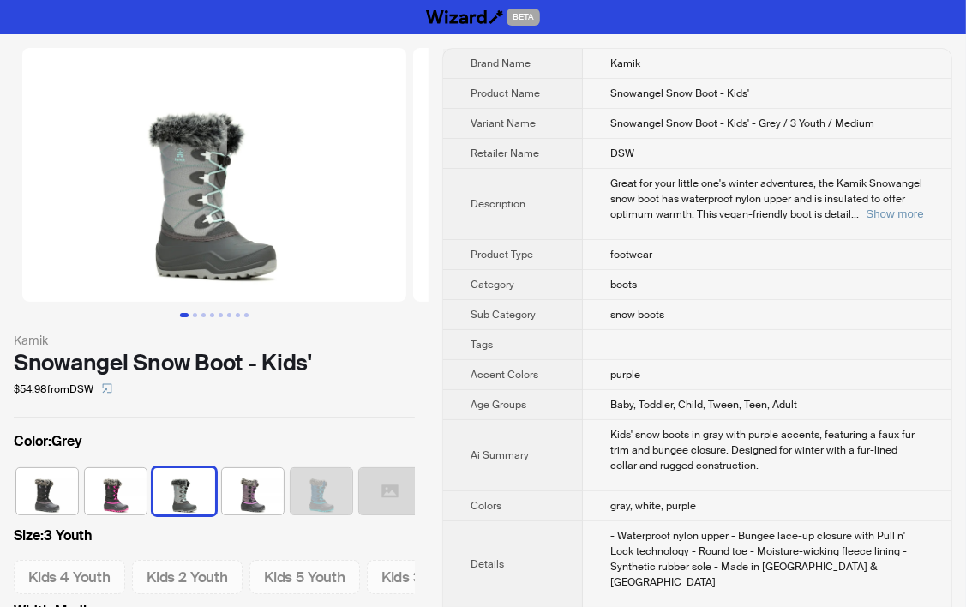
scroll to position [0, 10]
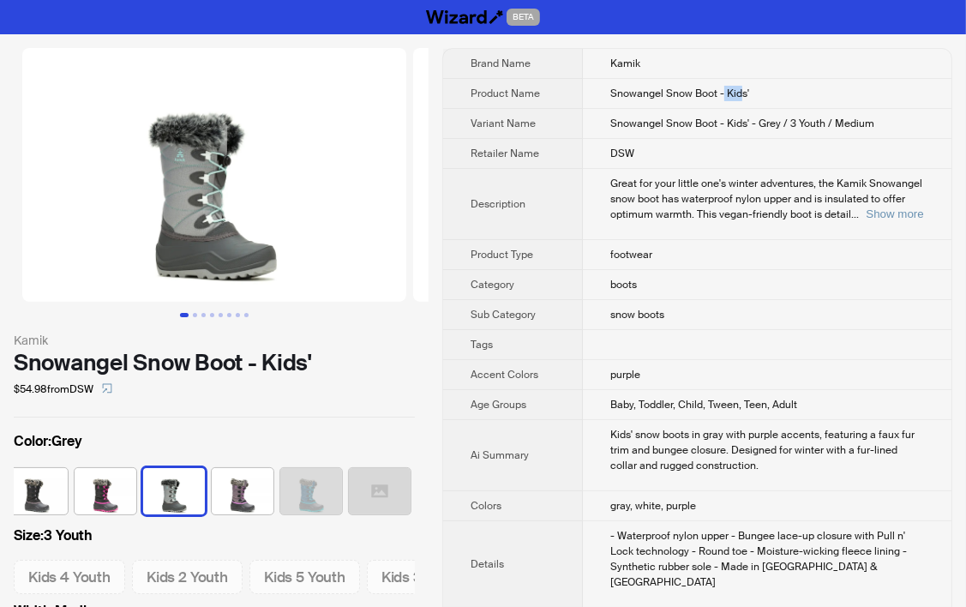
drag, startPoint x: 723, startPoint y: 94, endPoint x: 744, endPoint y: 89, distance: 21.2
click at [744, 89] on span "Snowangel Snow Boot - Kids'" at bounding box center [679, 94] width 139 height 14
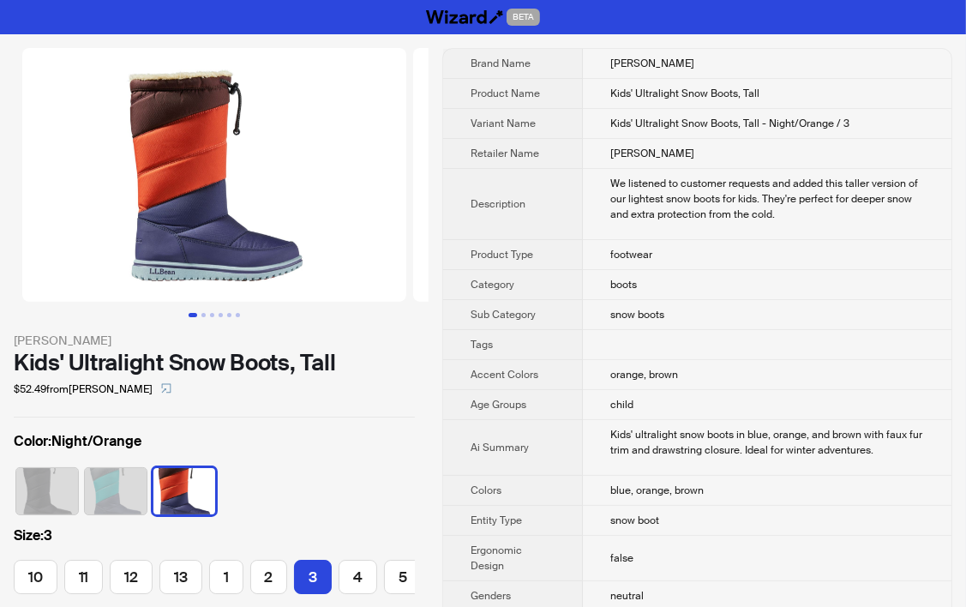
scroll to position [0, 48]
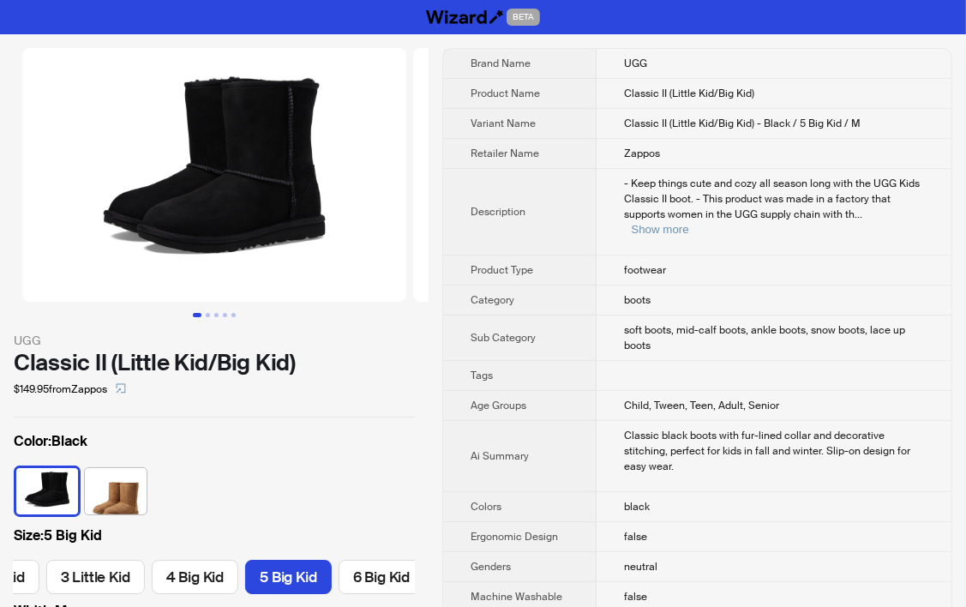
click at [817, 341] on td "soft boots, mid-calf boots, ankle boots, snow boots, lace up boots" at bounding box center [773, 337] width 355 height 45
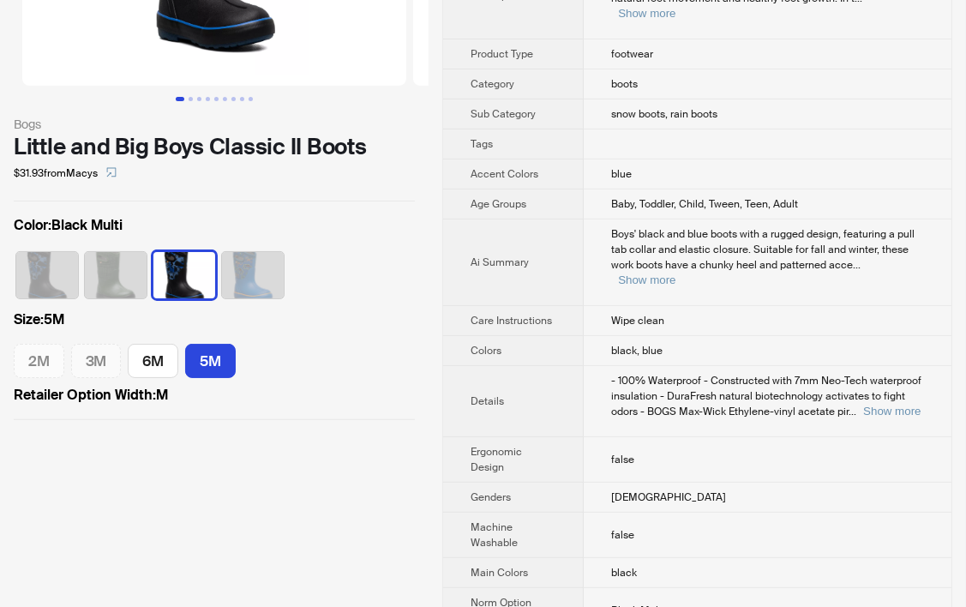
scroll to position [257, 0]
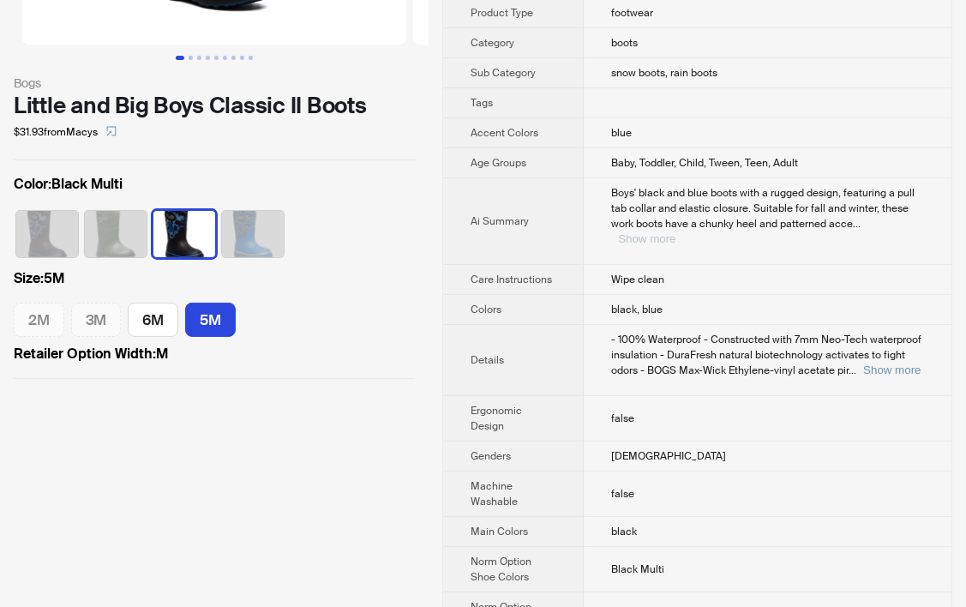
click at [675, 232] on button "Show more" at bounding box center [646, 238] width 57 height 13
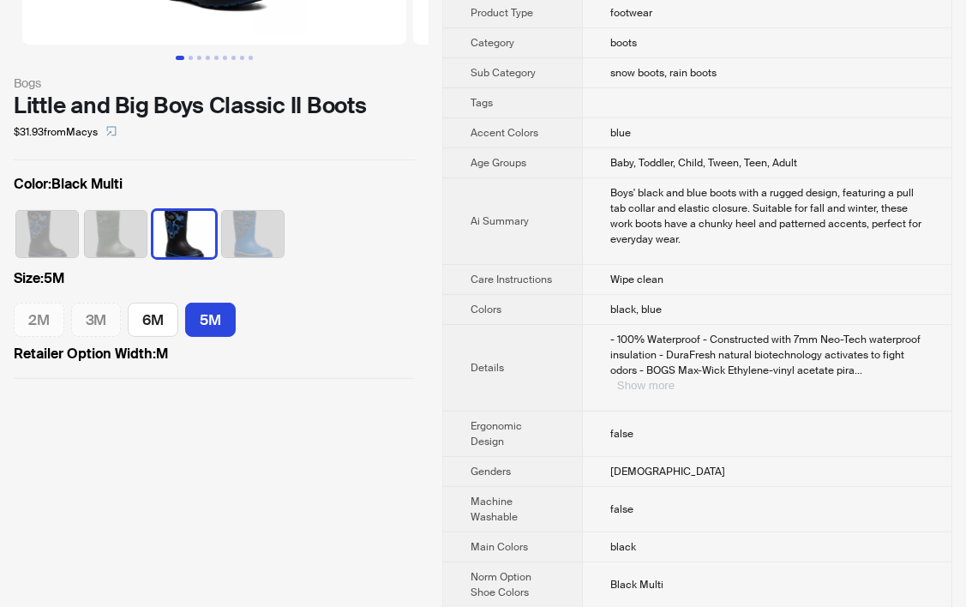
click at [901, 344] on div "- 100% Waterproof - Constructed with 7mm Neo-Tech waterproof insulation - DuraF…" at bounding box center [767, 363] width 314 height 62
click at [674, 379] on button "Show more" at bounding box center [645, 385] width 57 height 13
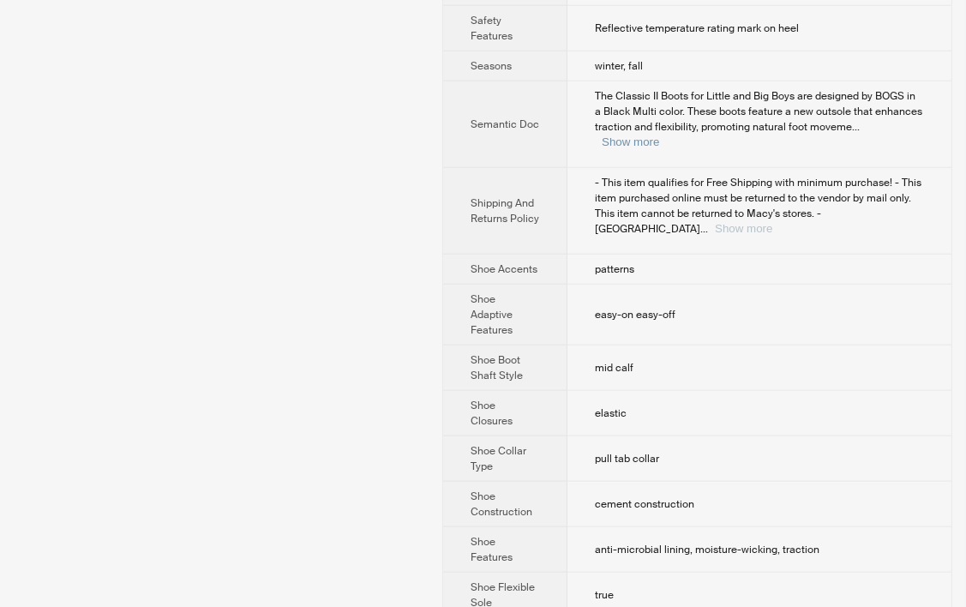
click at [772, 222] on button "Show more" at bounding box center [742, 228] width 57 height 13
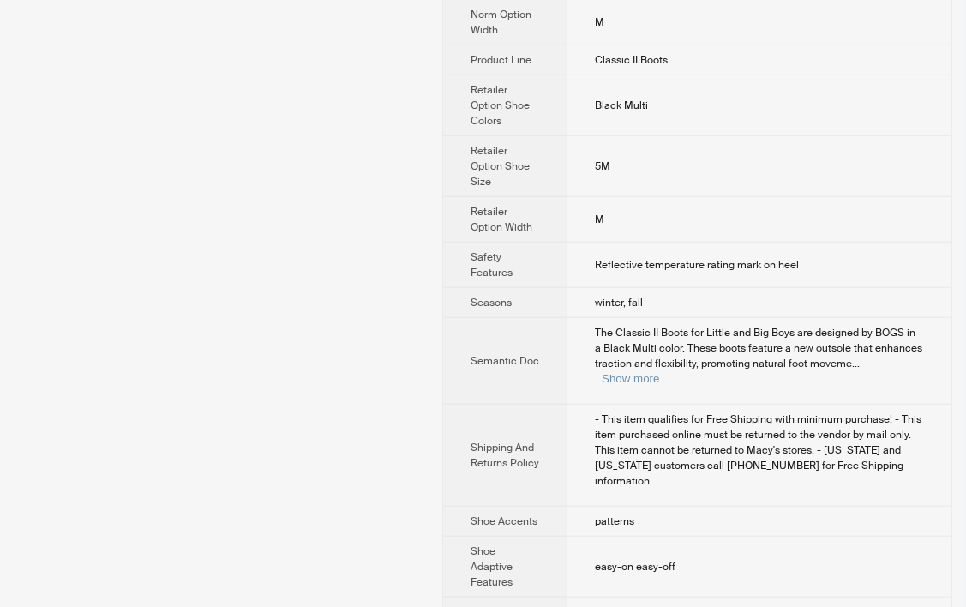
scroll to position [1028, 0]
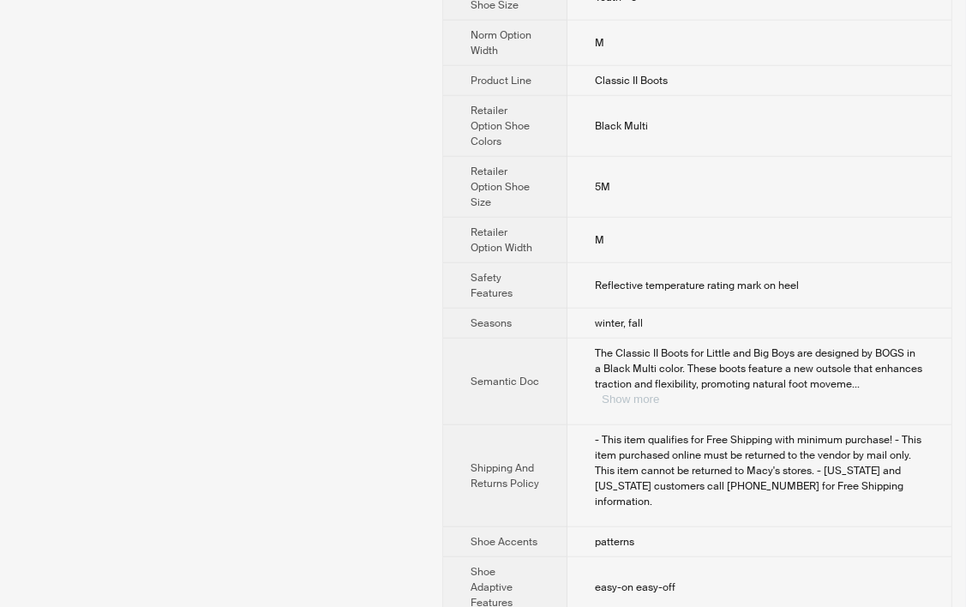
click at [659, 392] on button "Show more" at bounding box center [629, 398] width 57 height 13
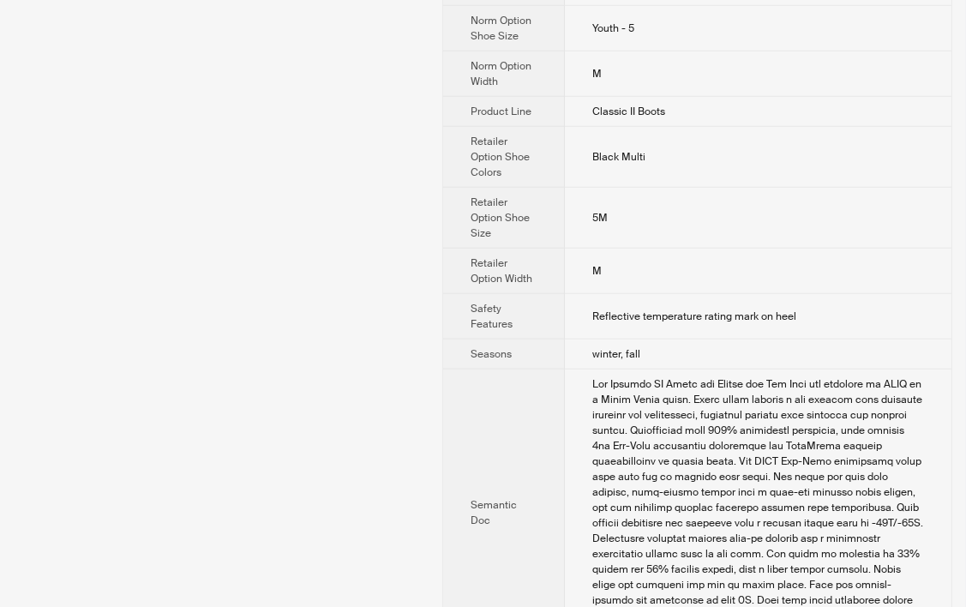
scroll to position [40, 0]
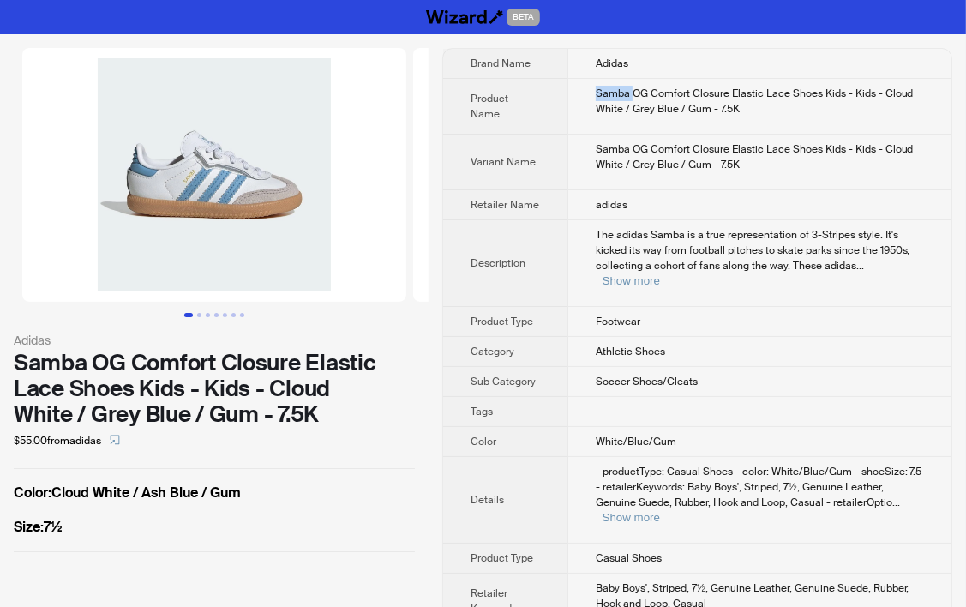
drag, startPoint x: 594, startPoint y: 91, endPoint x: 631, endPoint y: 91, distance: 36.8
click at [631, 91] on div "Samba OG Comfort Closure Elastic Lace Shoes Kids - Kids - Cloud White / Grey Bl…" at bounding box center [759, 101] width 328 height 31
copy div "Samba"
click at [857, 94] on div "Samba OG Comfort Closure Elastic Lace Shoes Kids - Kids - Cloud White / Grey Bl…" at bounding box center [759, 101] width 328 height 31
drag, startPoint x: 852, startPoint y: 94, endPoint x: 865, endPoint y: 93, distance: 13.0
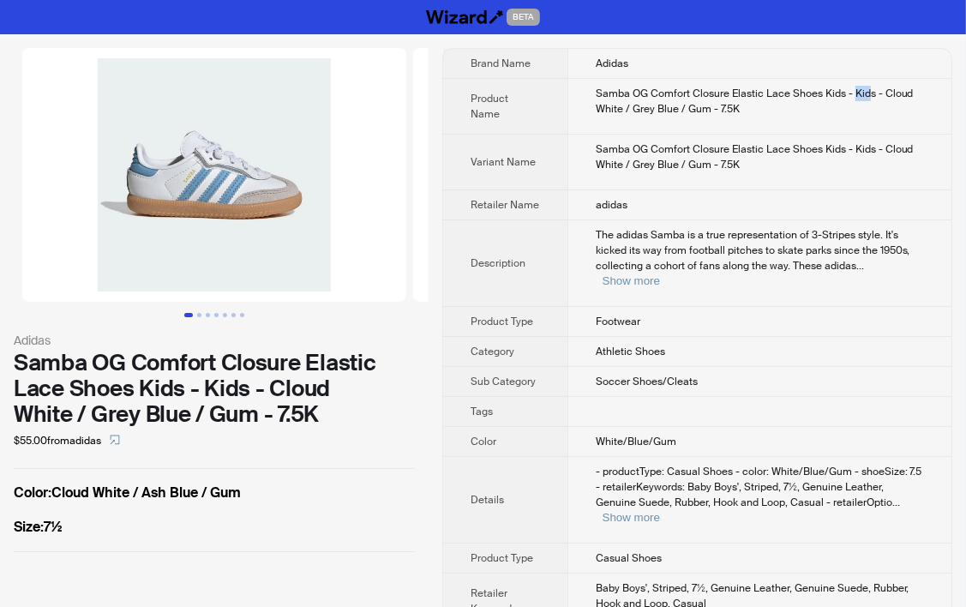
click at [865, 93] on div "Samba OG Comfort Closure Elastic Lace Shoes Kids - Kids - Cloud White / Grey Bl…" at bounding box center [759, 101] width 328 height 31
copy div "Kid"
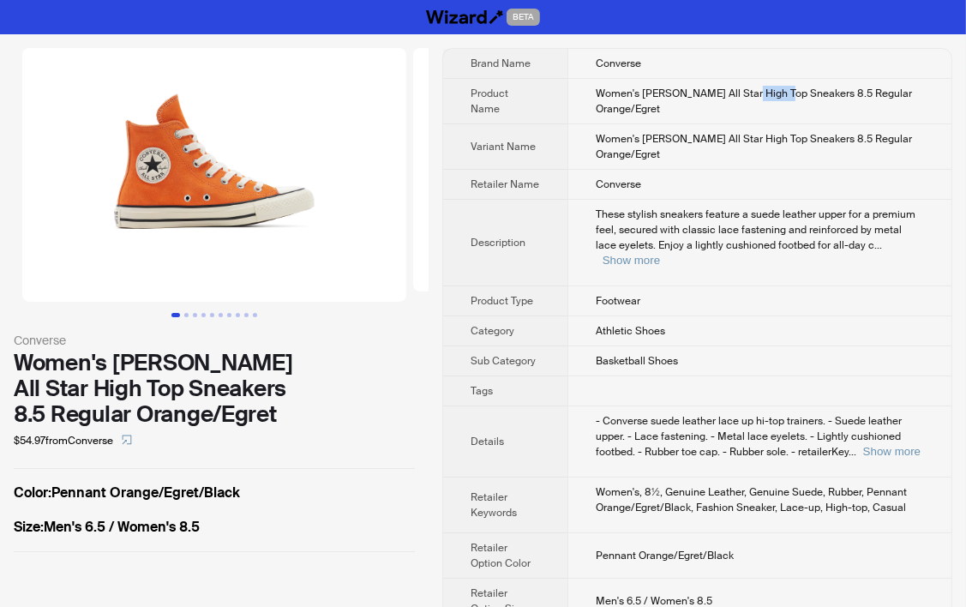
drag, startPoint x: 740, startPoint y: 96, endPoint x: 774, endPoint y: 96, distance: 34.3
click at [774, 96] on span "Women's Chuck Taylor All Star High Top Sneakers 8.5 Regular Orange/Egret" at bounding box center [753, 101] width 316 height 29
copy span "High To"
click at [594, 137] on td "Women's Chuck Taylor All Star High Top Sneakers 8.5 Regular Orange/Egret" at bounding box center [759, 146] width 384 height 45
click at [660, 254] on button "Show more" at bounding box center [630, 260] width 57 height 13
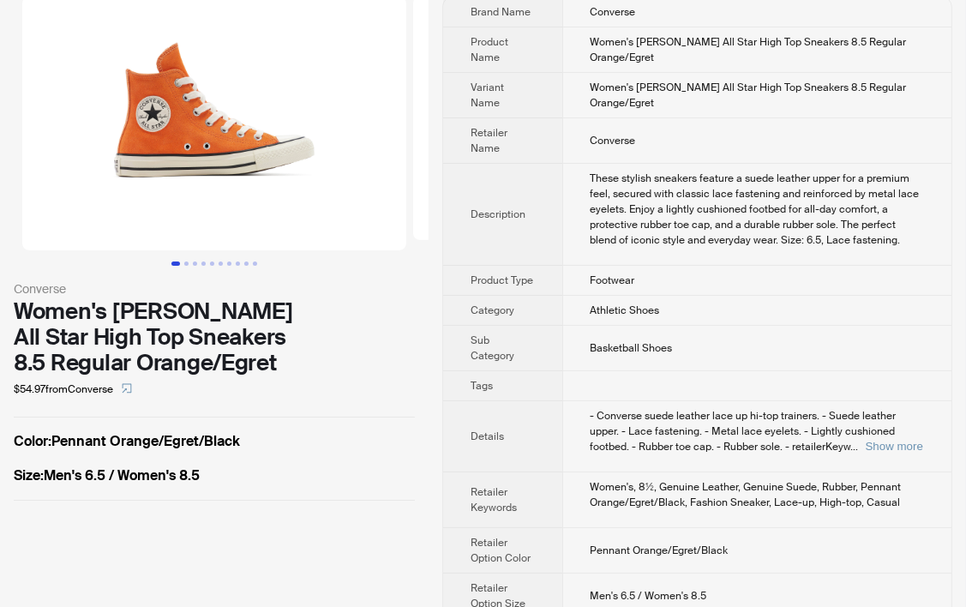
scroll to position [75, 0]
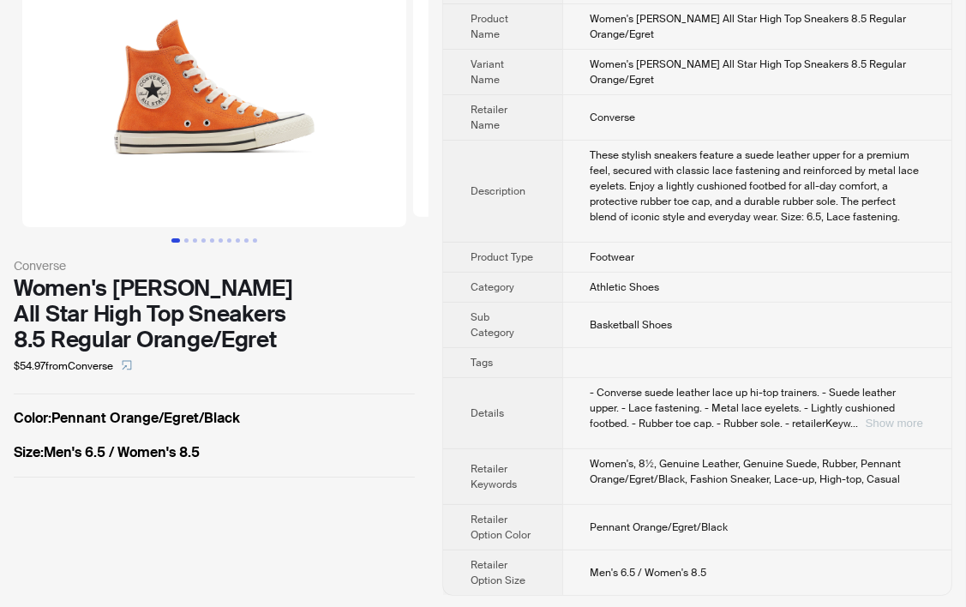
click at [900, 421] on button "Show more" at bounding box center [893, 422] width 57 height 13
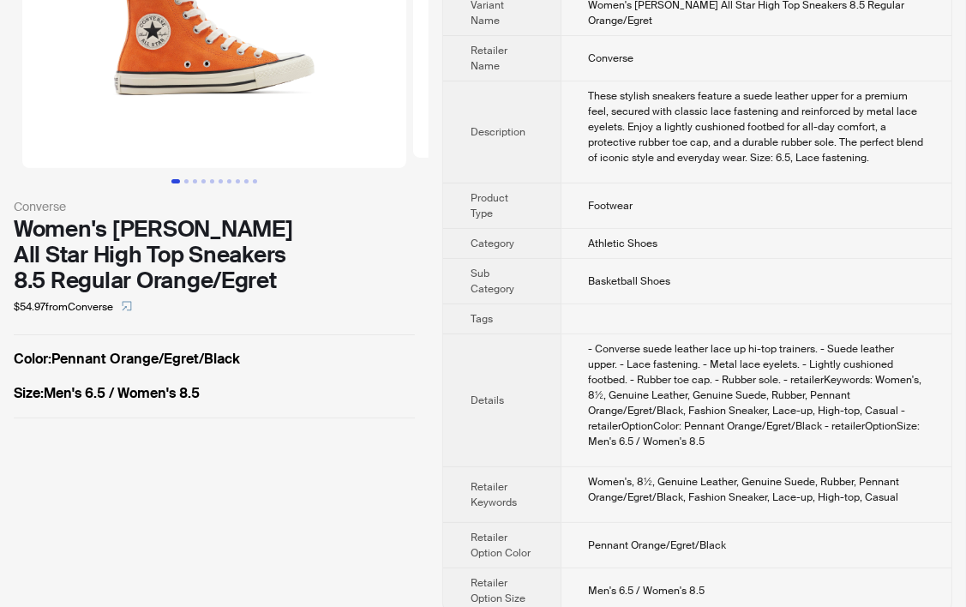
scroll to position [136, 0]
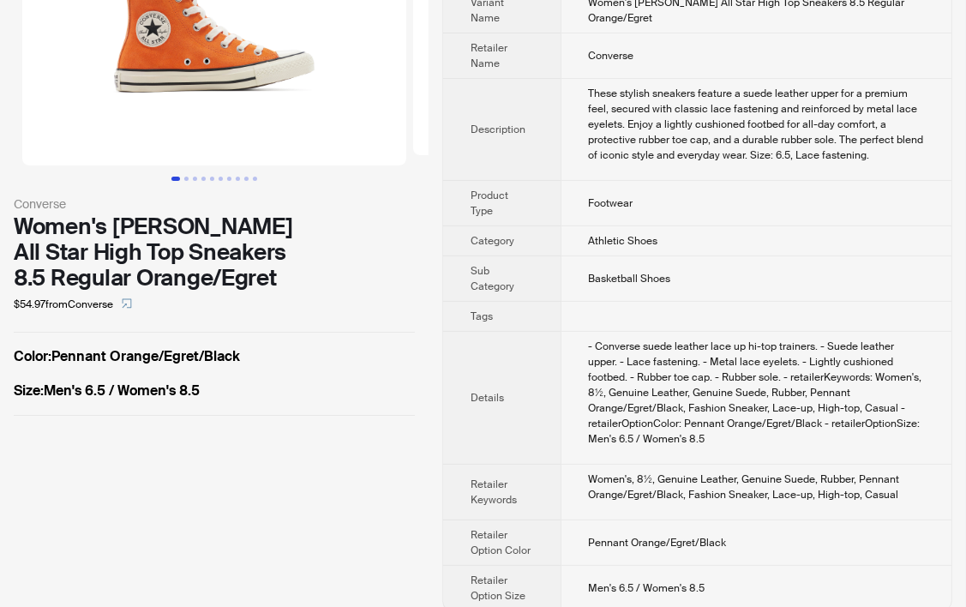
click at [685, 408] on div "- Converse suede leather lace up hi-top trainers. - Suede leather upper. - Lace…" at bounding box center [756, 392] width 335 height 108
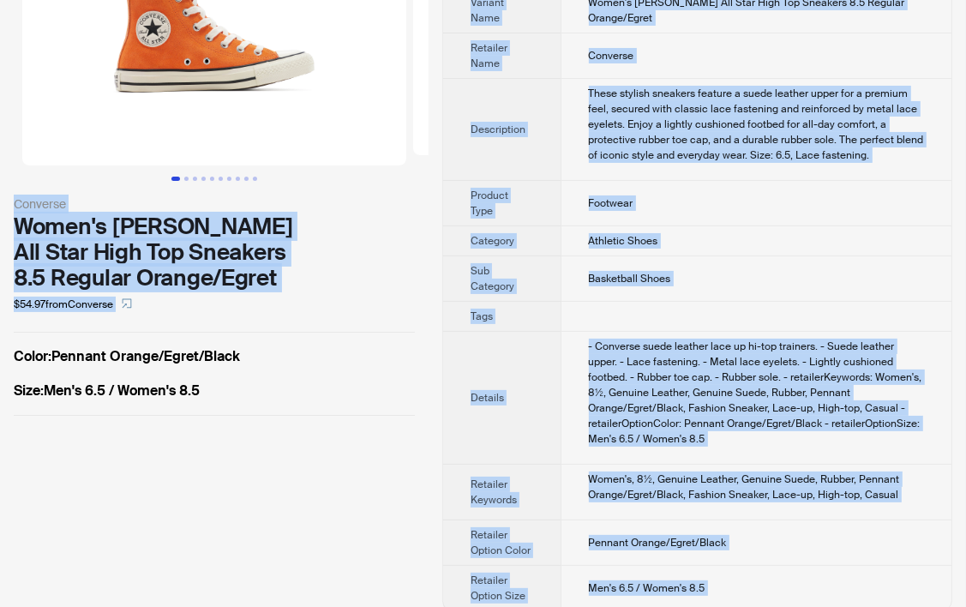
copy div "BETA Converse Women's Chuck Taylor All Star High Top Sneakers 8.5 Regular Orang…"
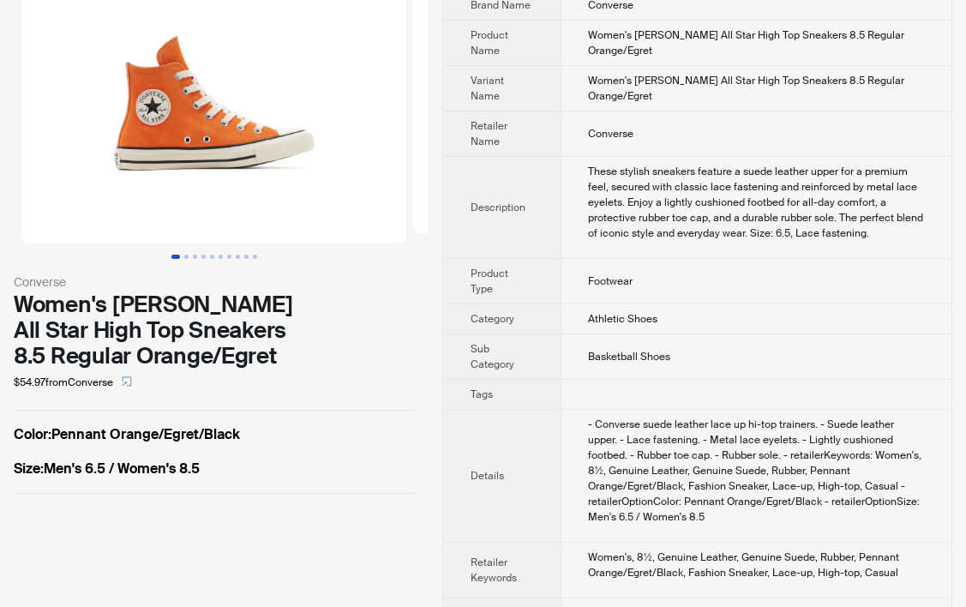
scroll to position [0, 0]
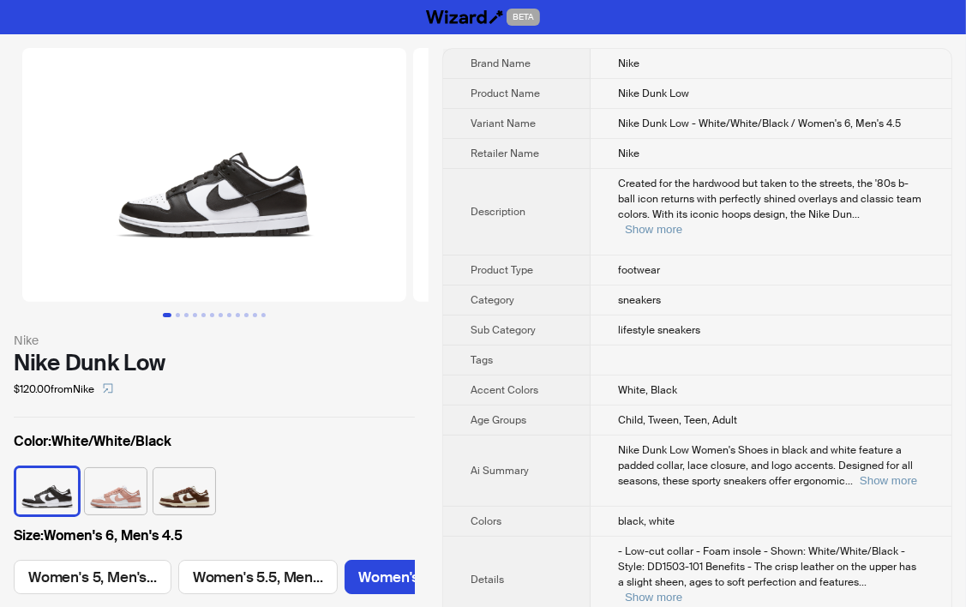
scroll to position [0, 302]
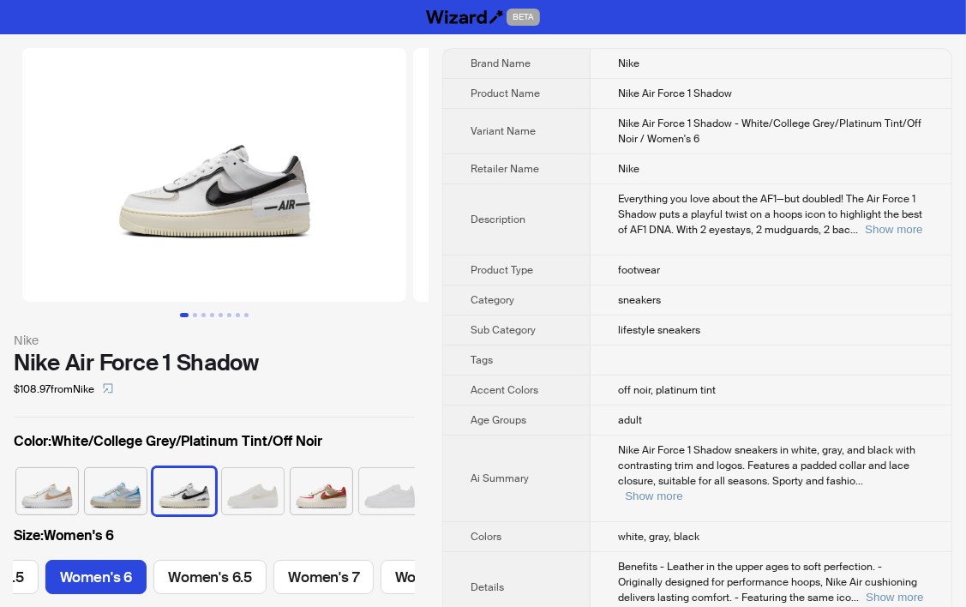
scroll to position [0, 10]
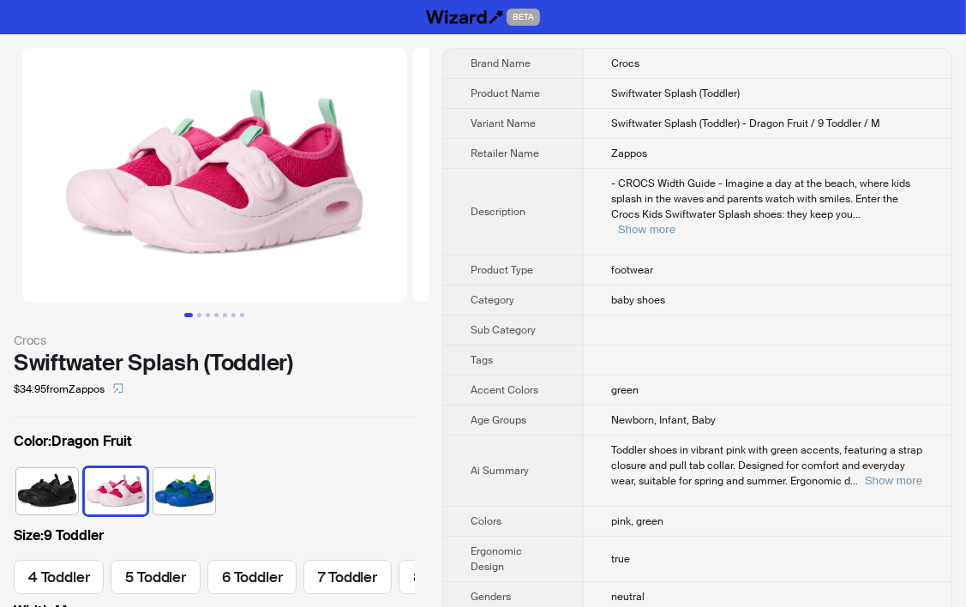
scroll to position [0, 257]
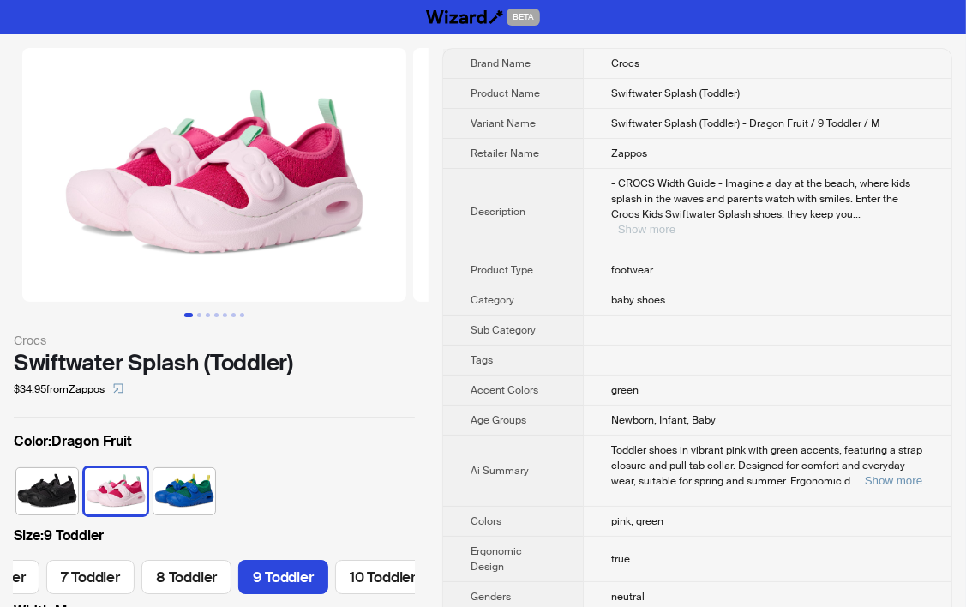
click at [675, 223] on button "Show more" at bounding box center [646, 229] width 57 height 13
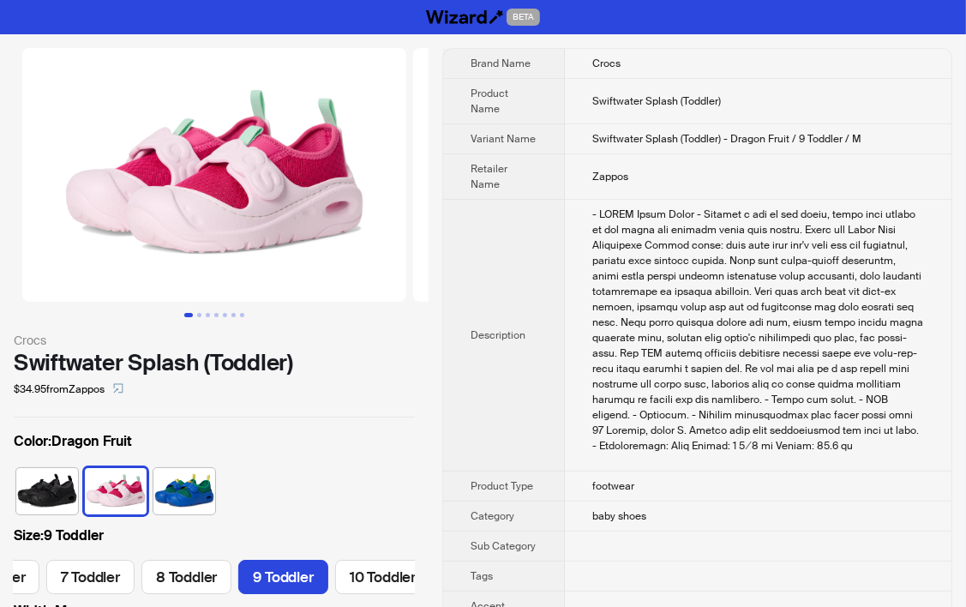
scroll to position [343, 0]
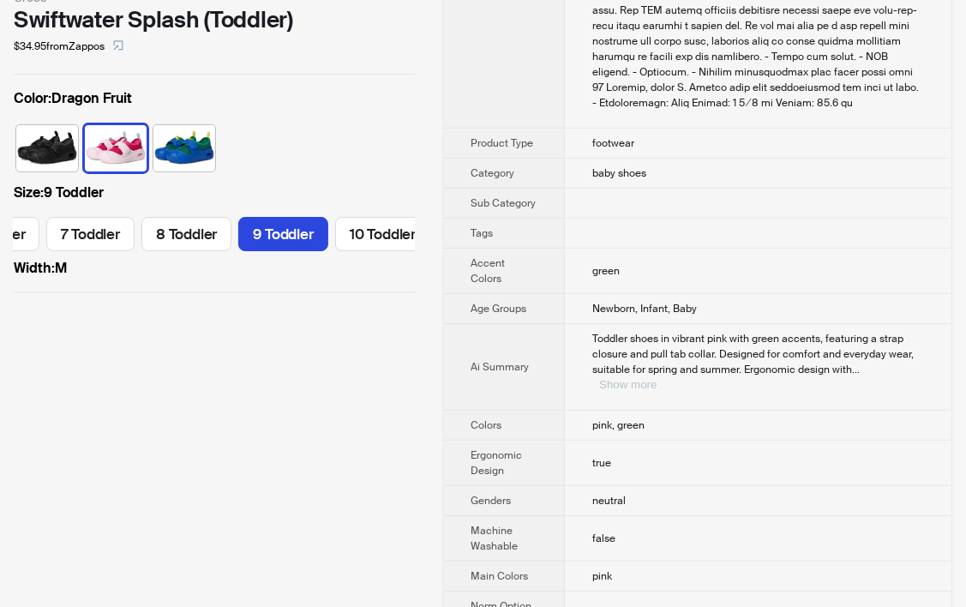
click at [656, 378] on button "Show more" at bounding box center [627, 384] width 57 height 13
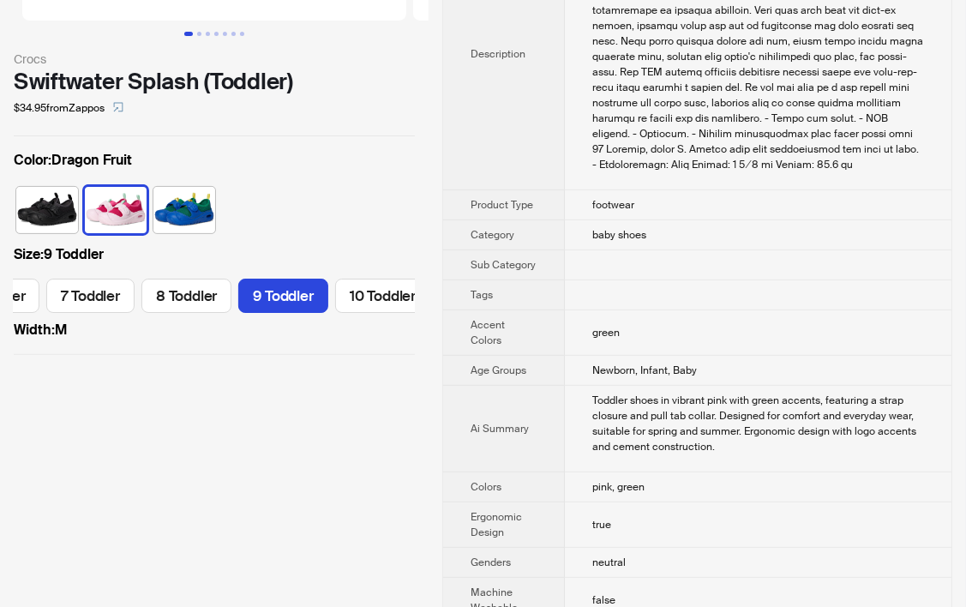
scroll to position [86, 0]
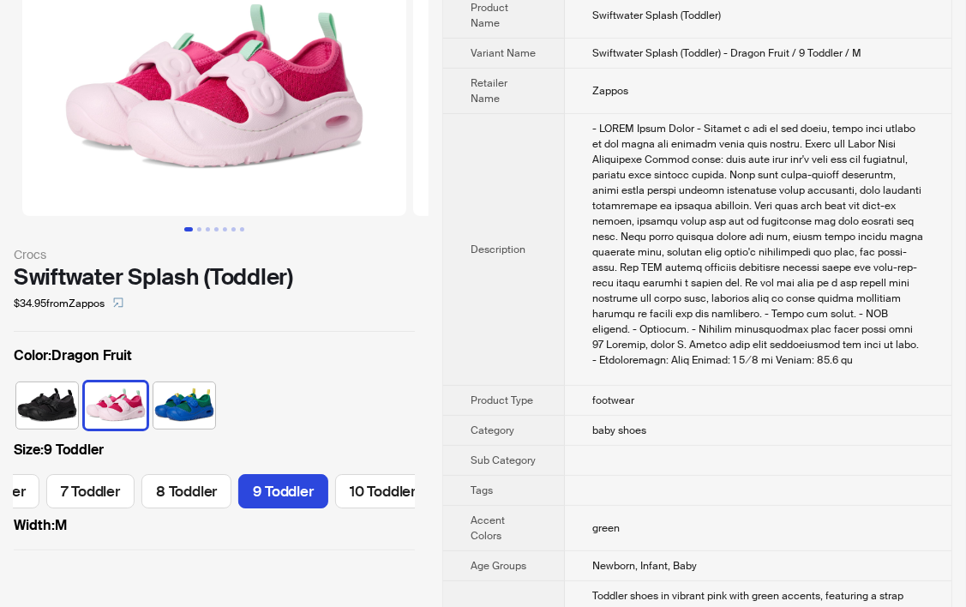
click at [567, 300] on td at bounding box center [758, 250] width 386 height 272
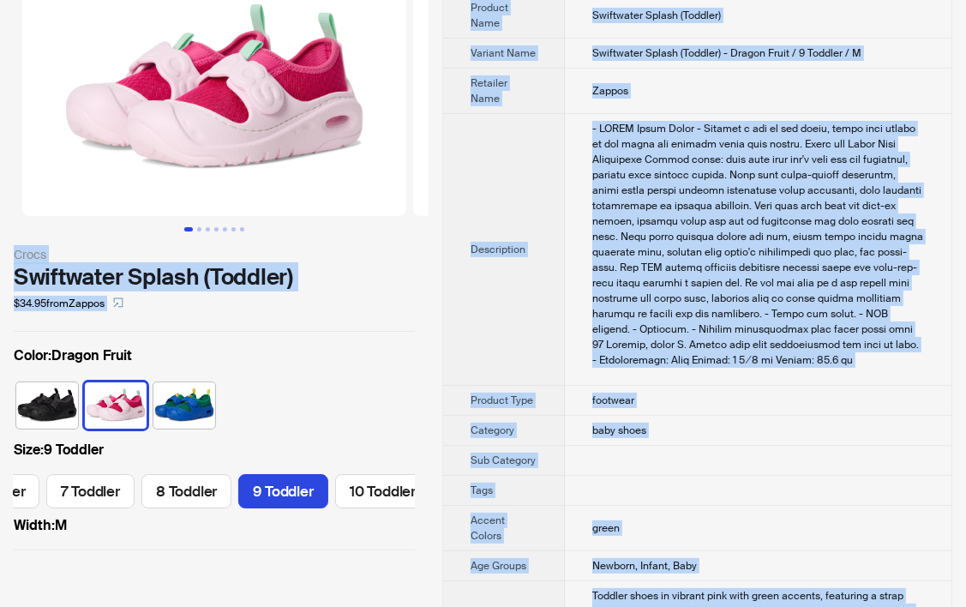
copy div "BETA Crocs Swiftwater Splash (Toddler) $34.95 from Zappos Color : Dragon Fruit …"
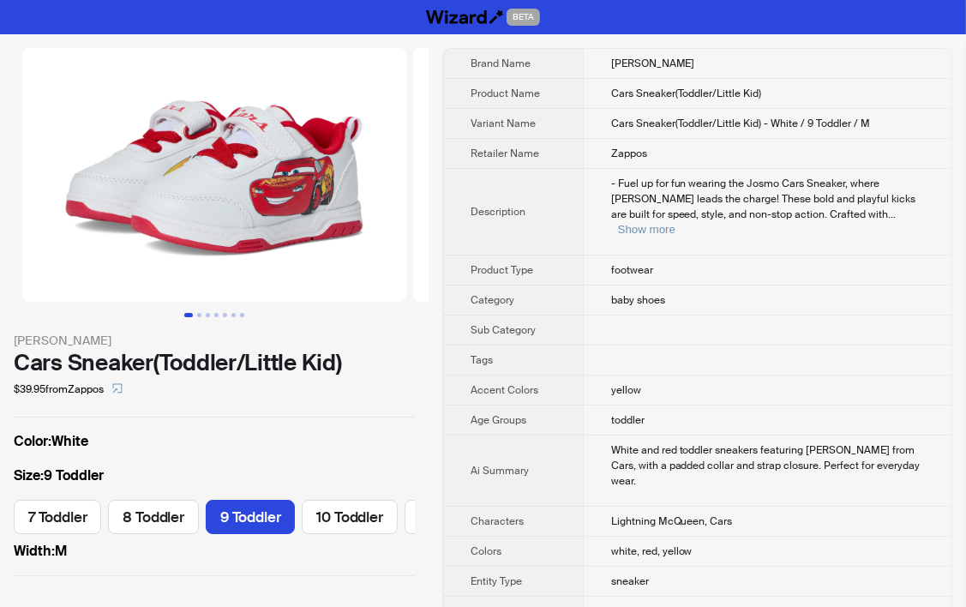
scroll to position [0, 160]
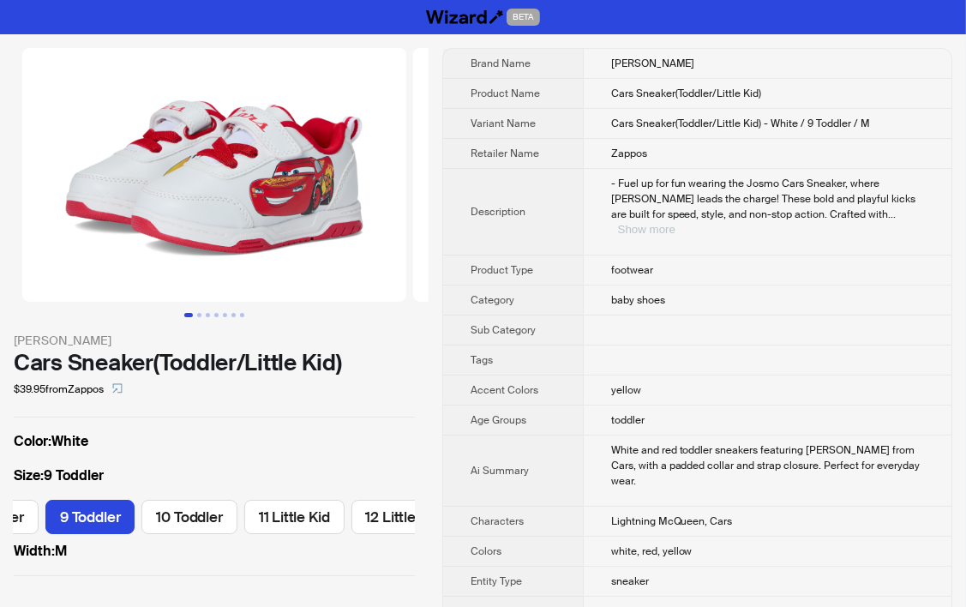
click at [675, 223] on button "Show more" at bounding box center [646, 229] width 57 height 13
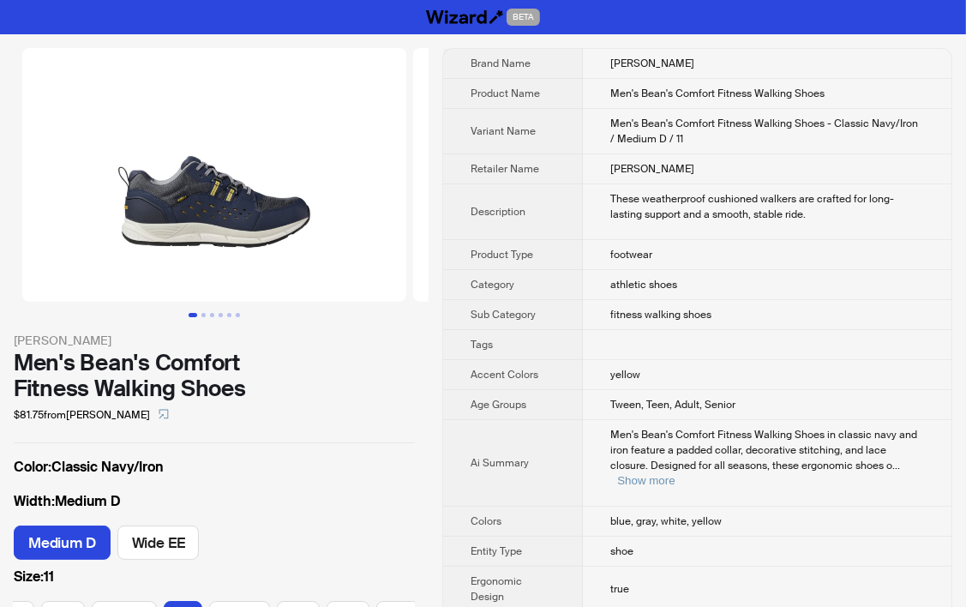
click at [783, 317] on td "fitness walking shoes" at bounding box center [767, 315] width 368 height 30
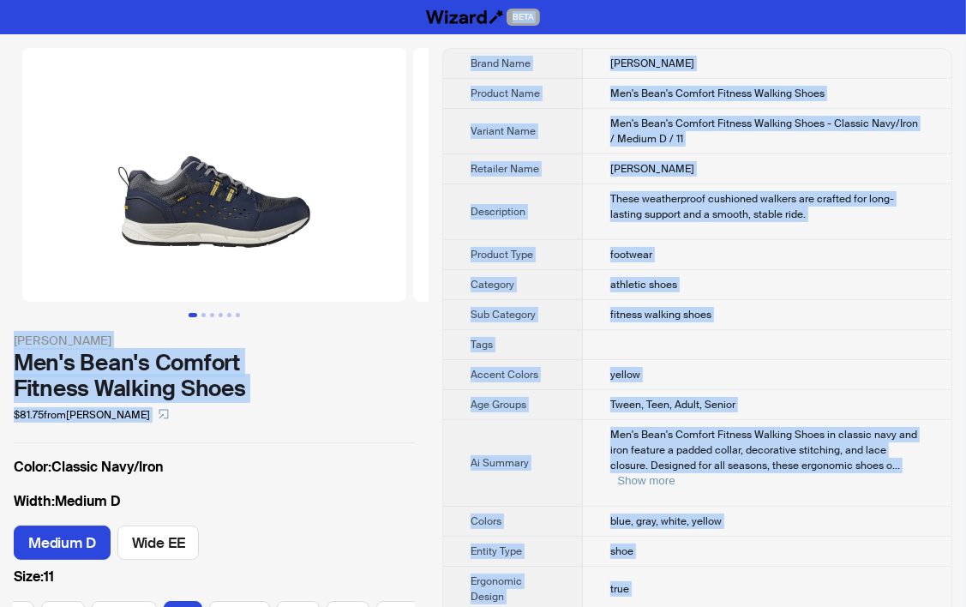
copy div "BETA L.L.Bean Men's Bean's Comfort Fitness Walking Shoes $81.75 from L.L.Bean C…"
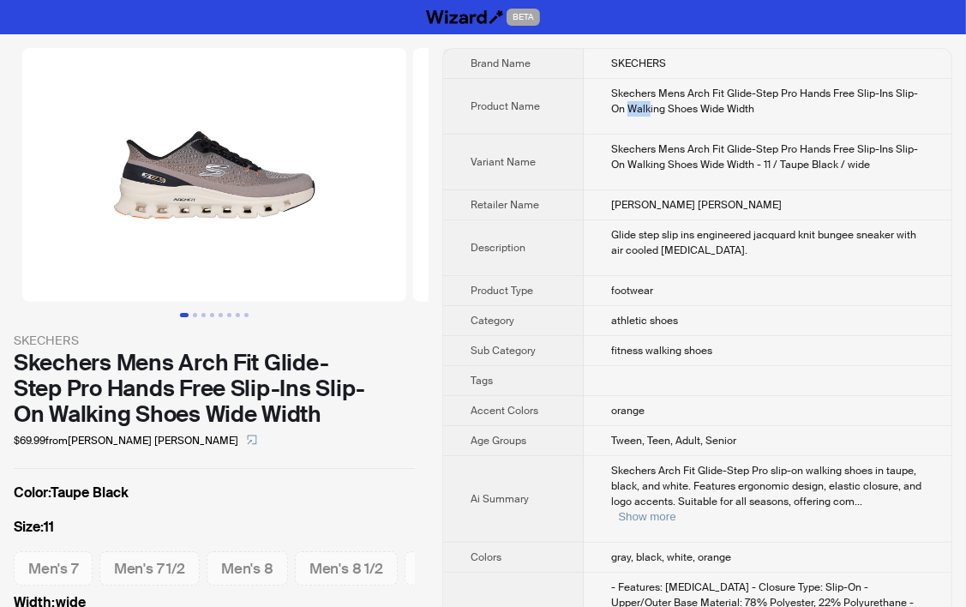
drag, startPoint x: 629, startPoint y: 103, endPoint x: 650, endPoint y: 106, distance: 21.7
click at [650, 106] on div "Skechers Mens Arch Fit Glide-Step Pro Hands Free Slip-Ins Slip-On Walking Shoes…" at bounding box center [767, 101] width 313 height 31
copy div "Walk"
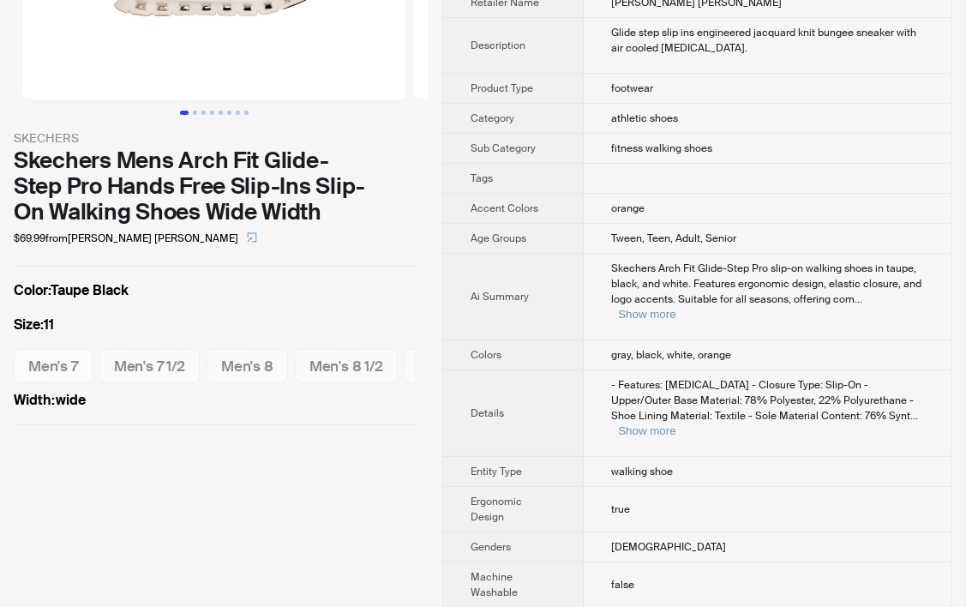
scroll to position [343, 0]
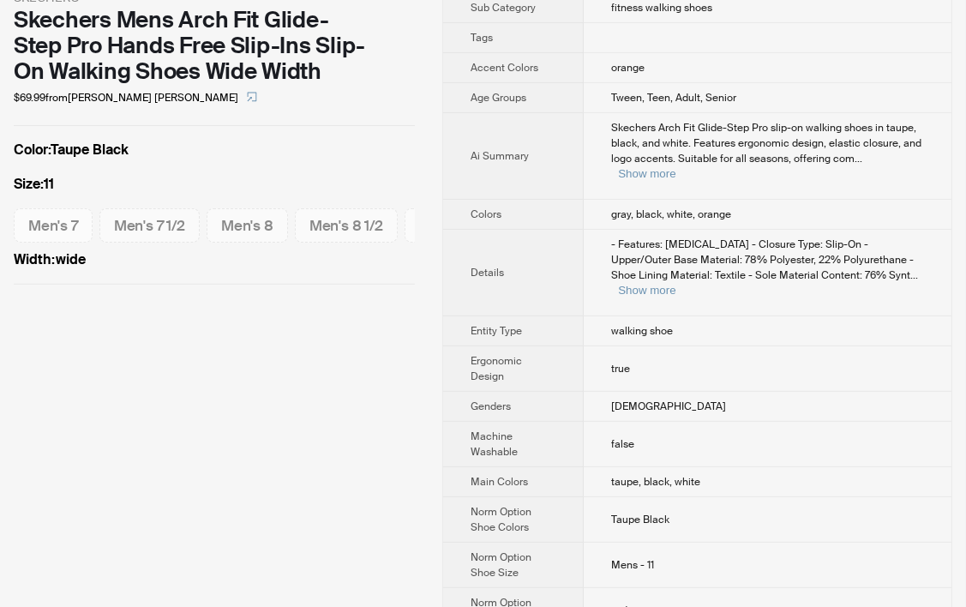
click at [685, 316] on td "walking shoe" at bounding box center [767, 331] width 368 height 30
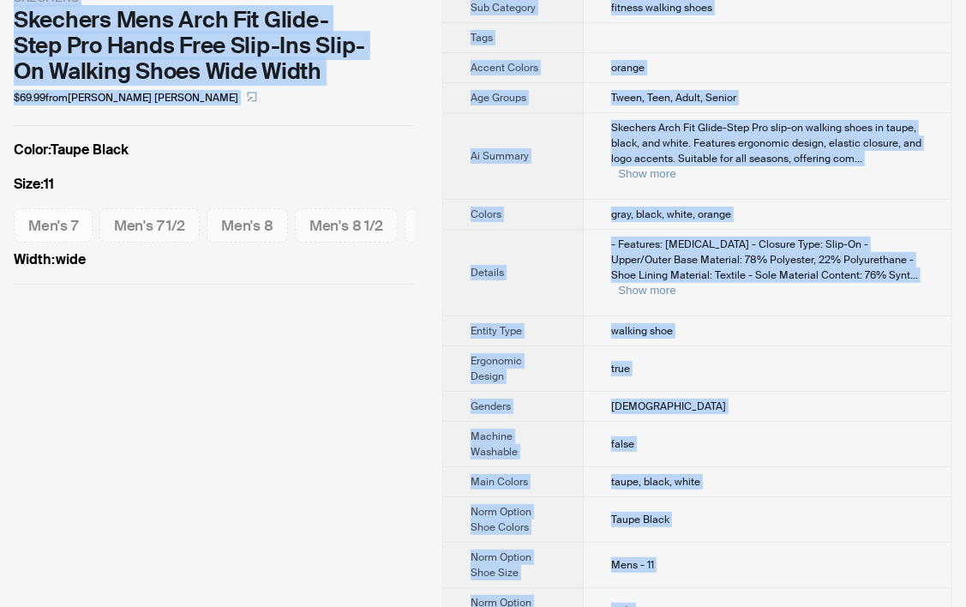
copy div "BETA SKECHERS Skechers Mens Arch Fit Glide-Step Pro Hands Free Slip-Ins Slip-On…"
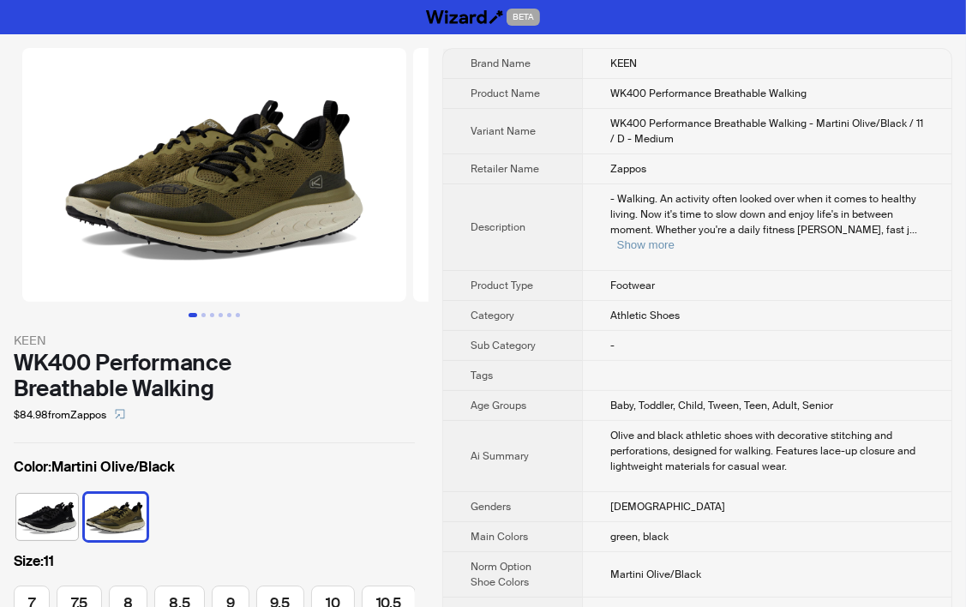
scroll to position [0, 200]
click at [644, 398] on span "Baby, Toddler, Child, Tween, Teen, Adult, Senior" at bounding box center [721, 405] width 223 height 14
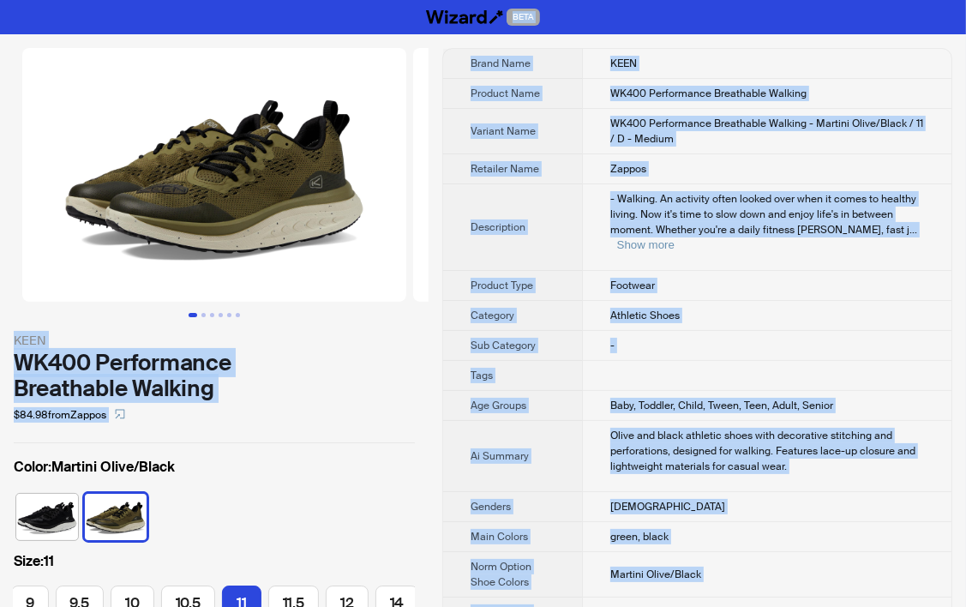
copy div "BETA KEEN WK400 Performance Breathable Walking $84.98 from Zappos Color : Marti…"
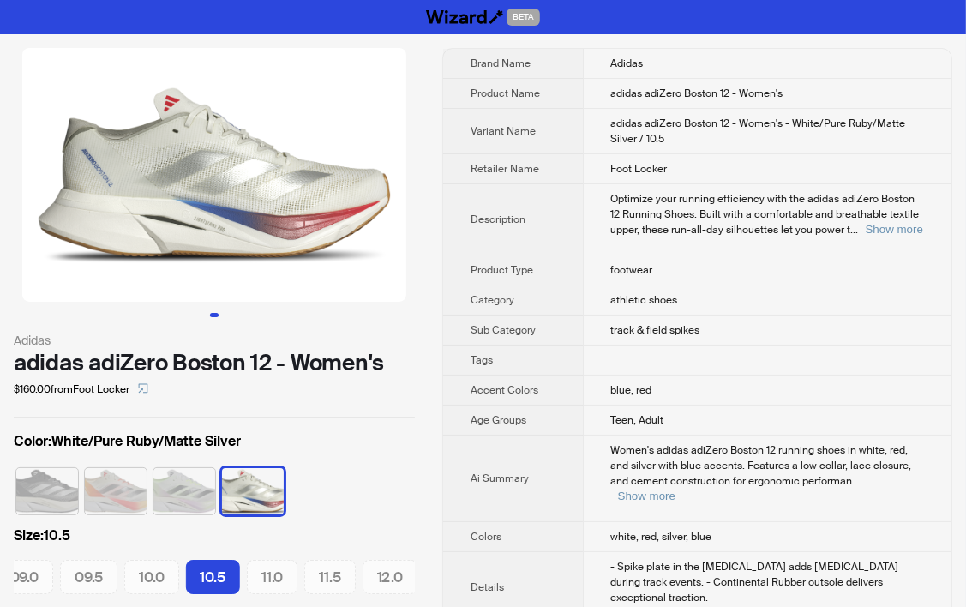
scroll to position [428, 0]
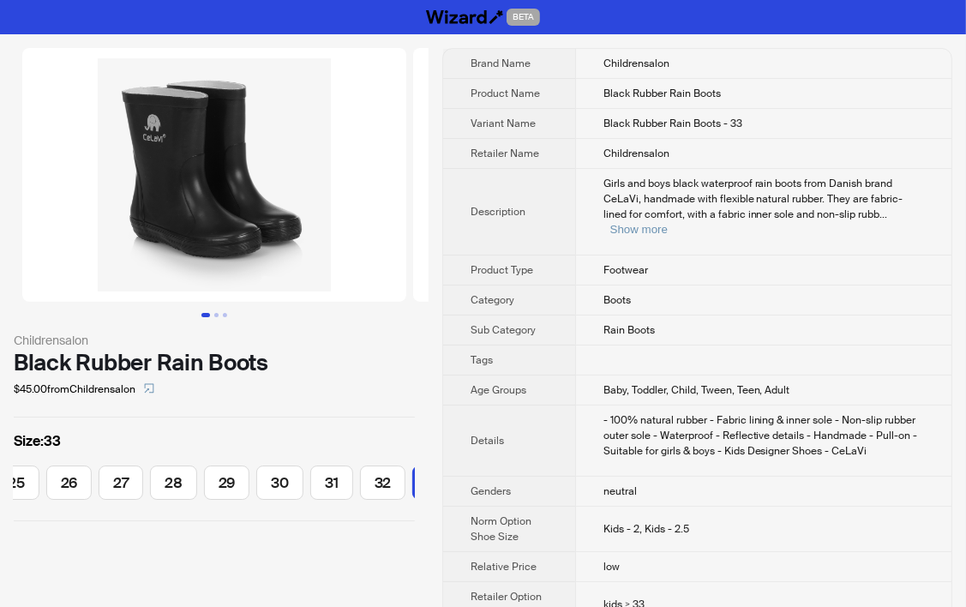
scroll to position [0, 417]
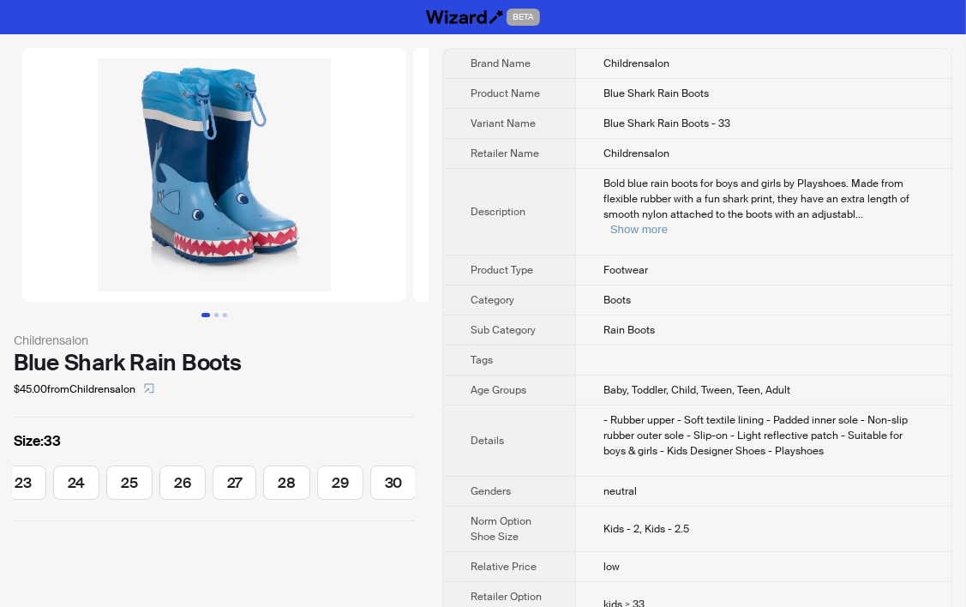
scroll to position [0, 407]
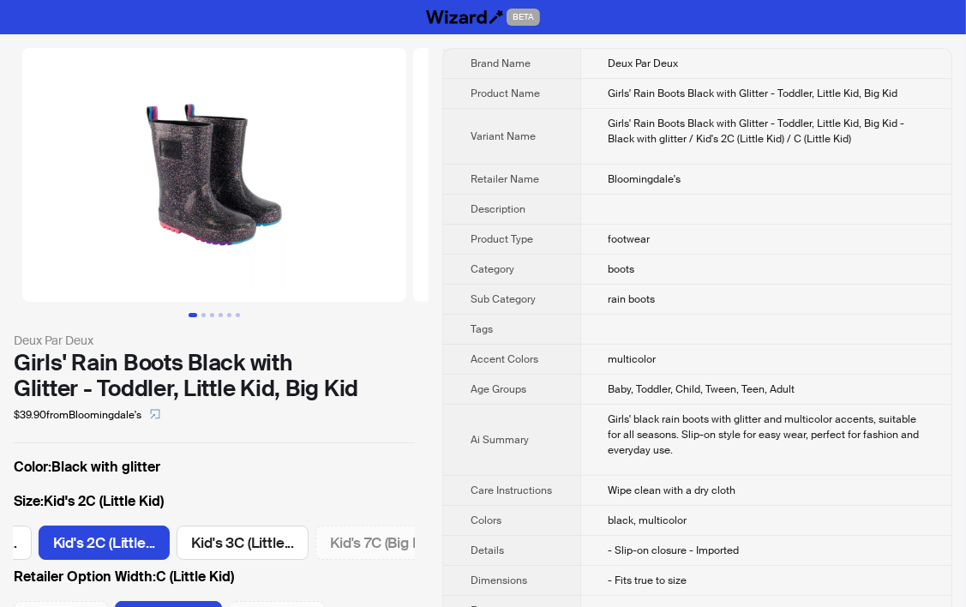
scroll to position [0, 257]
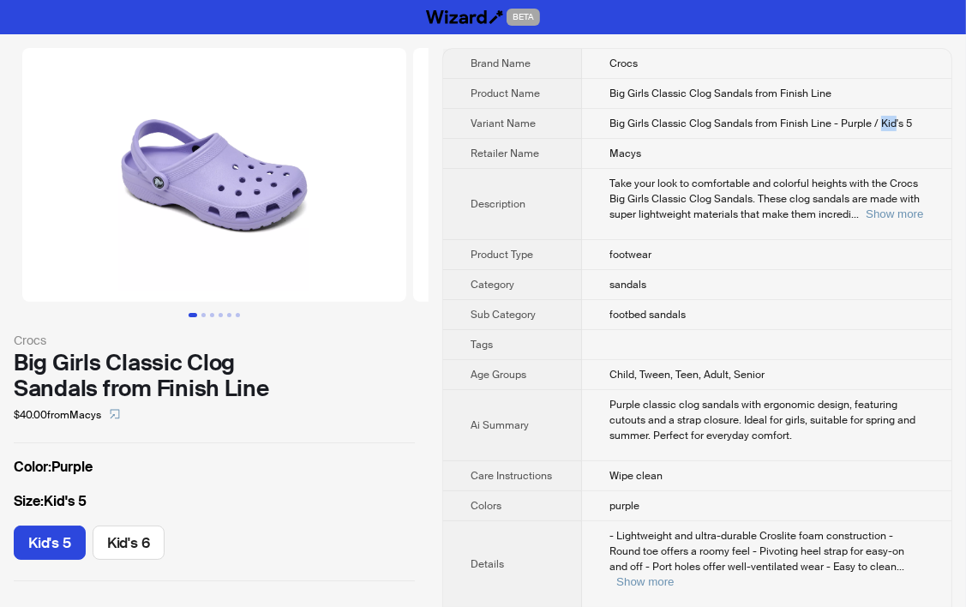
drag, startPoint x: 880, startPoint y: 120, endPoint x: 891, endPoint y: 121, distance: 11.2
click at [891, 121] on span "Big Girls Classic Clog Sandals from Finish Line - Purple / Kid's 5" at bounding box center [760, 124] width 302 height 14
copy span "Kid"
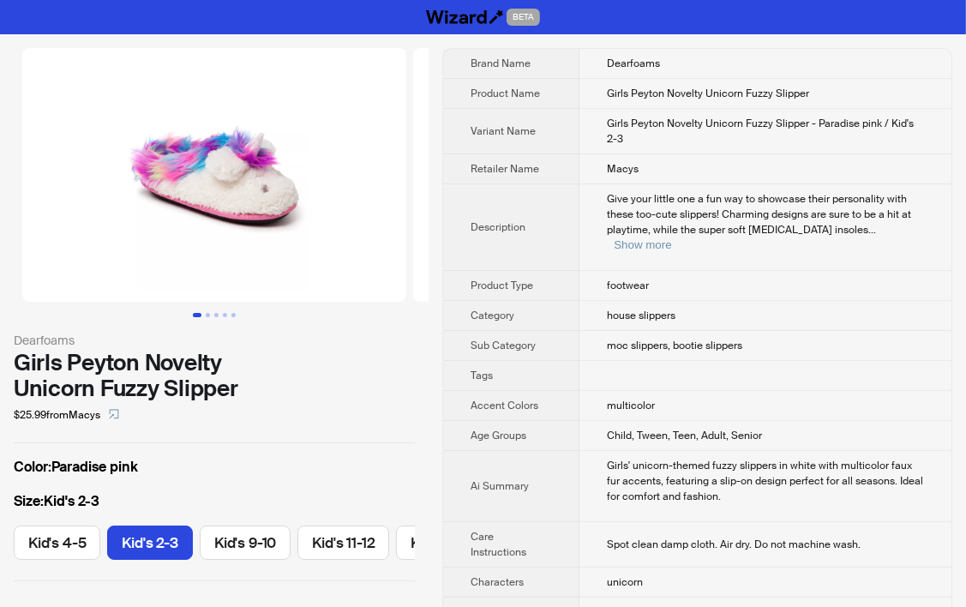
scroll to position [0, 63]
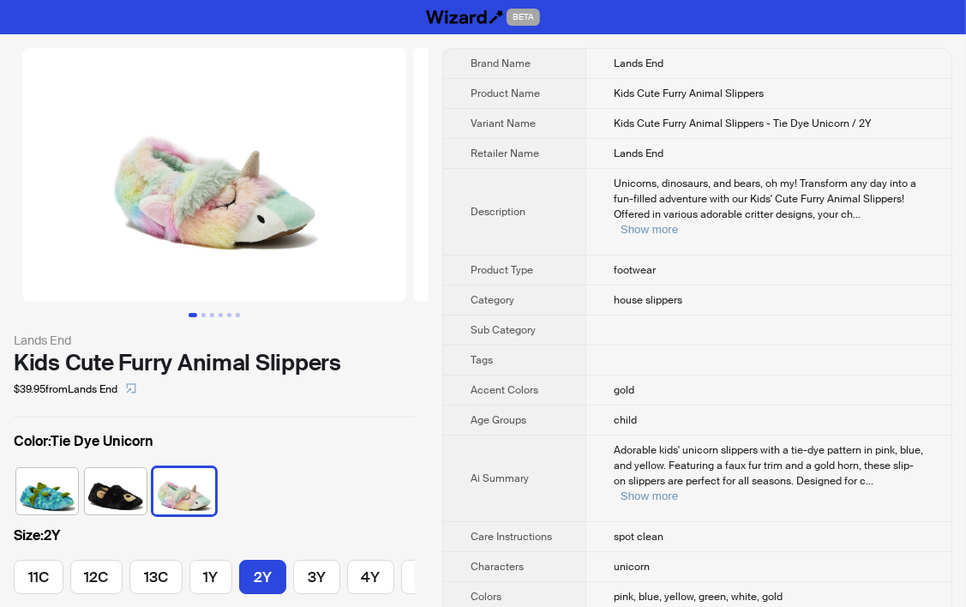
scroll to position [0, 137]
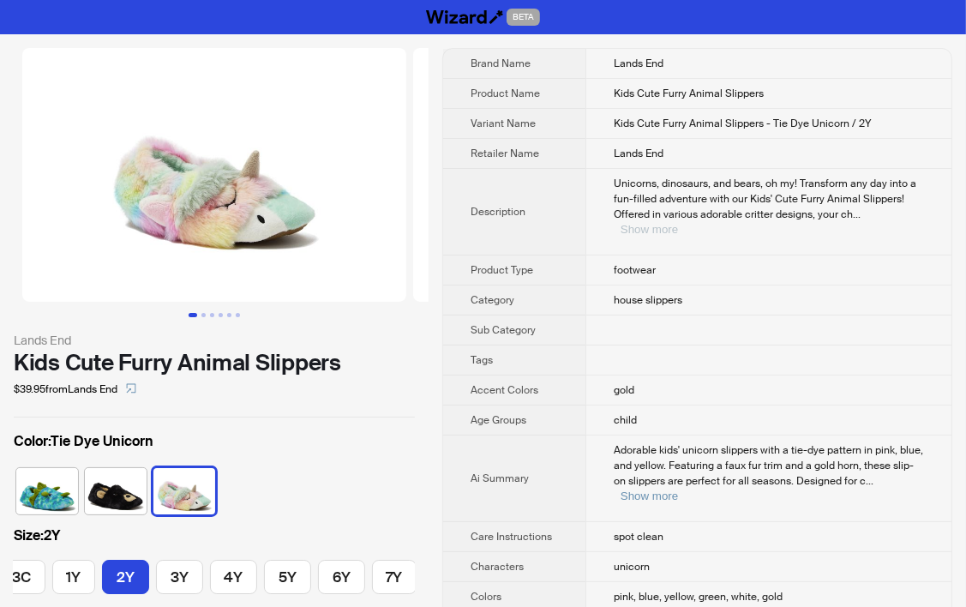
click at [678, 223] on button "Show more" at bounding box center [648, 229] width 57 height 13
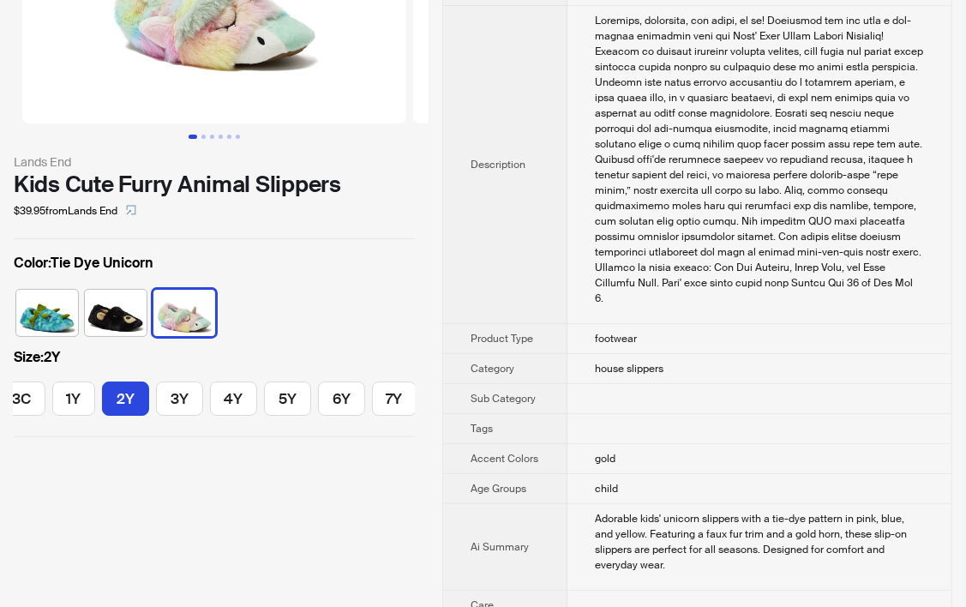
scroll to position [0, 0]
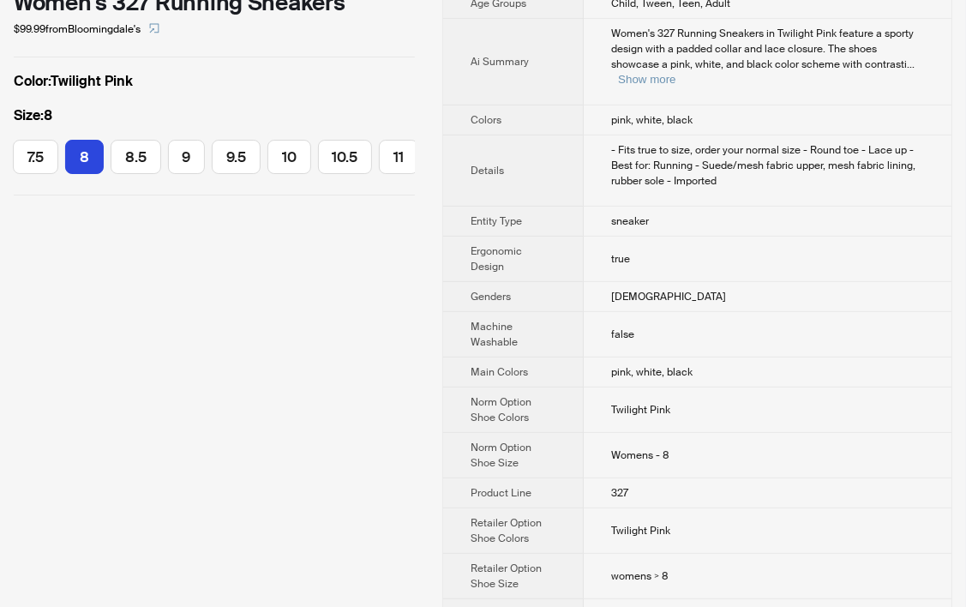
scroll to position [685, 0]
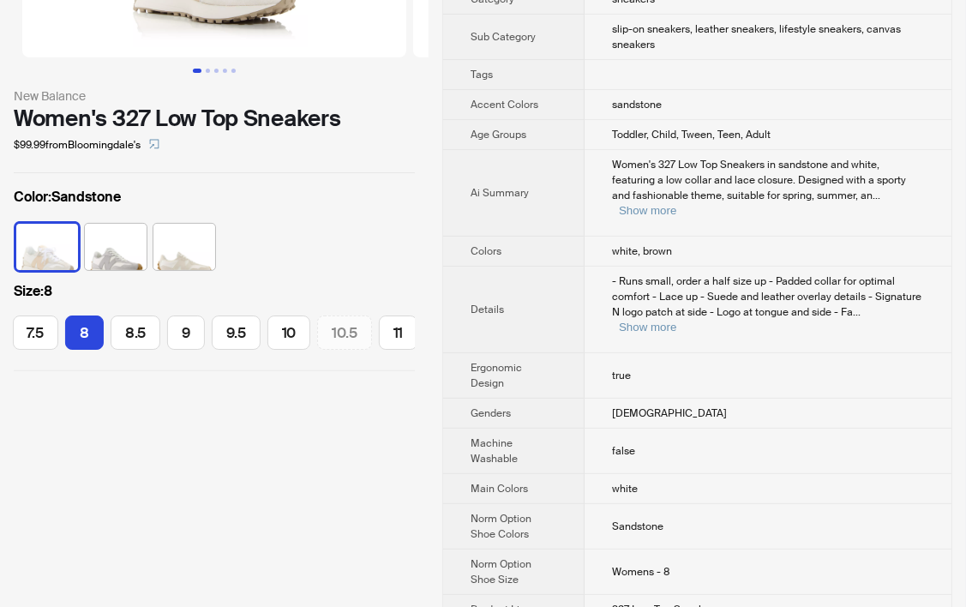
scroll to position [428, 0]
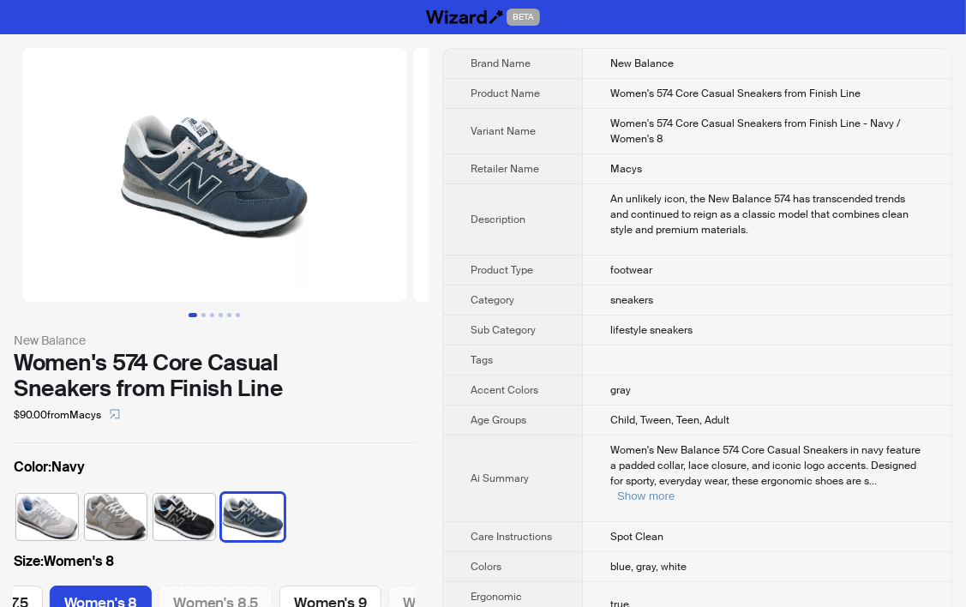
scroll to position [0, 528]
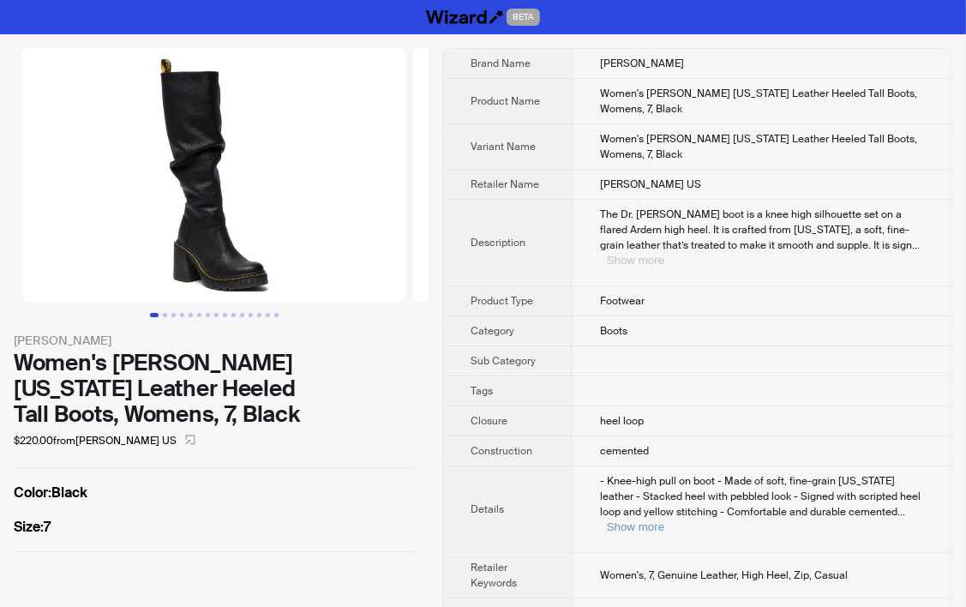
click at [664, 254] on button "Show more" at bounding box center [635, 260] width 57 height 13
